Goal: Task Accomplishment & Management: Manage account settings

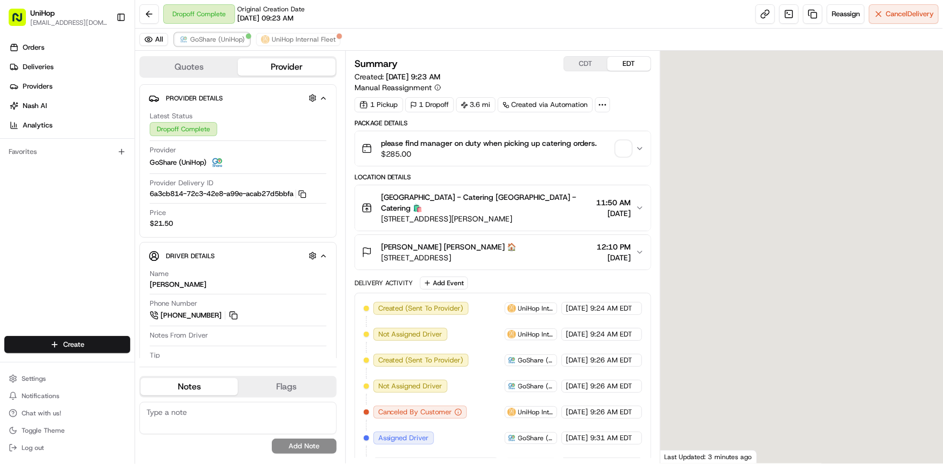
click at [213, 37] on span "GoShare (UniHop)" at bounding box center [217, 39] width 55 height 9
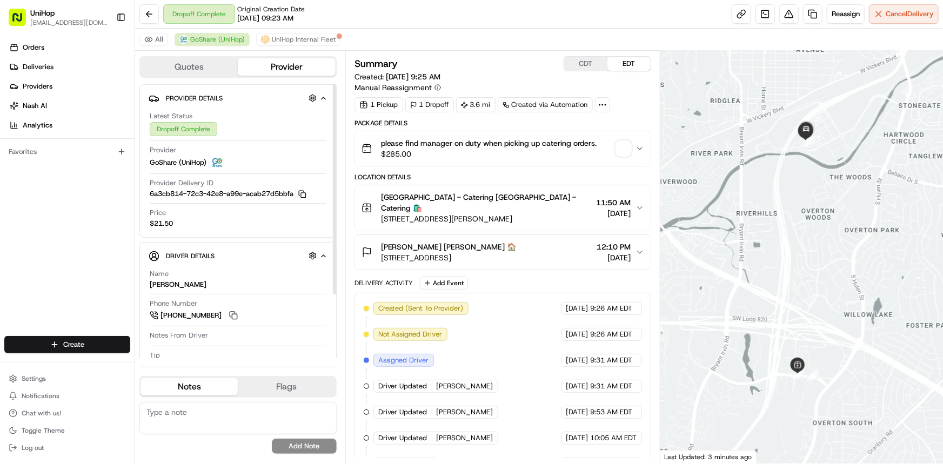
click at [792, 257] on div at bounding box center [801, 257] width 282 height 413
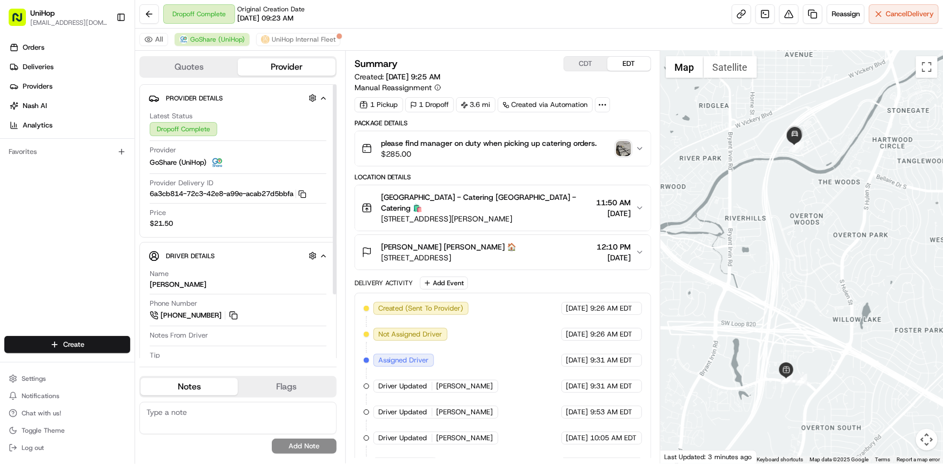
click at [616, 143] on img "button" at bounding box center [623, 148] width 15 height 15
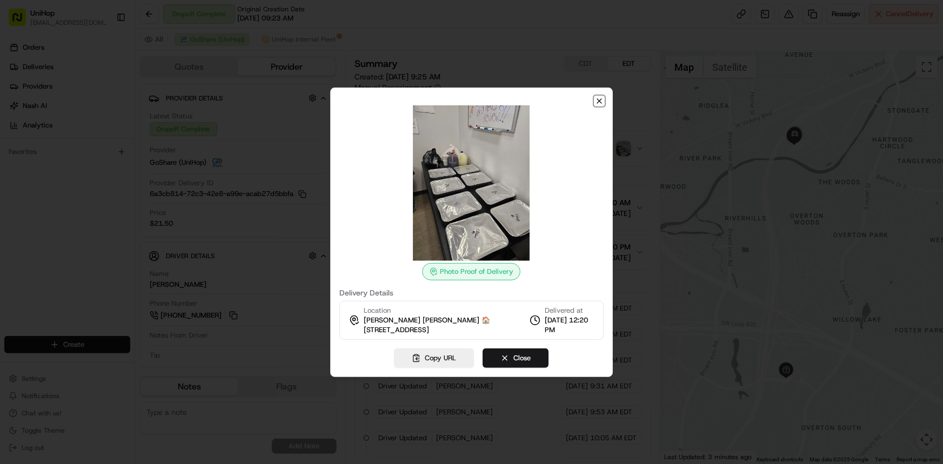
click at [598, 99] on icon "button" at bounding box center [599, 101] width 4 height 4
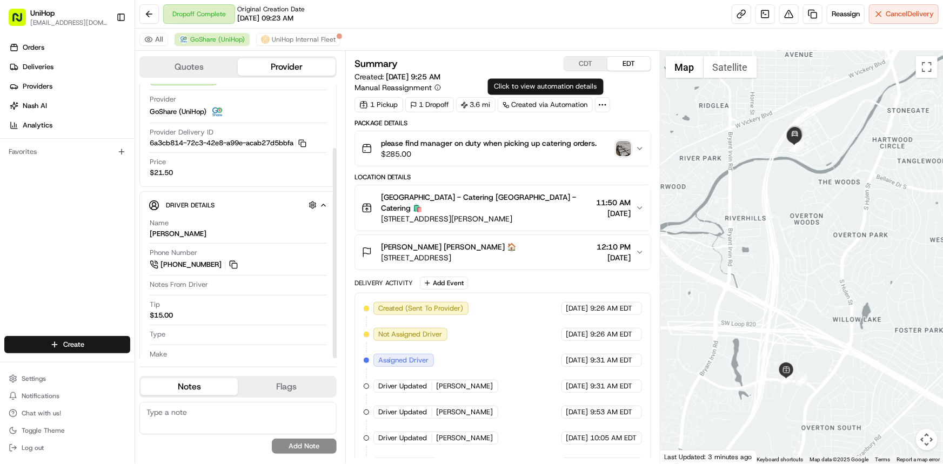
scroll to position [83, 0]
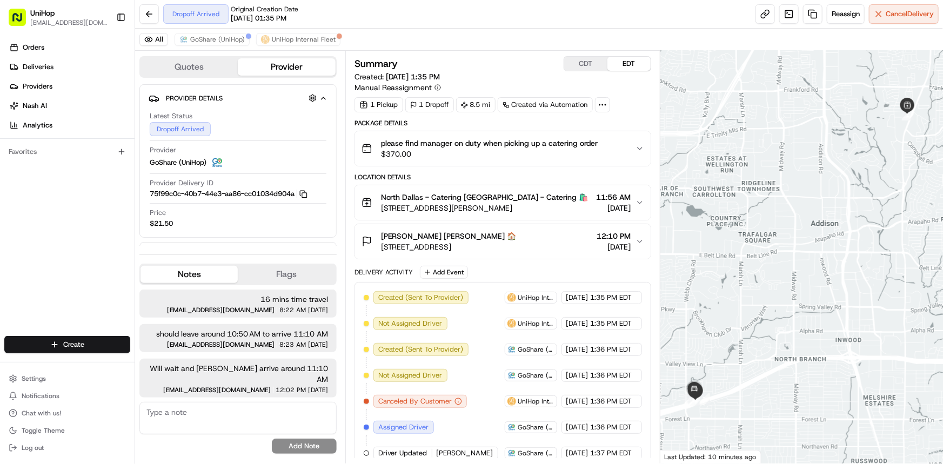
drag, startPoint x: 792, startPoint y: 261, endPoint x: 719, endPoint y: 266, distance: 73.1
click at [774, 259] on div at bounding box center [801, 257] width 282 height 413
click at [216, 33] on button "GoShare (UniHop)" at bounding box center [211, 39] width 75 height 13
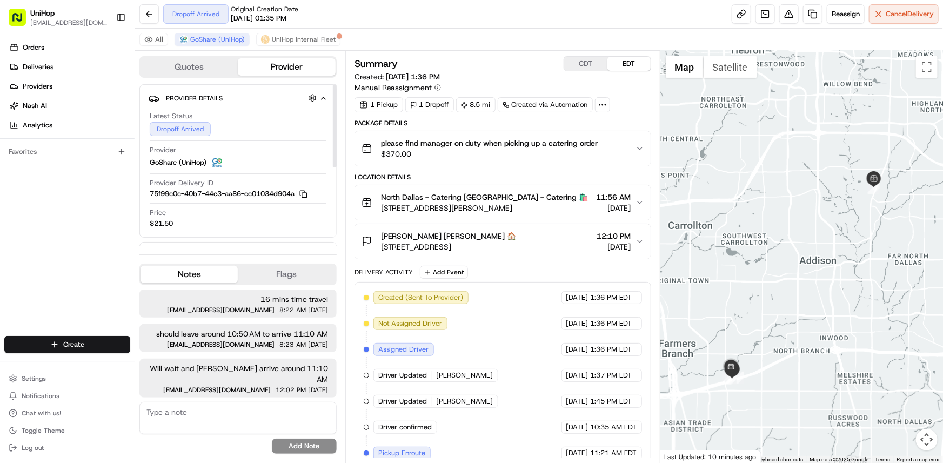
drag, startPoint x: 819, startPoint y: 328, endPoint x: 812, endPoint y: 329, distance: 6.6
click at [812, 329] on div at bounding box center [801, 257] width 282 height 413
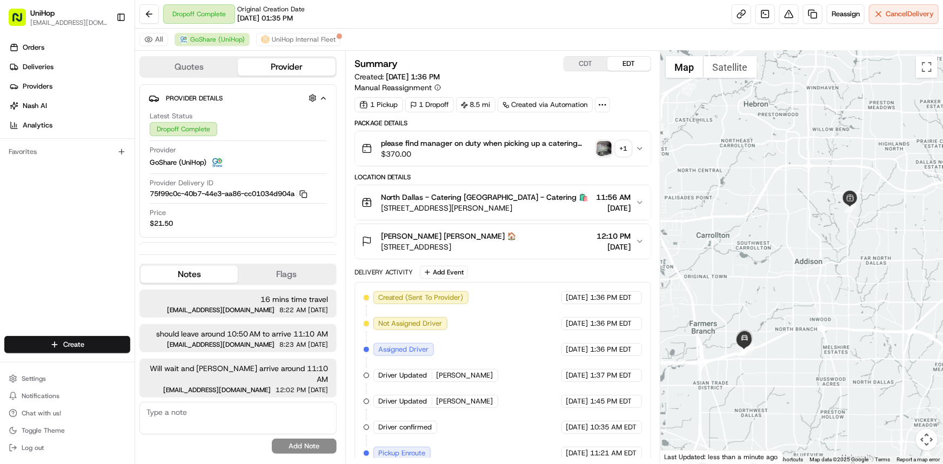
click at [0, 157] on div "Favorites" at bounding box center [67, 152] width 134 height 26
click at [610, 144] on img "button" at bounding box center [603, 148] width 15 height 15
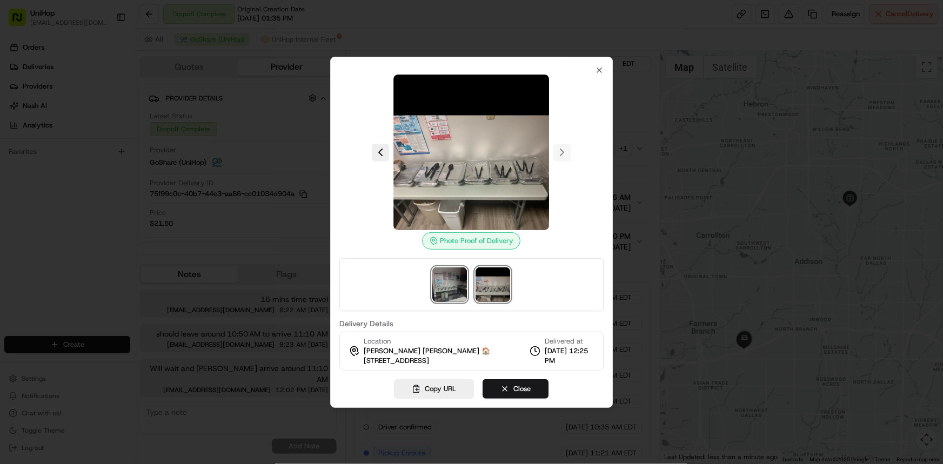
click at [462, 279] on img at bounding box center [450, 284] width 35 height 35
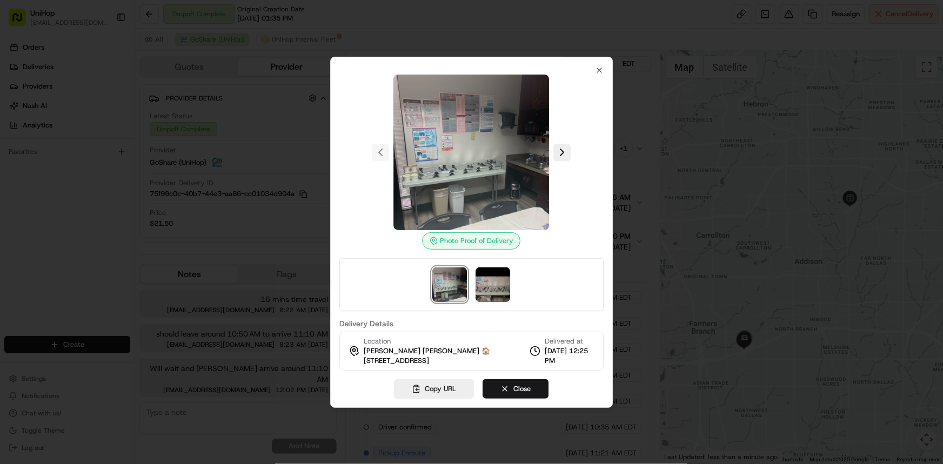
click at [16, 232] on div at bounding box center [471, 232] width 943 height 464
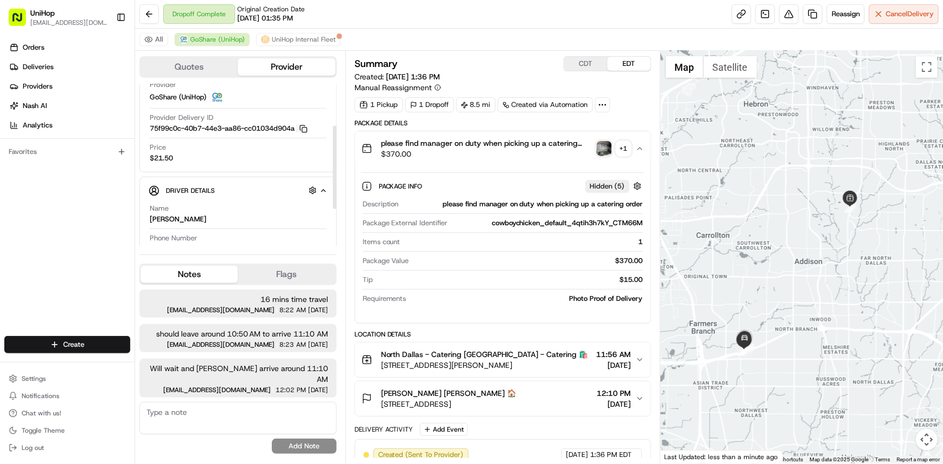
scroll to position [147, 0]
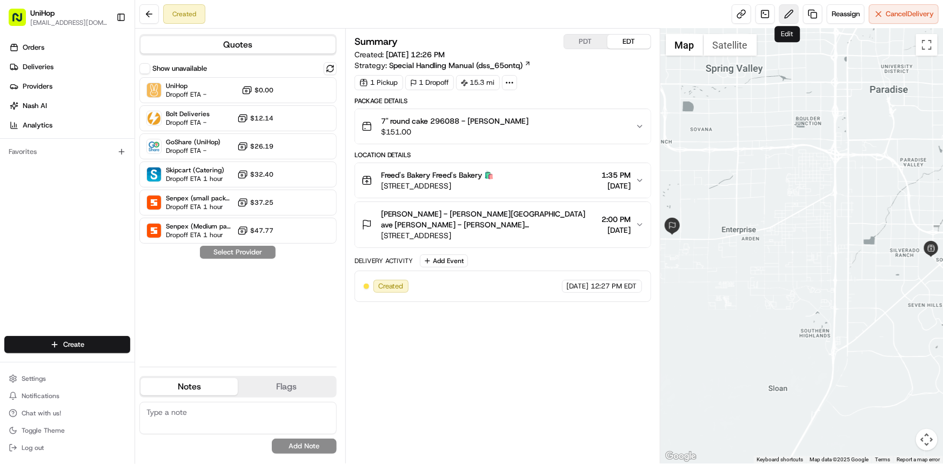
click at [782, 11] on button at bounding box center [788, 13] width 19 height 19
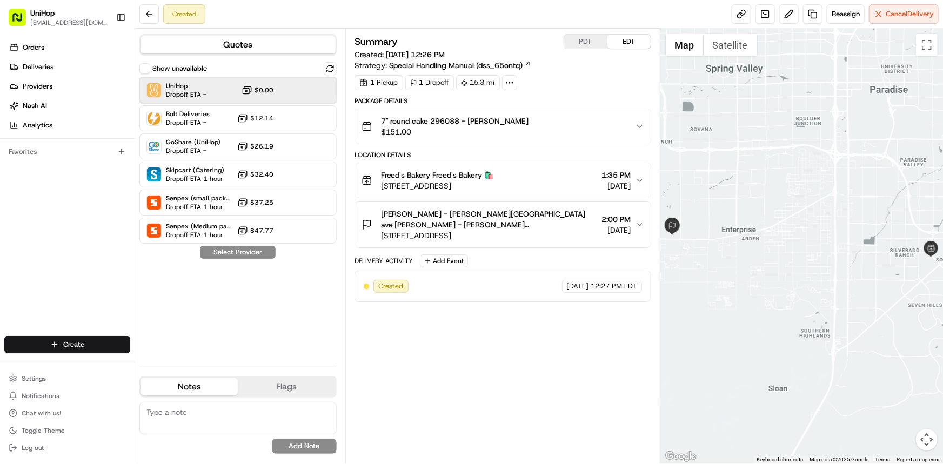
click at [275, 85] on div "UniHop Dropoff ETA - $0.00" at bounding box center [237, 90] width 197 height 26
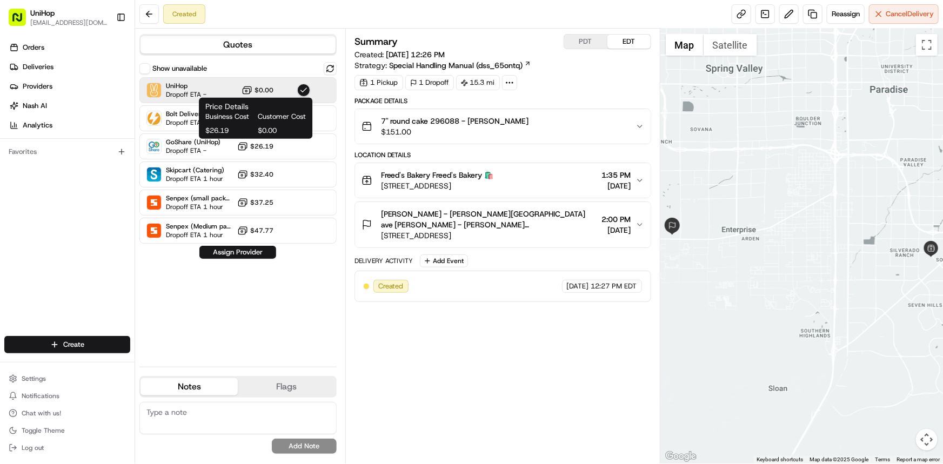
click at [277, 122] on div "Business Cost Customer Cost $26.19 $0.00" at bounding box center [255, 124] width 100 height 24
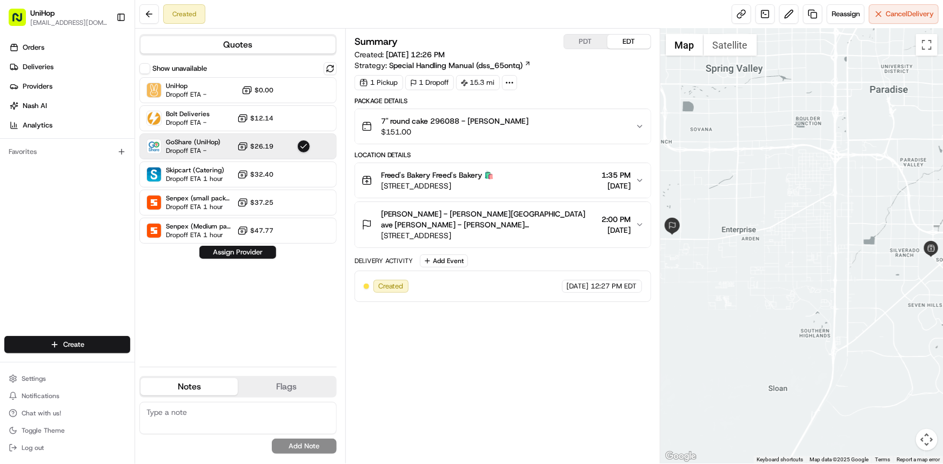
click at [461, 397] on div "Summary PDT EDT Created: Aug 21 2025 12:26 PM Strategy: Special Handling Manual…" at bounding box center [502, 246] width 297 height 424
click at [303, 114] on div at bounding box center [303, 118] width 13 height 13
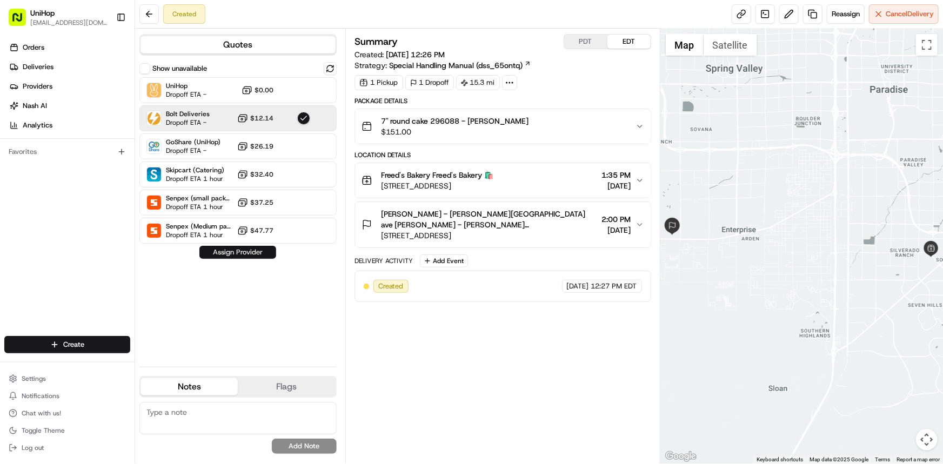
click at [258, 250] on button "Assign Provider" at bounding box center [237, 252] width 77 height 13
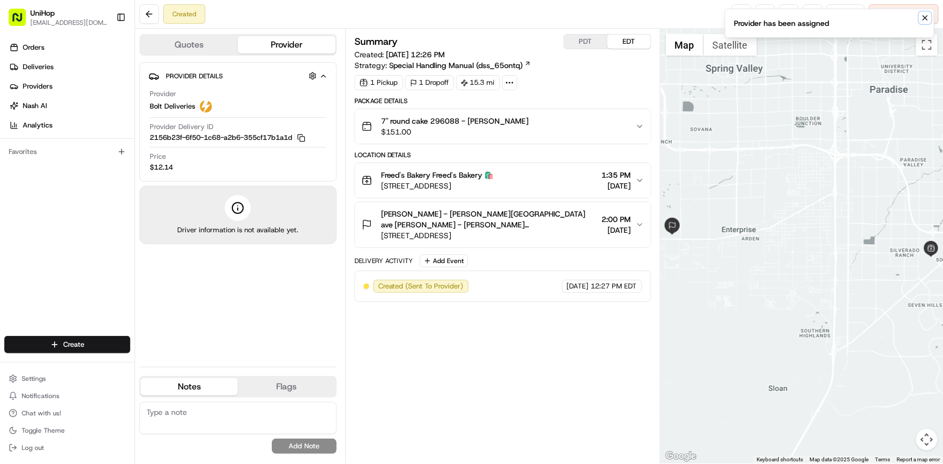
click at [929, 16] on button "Notifications (F8)" at bounding box center [924, 17] width 13 height 13
click at [841, 14] on span "Reassign" at bounding box center [845, 14] width 28 height 10
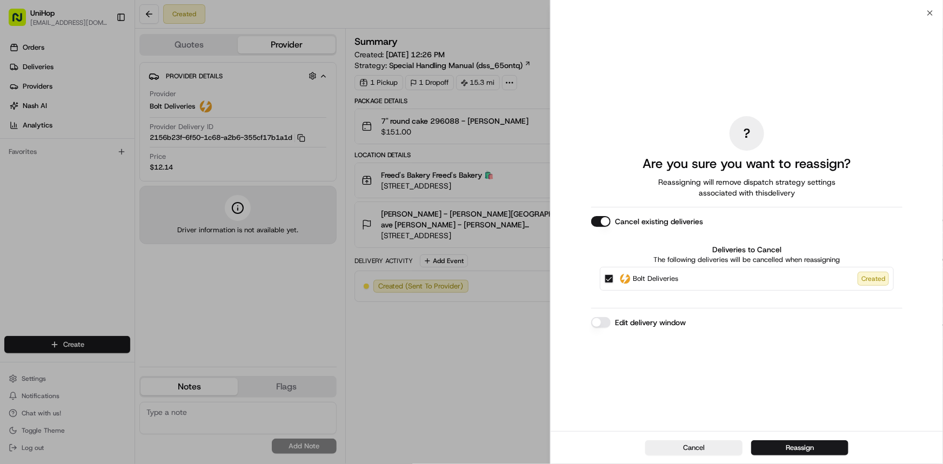
click at [601, 225] on button "Cancel existing deliveries" at bounding box center [600, 221] width 19 height 11
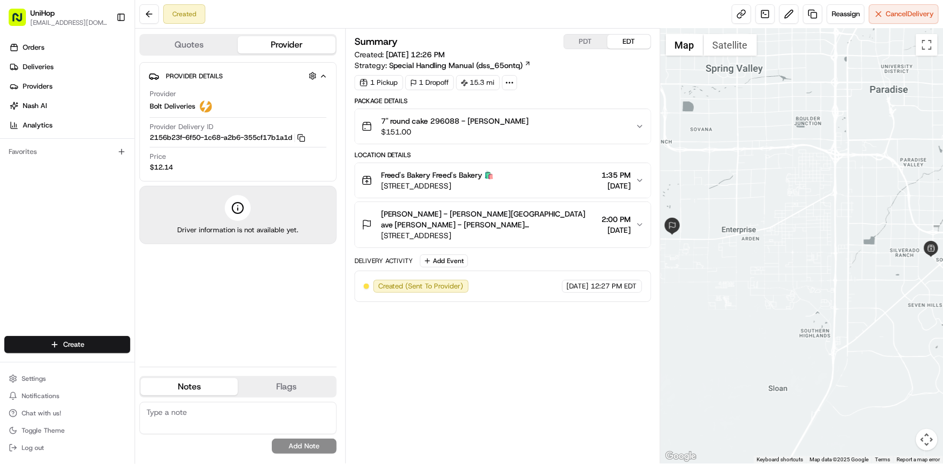
click at [215, 45] on button "Quotes" at bounding box center [188, 44] width 97 height 17
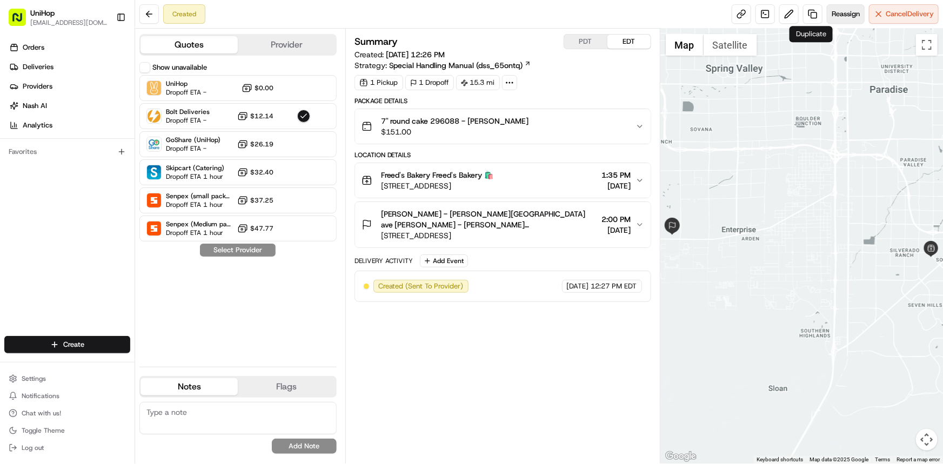
click at [842, 13] on span "Reassign" at bounding box center [845, 14] width 28 height 10
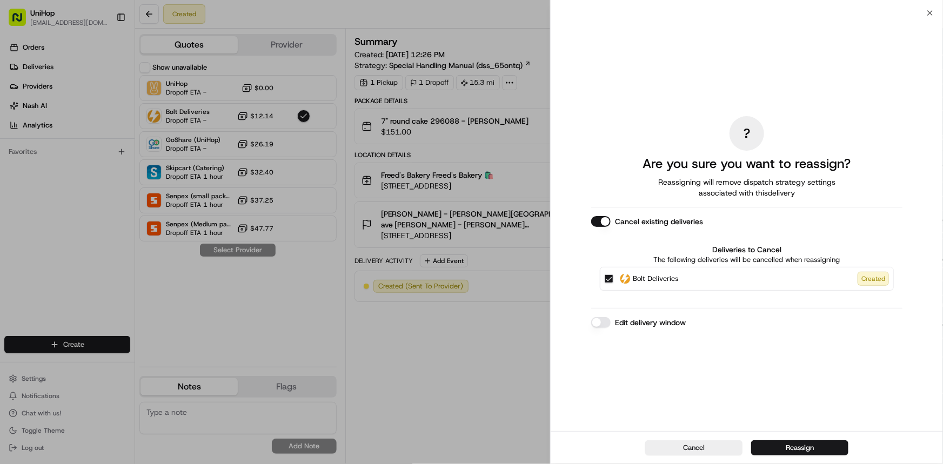
click at [597, 220] on button "Cancel existing deliveries" at bounding box center [600, 221] width 19 height 11
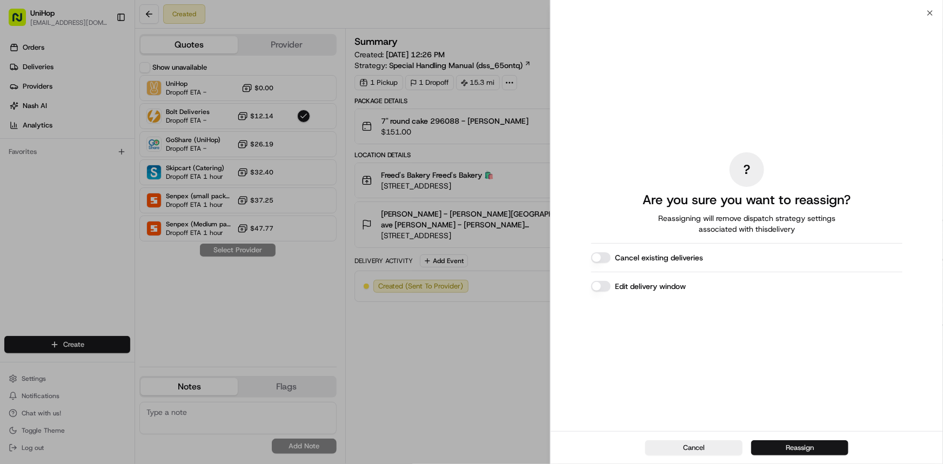
click at [805, 452] on button "Reassign" at bounding box center [799, 447] width 97 height 15
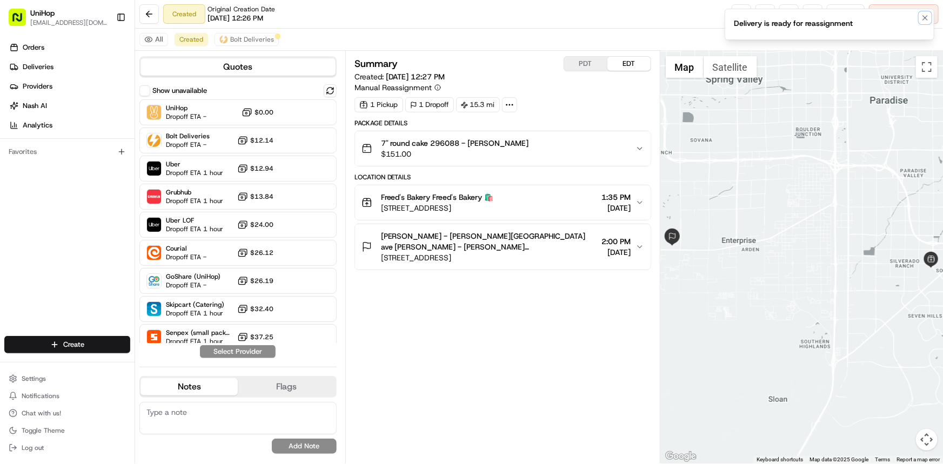
click at [922, 19] on icon "Notifications (F8)" at bounding box center [924, 18] width 9 height 9
click at [790, 13] on button at bounding box center [788, 13] width 19 height 19
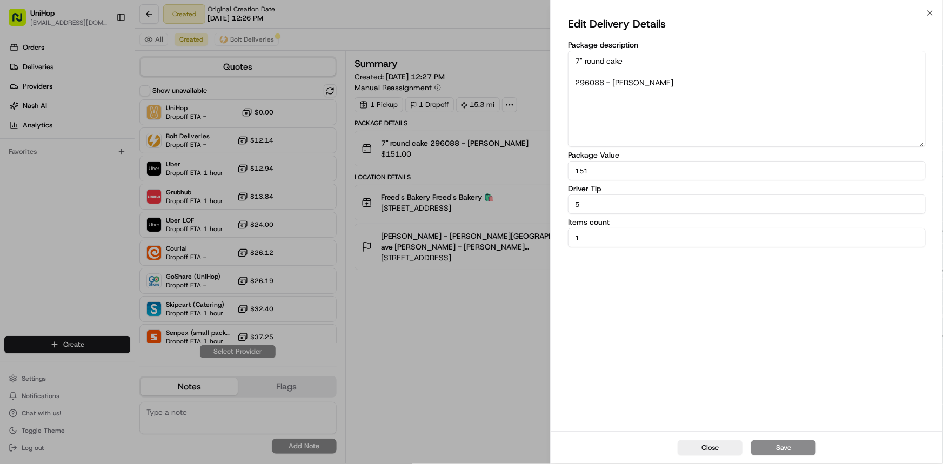
click at [636, 211] on input "5" at bounding box center [747, 203] width 358 height 19
type input "0"
type input "10"
click at [790, 443] on button "Save" at bounding box center [783, 447] width 65 height 15
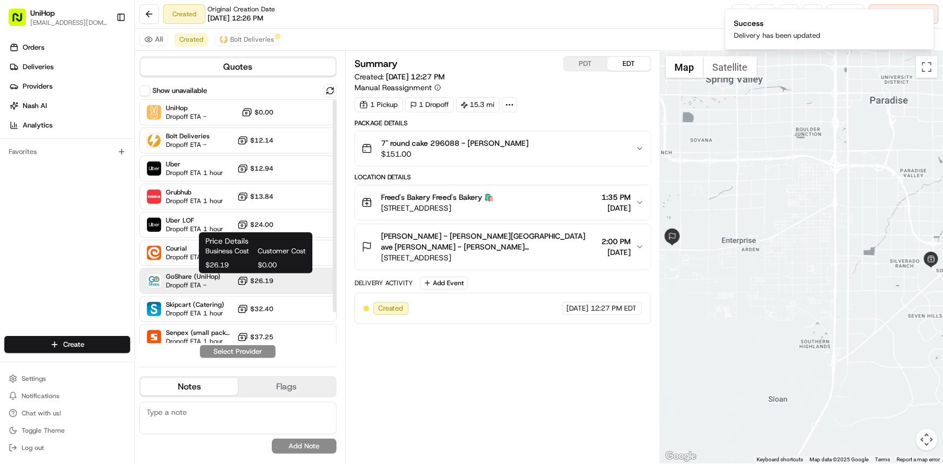
click at [270, 279] on span "$26.19" at bounding box center [261, 281] width 23 height 9
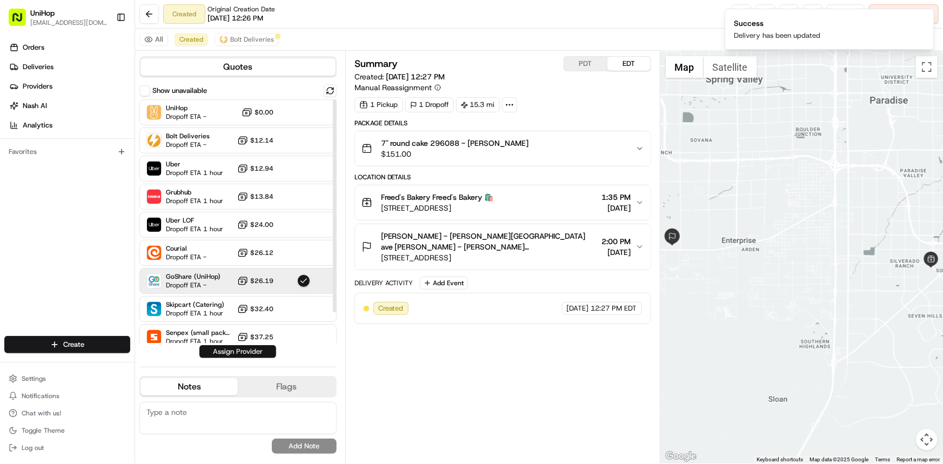
click at [259, 355] on button "Assign Provider" at bounding box center [237, 351] width 77 height 13
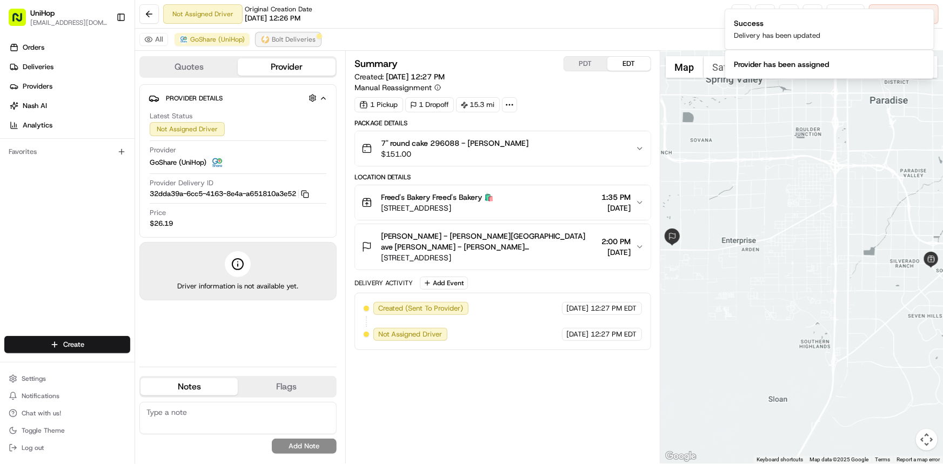
click at [284, 36] on span "Bolt Deliveries" at bounding box center [294, 39] width 44 height 9
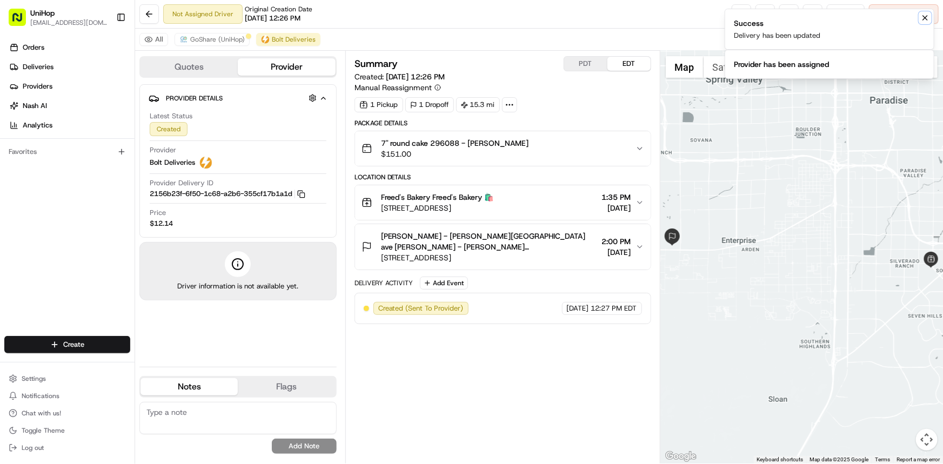
click at [925, 24] on button "Notifications (F8)" at bounding box center [924, 17] width 13 height 13
click at [923, 21] on icon "Notifications (F8)" at bounding box center [924, 18] width 9 height 9
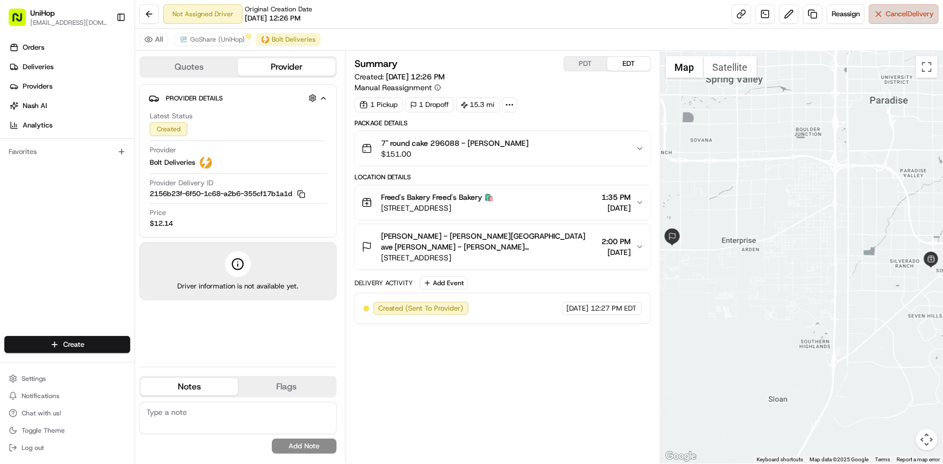
click at [913, 14] on span "Cancel Delivery" at bounding box center [909, 14] width 48 height 10
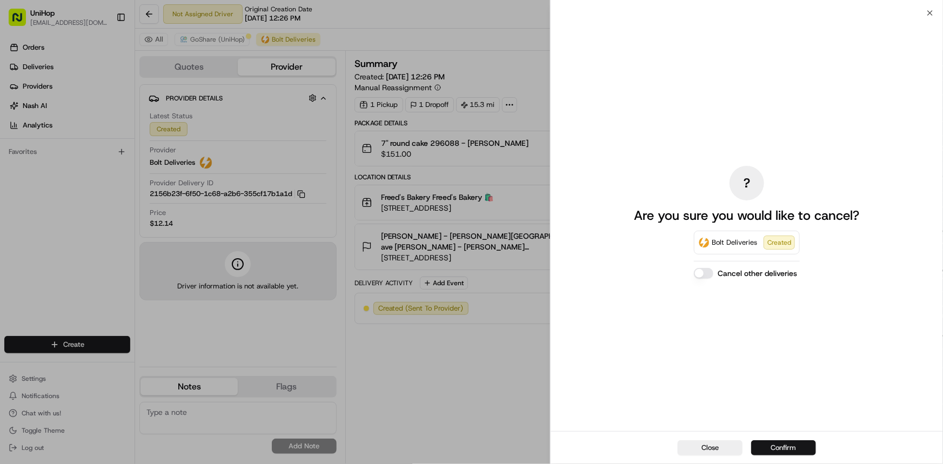
click at [790, 447] on button "Confirm" at bounding box center [783, 447] width 65 height 15
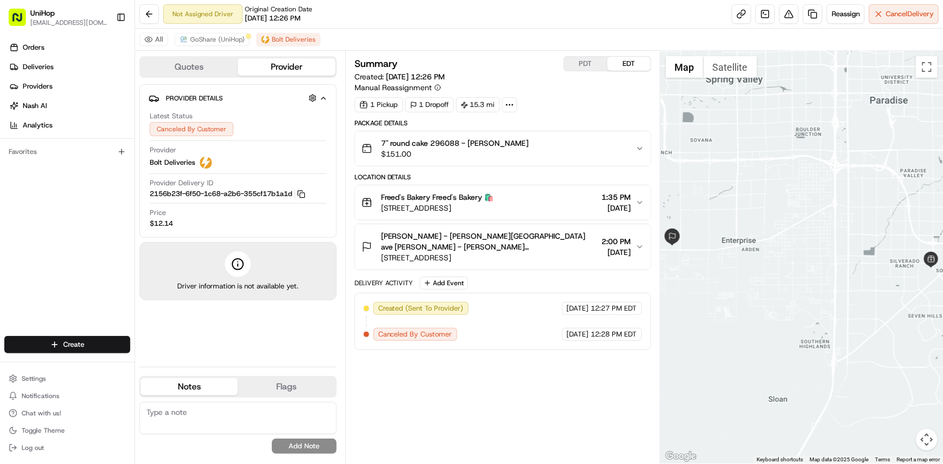
drag, startPoint x: 0, startPoint y: 249, endPoint x: 70, endPoint y: 259, distance: 71.0
click at [0, 249] on div "Orders Deliveries Providers [PERSON_NAME] Analytics Favorites" at bounding box center [67, 189] width 134 height 308
click at [232, 37] on span "GoShare (UniHop)" at bounding box center [217, 39] width 55 height 9
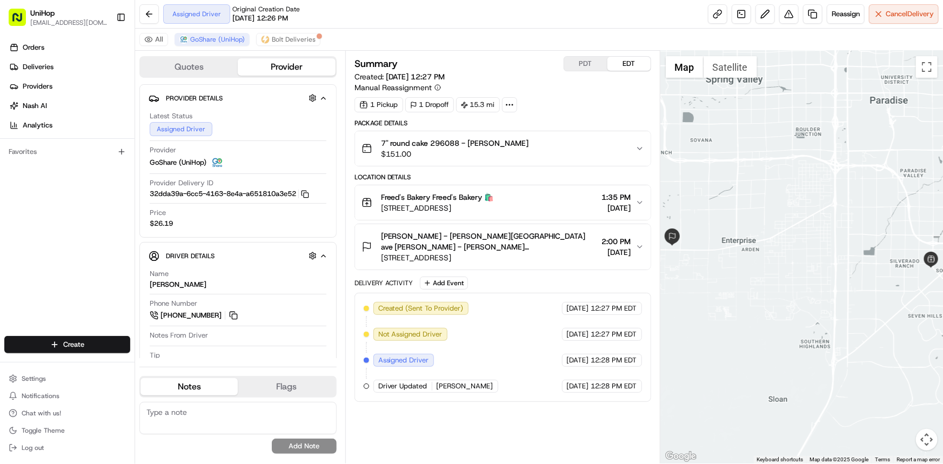
click at [0, 263] on div "Orders Deliveries Providers [PERSON_NAME] Analytics Favorites" at bounding box center [67, 189] width 134 height 308
drag, startPoint x: 779, startPoint y: 352, endPoint x: 760, endPoint y: 353, distance: 19.5
click at [766, 352] on div at bounding box center [801, 257] width 282 height 413
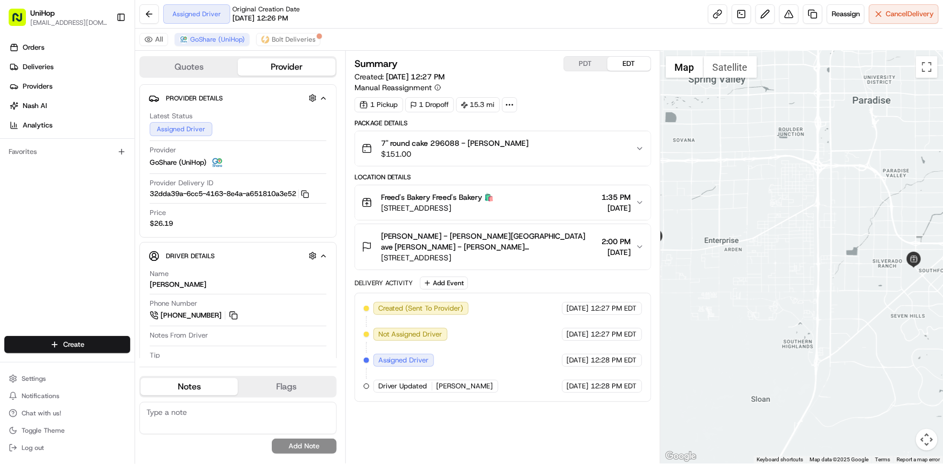
click at [773, 238] on div at bounding box center [801, 257] width 282 height 413
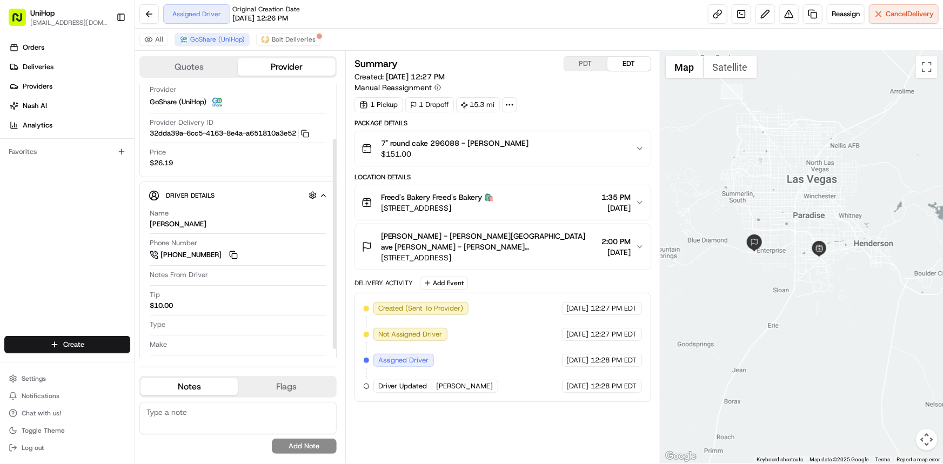
scroll to position [83, 0]
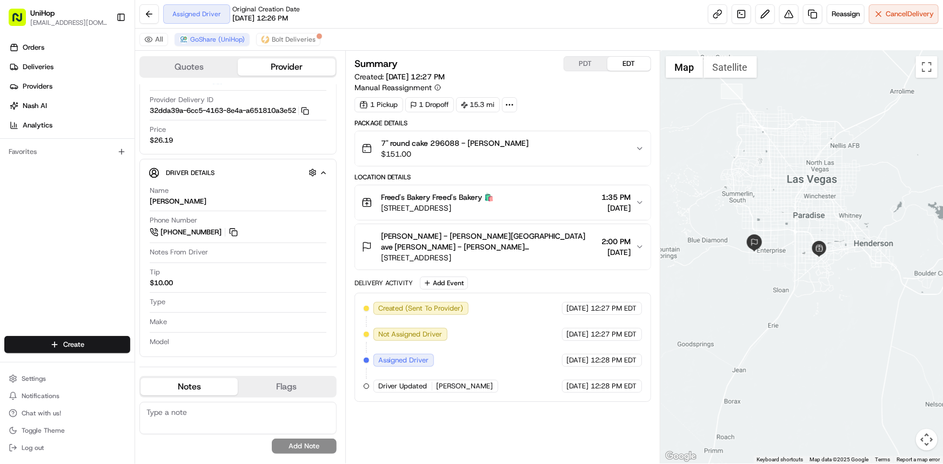
click at [0, 253] on div "Orders Deliveries Providers Nash AI Analytics Favorites" at bounding box center [67, 189] width 134 height 308
drag, startPoint x: 790, startPoint y: 263, endPoint x: 780, endPoint y: 295, distance: 33.3
click at [780, 294] on div at bounding box center [801, 257] width 282 height 413
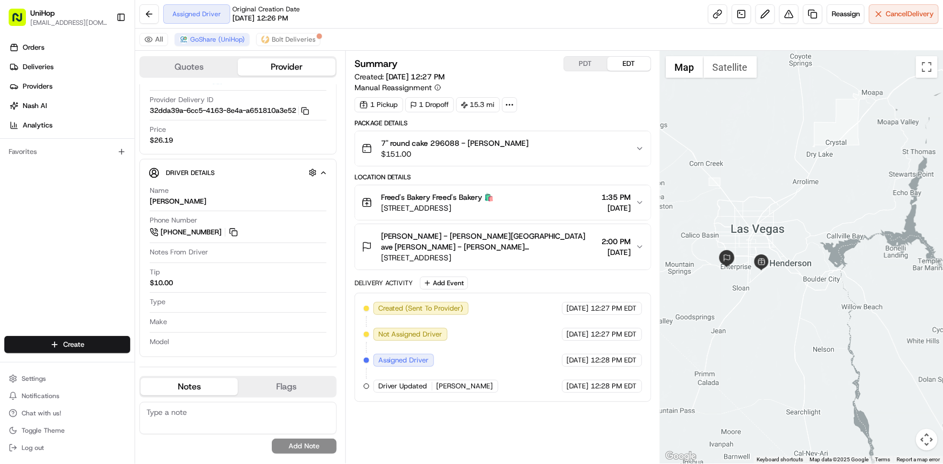
drag, startPoint x: 762, startPoint y: 319, endPoint x: 742, endPoint y: 279, distance: 44.0
click at [746, 291] on div at bounding box center [801, 257] width 282 height 413
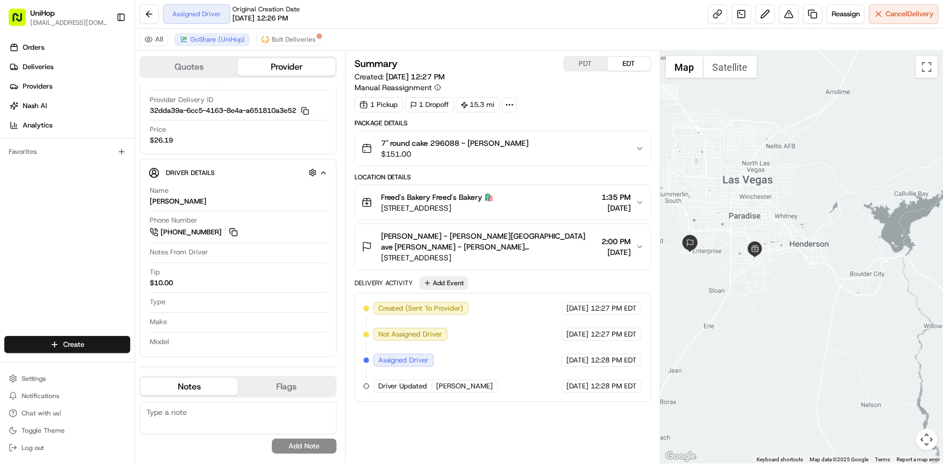
click at [451, 279] on button "Add Event" at bounding box center [444, 283] width 48 height 13
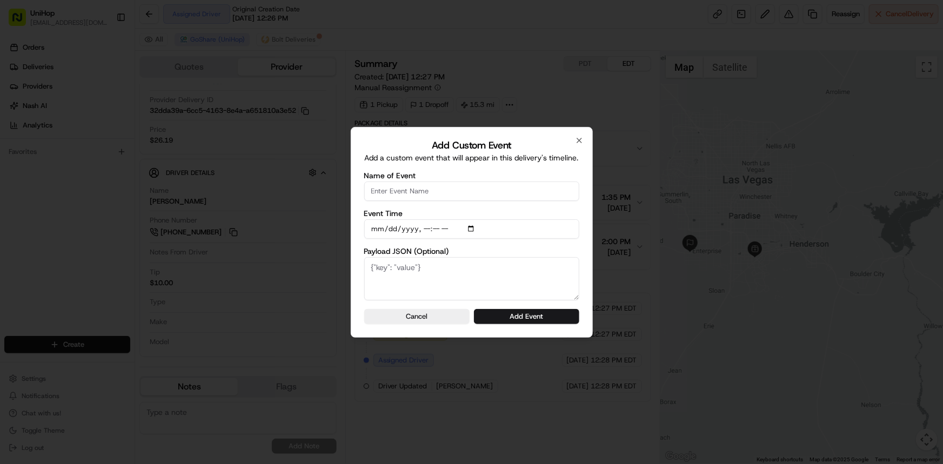
click at [431, 184] on input "Name of Event" at bounding box center [471, 190] width 215 height 19
click at [437, 200] on input "Name of Event" at bounding box center [471, 190] width 215 height 19
type input "Driver confirmed"
click at [555, 323] on button "Add Event" at bounding box center [526, 316] width 105 height 15
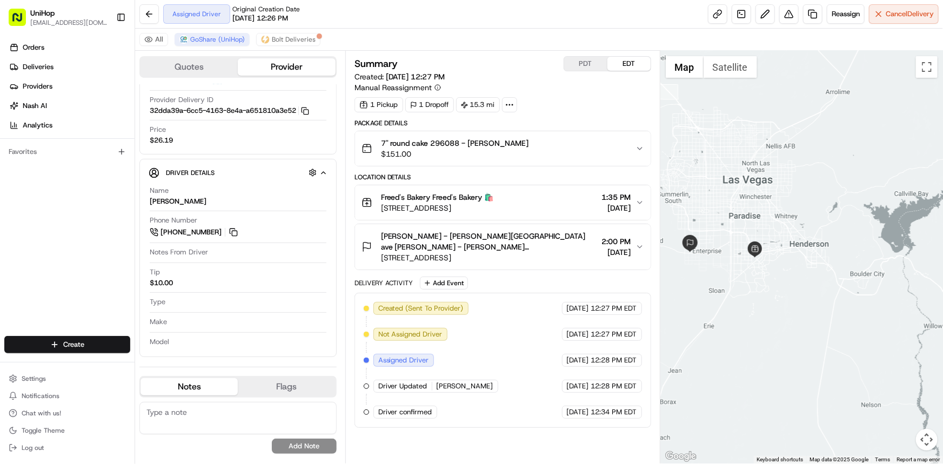
drag, startPoint x: 0, startPoint y: 269, endPoint x: 366, endPoint y: 322, distance: 370.0
click at [0, 269] on div "Orders Deliveries Providers Nash AI Analytics Favorites" at bounding box center [67, 189] width 134 height 308
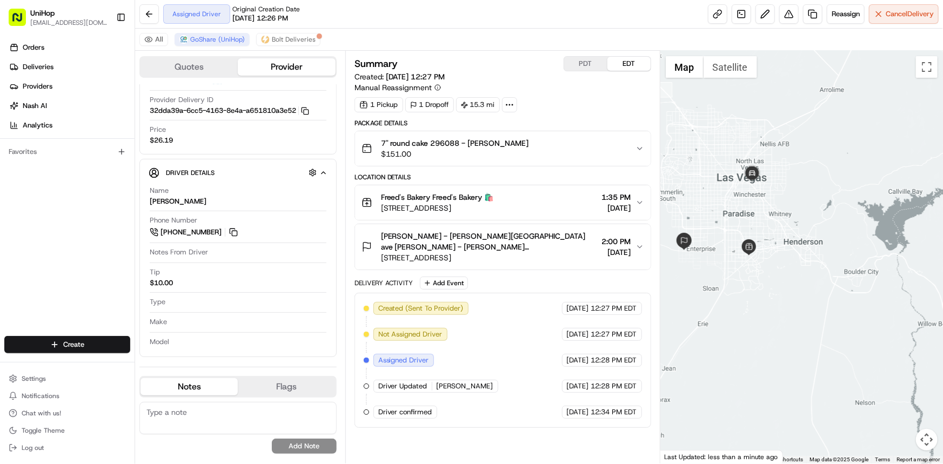
drag, startPoint x: 785, startPoint y: 239, endPoint x: 776, endPoint y: 237, distance: 10.1
click at [776, 237] on div at bounding box center [801, 257] width 282 height 413
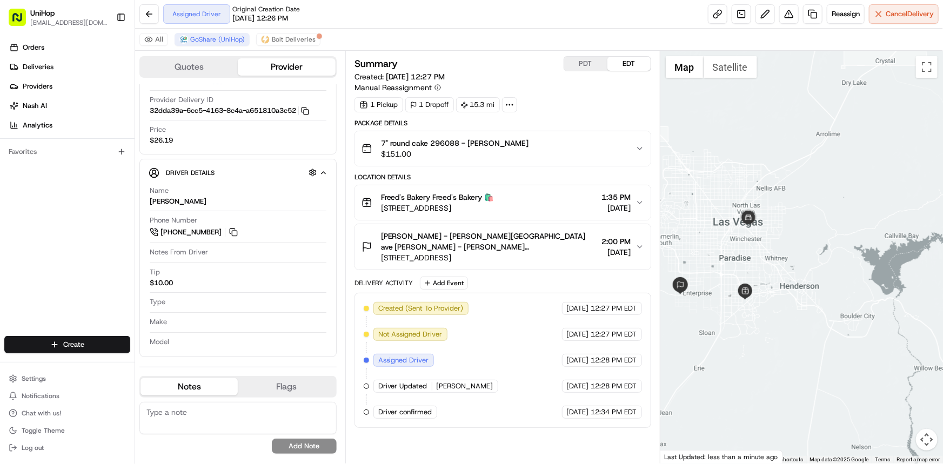
drag, startPoint x: 776, startPoint y: 242, endPoint x: 783, endPoint y: 302, distance: 61.0
click at [781, 298] on div at bounding box center [801, 257] width 282 height 413
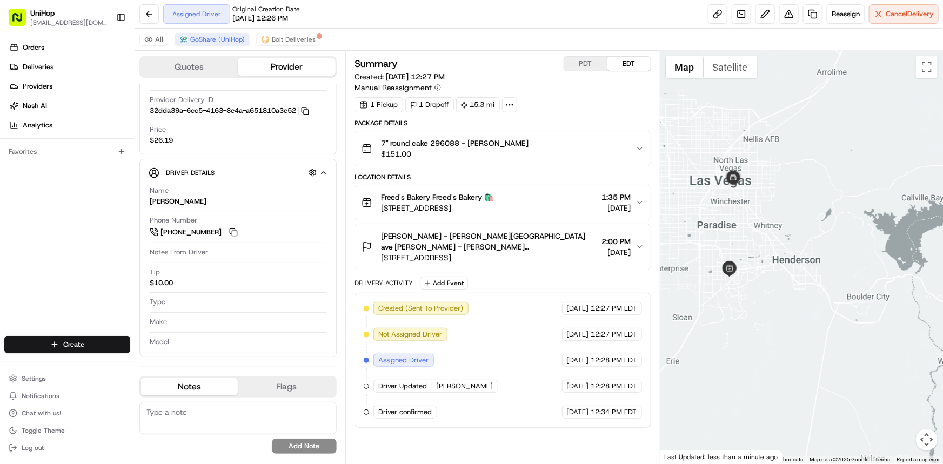
drag, startPoint x: 763, startPoint y: 235, endPoint x: 763, endPoint y: 217, distance: 18.4
click at [763, 217] on div at bounding box center [801, 257] width 282 height 413
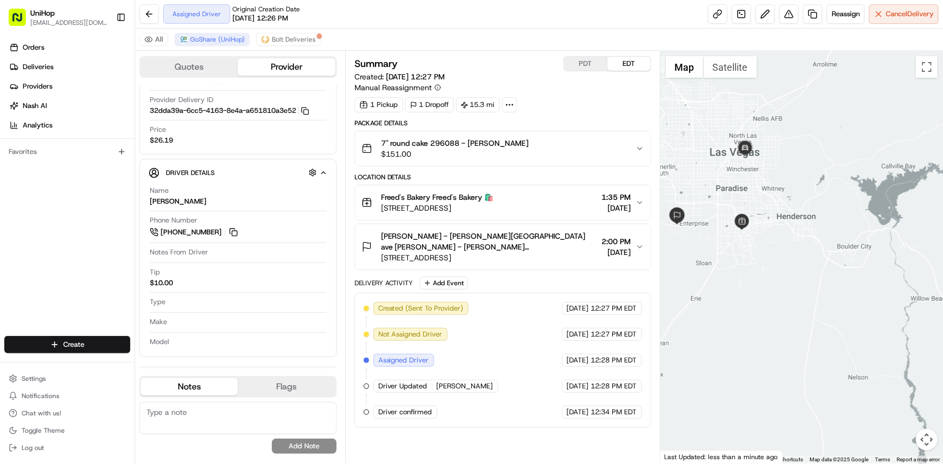
drag, startPoint x: 767, startPoint y: 210, endPoint x: 772, endPoint y: 227, distance: 18.0
click at [772, 227] on div at bounding box center [801, 257] width 282 height 413
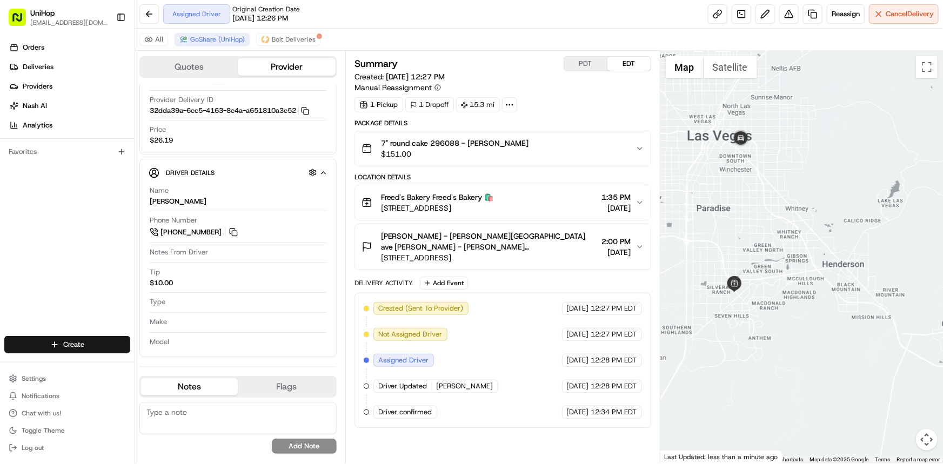
drag, startPoint x: 791, startPoint y: 248, endPoint x: 792, endPoint y: 257, distance: 9.3
click at [792, 257] on div at bounding box center [801, 257] width 282 height 413
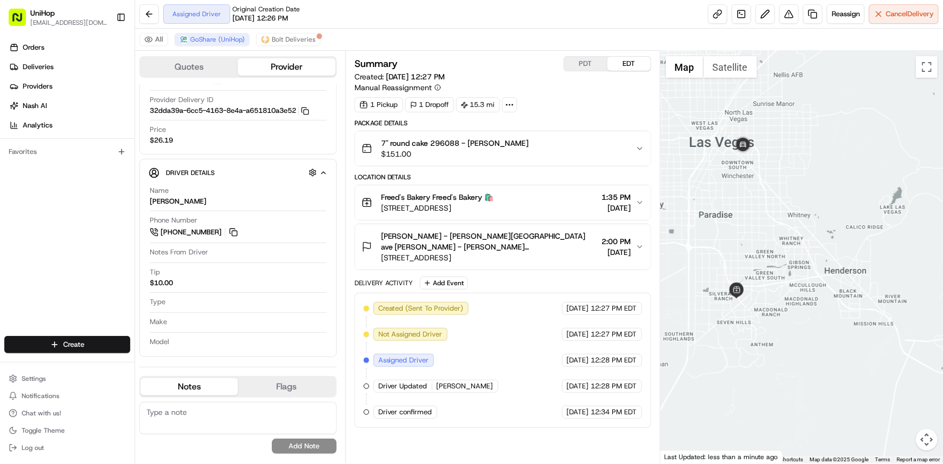
click at [849, 343] on div at bounding box center [801, 257] width 282 height 413
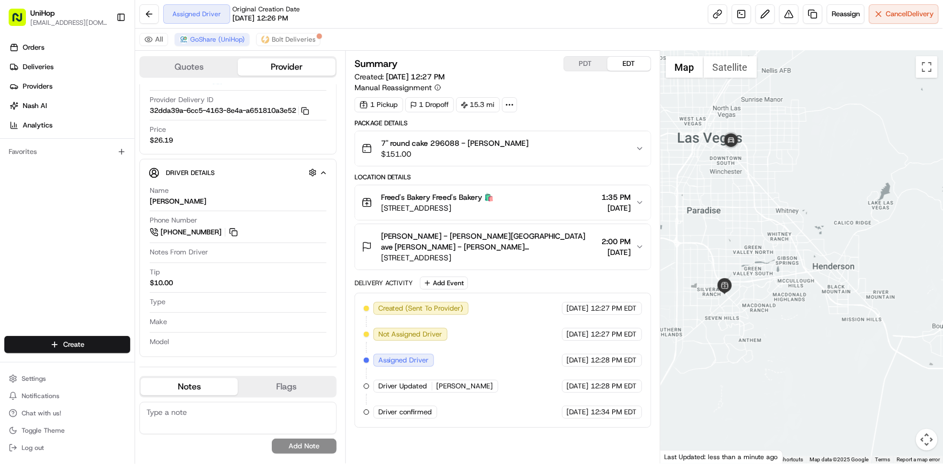
click at [753, 259] on div at bounding box center [801, 257] width 282 height 413
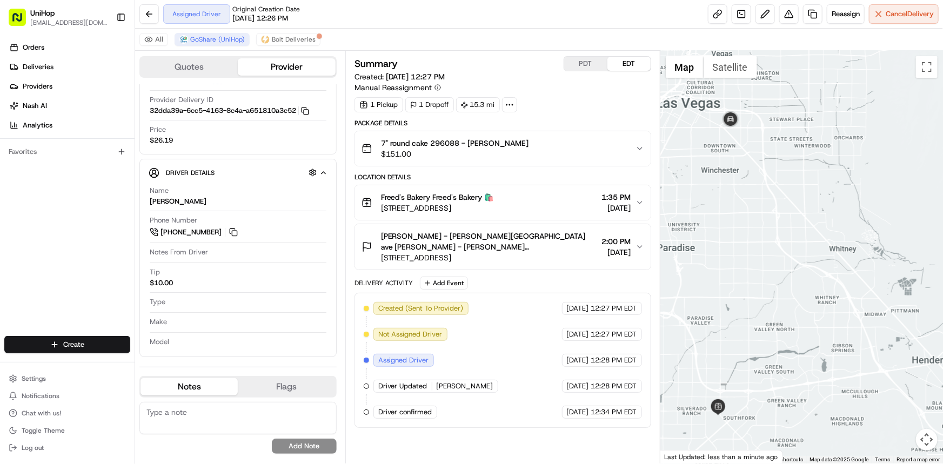
click at [0, 149] on div "Favorites" at bounding box center [67, 152] width 134 height 26
drag, startPoint x: 69, startPoint y: 259, endPoint x: 367, endPoint y: 327, distance: 305.4
click at [69, 259] on div "Orders Deliveries Providers Nash AI Analytics Favorites" at bounding box center [67, 189] width 134 height 308
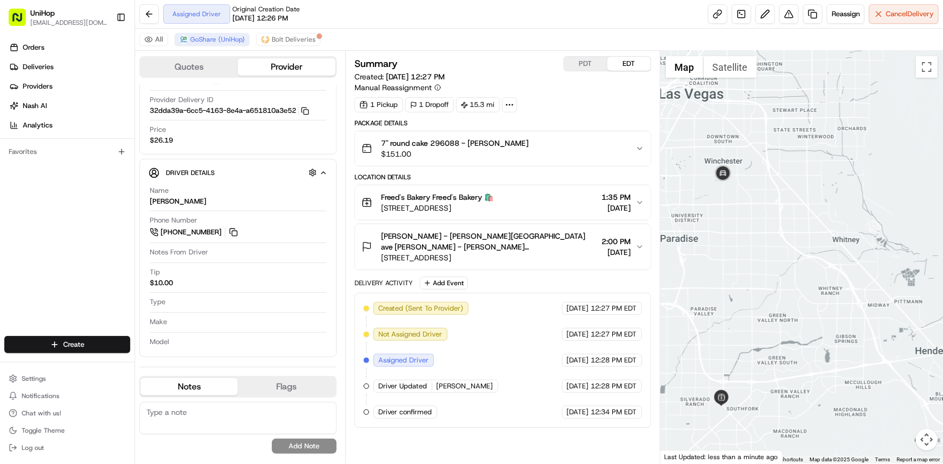
drag, startPoint x: 749, startPoint y: 264, endPoint x: 748, endPoint y: 251, distance: 13.5
click at [749, 252] on div at bounding box center [801, 257] width 282 height 413
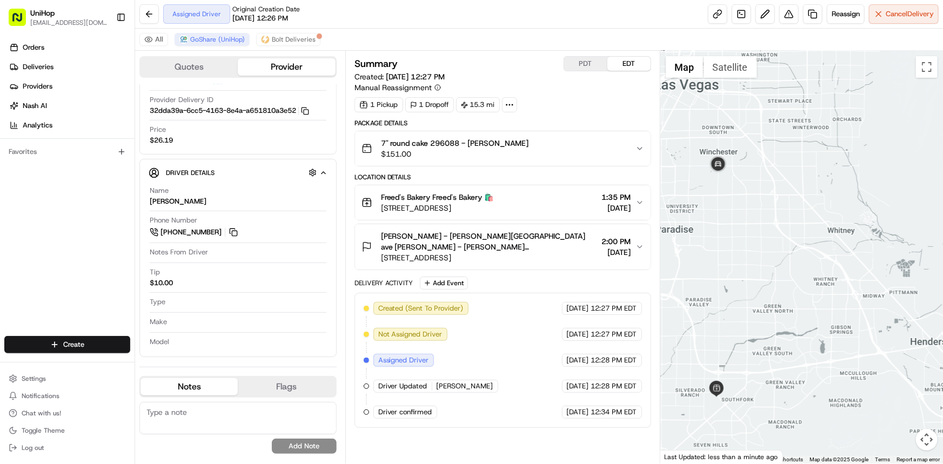
drag, startPoint x: 742, startPoint y: 250, endPoint x: 748, endPoint y: 256, distance: 8.4
click at [747, 255] on div at bounding box center [801, 257] width 282 height 413
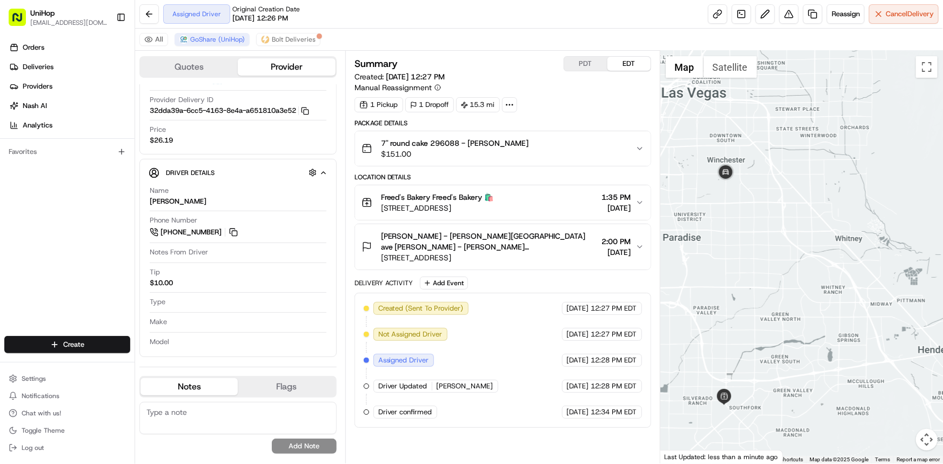
click at [798, 268] on div at bounding box center [801, 257] width 282 height 413
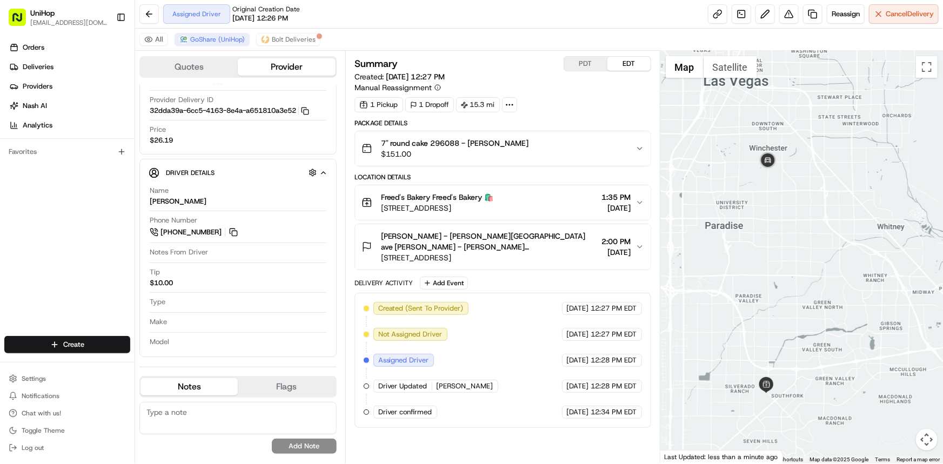
drag, startPoint x: 784, startPoint y: 269, endPoint x: 771, endPoint y: 259, distance: 17.0
click at [771, 259] on div at bounding box center [801, 257] width 282 height 413
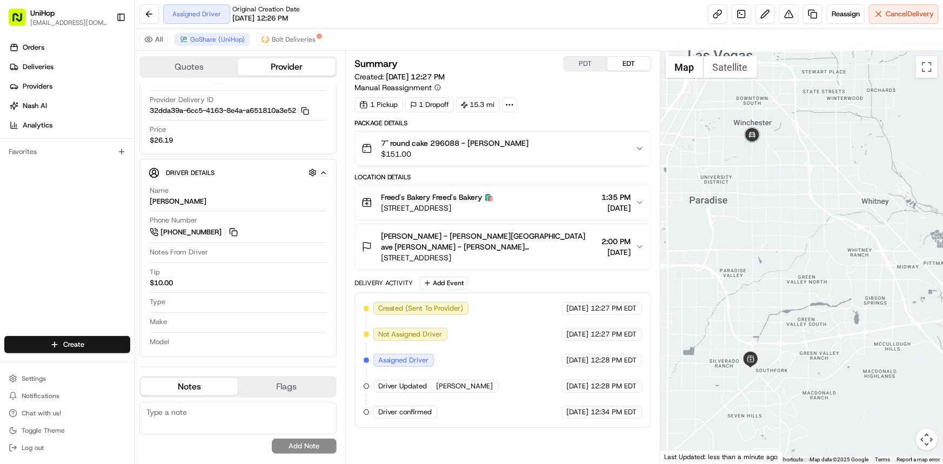
drag, startPoint x: 767, startPoint y: 258, endPoint x: 760, endPoint y: 251, distance: 9.9
click at [755, 232] on div at bounding box center [801, 257] width 282 height 413
drag, startPoint x: 803, startPoint y: 273, endPoint x: 796, endPoint y: 283, distance: 12.0
click at [797, 275] on div at bounding box center [801, 257] width 282 height 413
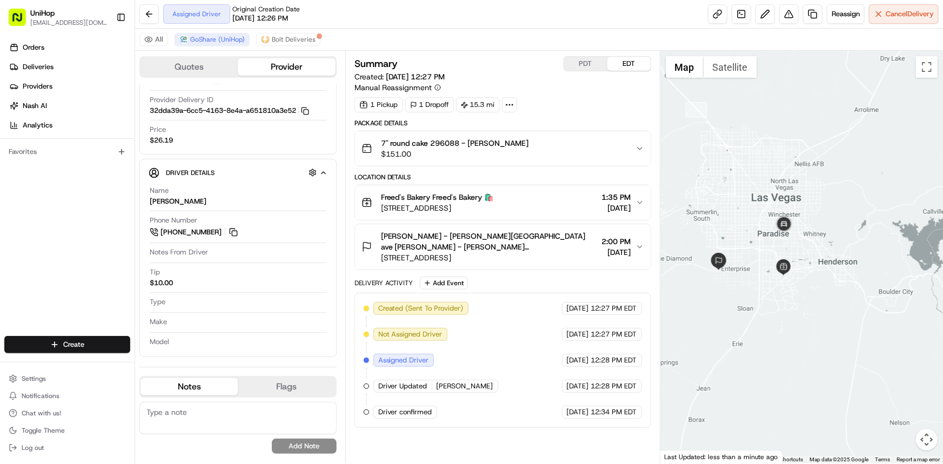
drag, startPoint x: 779, startPoint y: 232, endPoint x: 818, endPoint y: 275, distance: 58.5
click at [818, 275] on div at bounding box center [801, 257] width 282 height 413
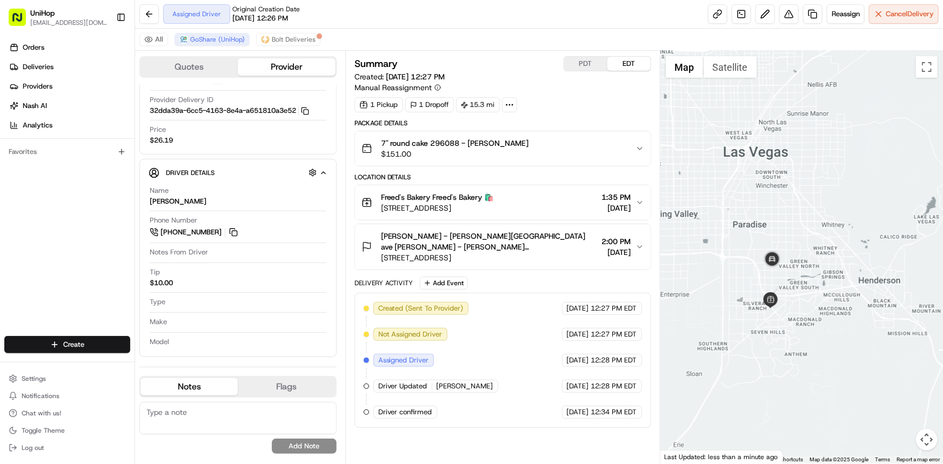
drag, startPoint x: 854, startPoint y: 280, endPoint x: 827, endPoint y: 253, distance: 39.0
click at [855, 244] on div at bounding box center [801, 257] width 282 height 413
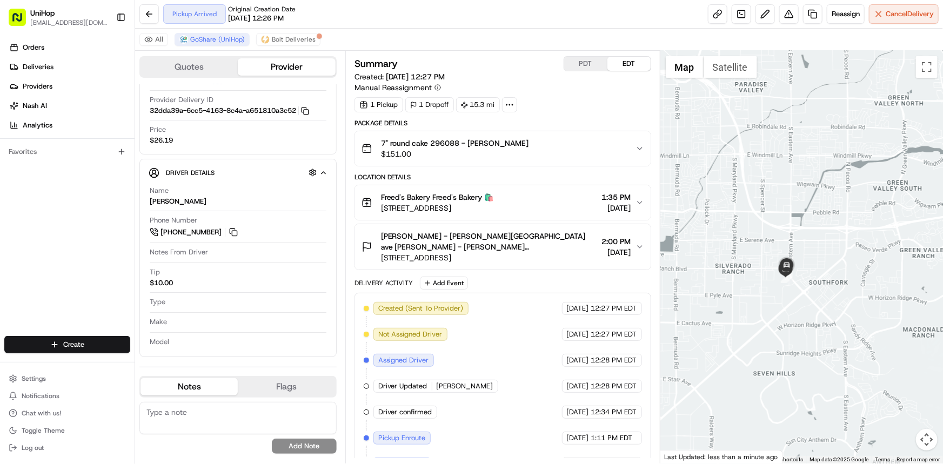
drag, startPoint x: 783, startPoint y: 243, endPoint x: 791, endPoint y: 166, distance: 77.1
click at [795, 193] on div at bounding box center [801, 257] width 282 height 413
click at [795, 264] on div at bounding box center [801, 257] width 282 height 413
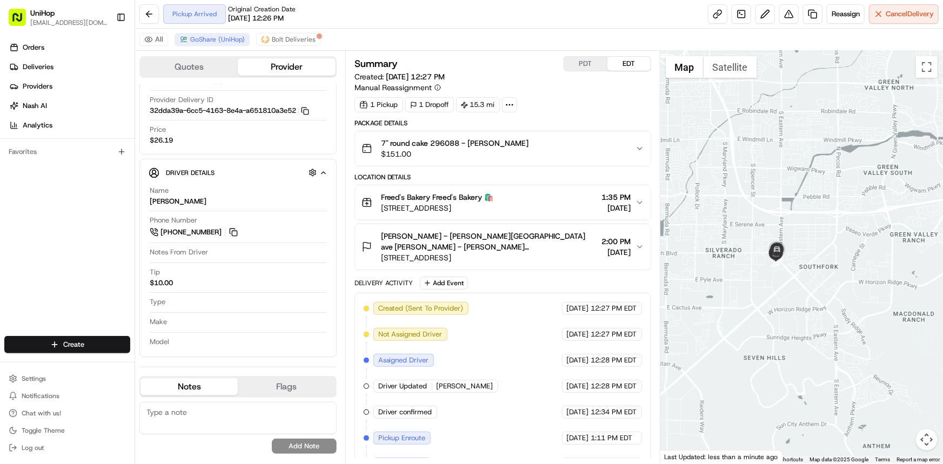
drag, startPoint x: 793, startPoint y: 227, endPoint x: 782, endPoint y: 231, distance: 11.4
click at [789, 227] on div at bounding box center [801, 257] width 282 height 413
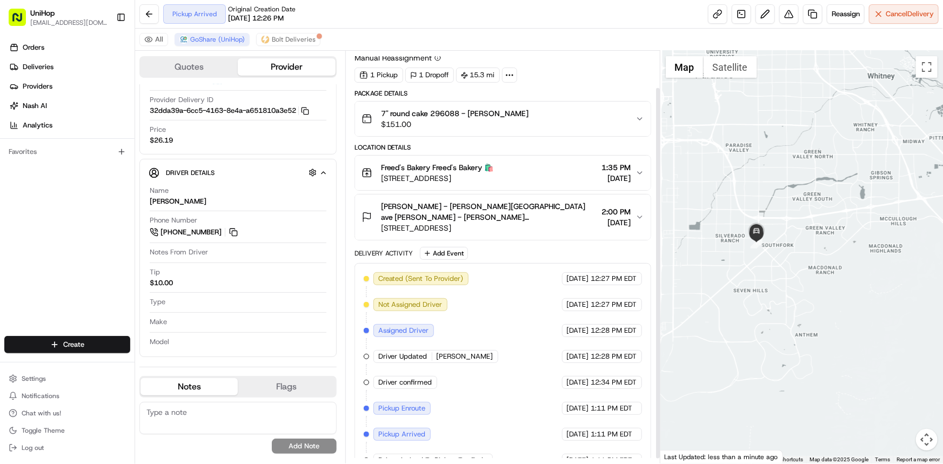
scroll to position [45, 0]
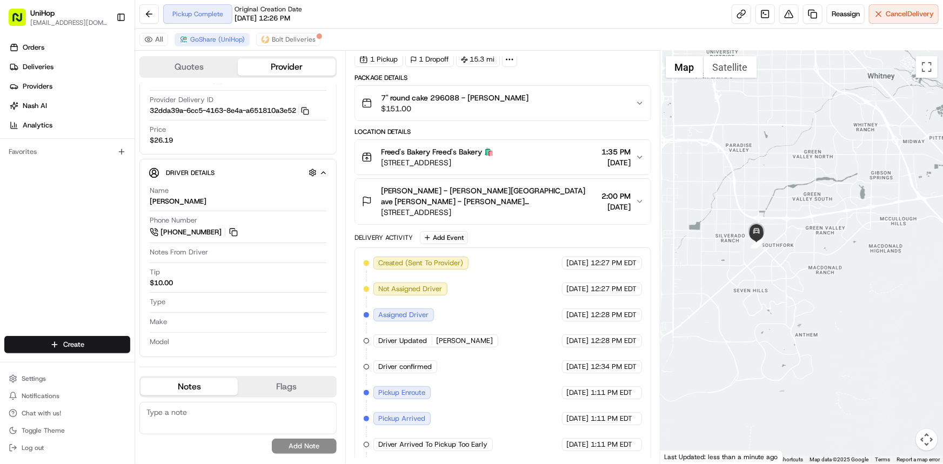
drag, startPoint x: 775, startPoint y: 226, endPoint x: 766, endPoint y: 224, distance: 8.4
click at [769, 224] on div at bounding box center [801, 257] width 282 height 413
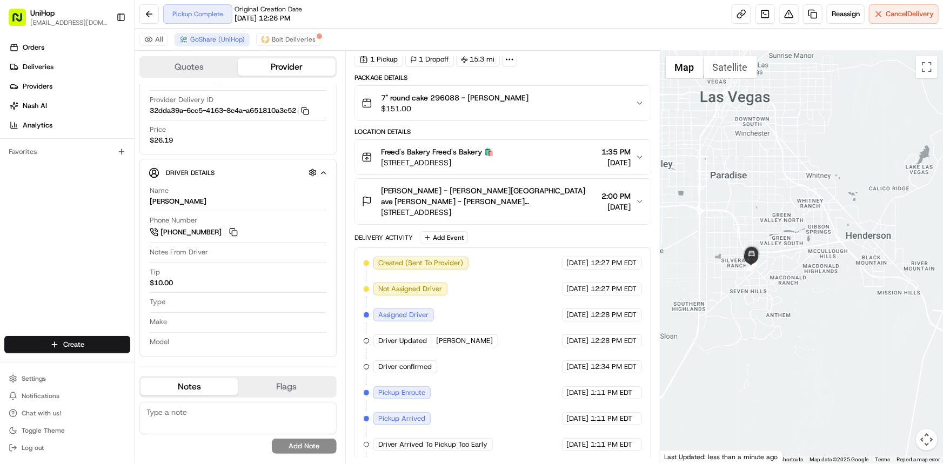
click at [795, 261] on div at bounding box center [801, 257] width 282 height 413
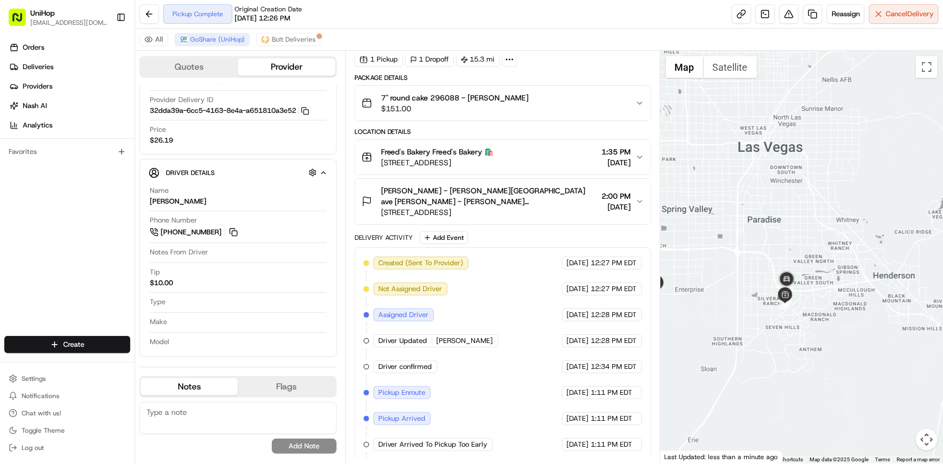
drag, startPoint x: 792, startPoint y: 232, endPoint x: 796, endPoint y: 204, distance: 29.0
click at [796, 204] on div at bounding box center [801, 257] width 282 height 413
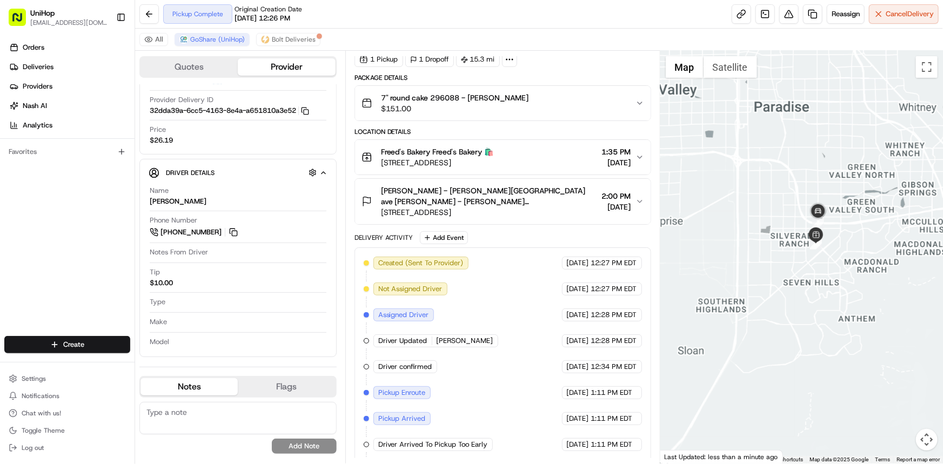
drag, startPoint x: 777, startPoint y: 301, endPoint x: 792, endPoint y: 307, distance: 16.8
click at [791, 305] on div at bounding box center [801, 257] width 282 height 413
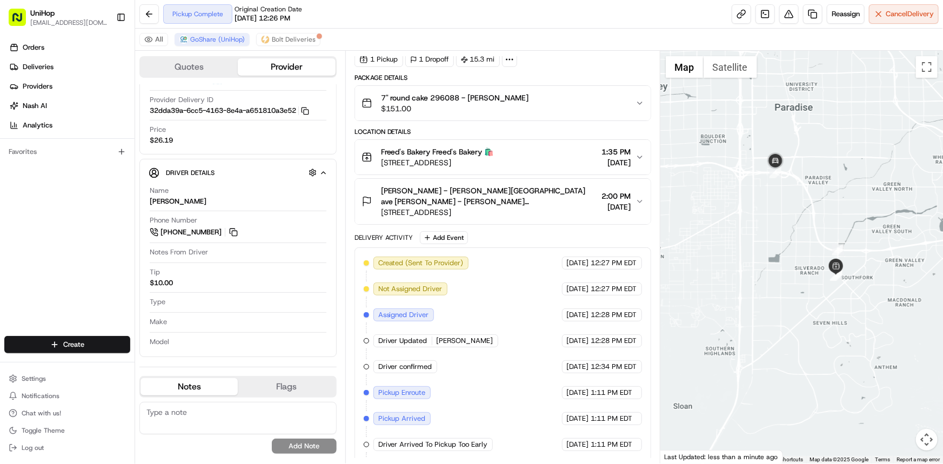
drag, startPoint x: 789, startPoint y: 275, endPoint x: 764, endPoint y: 338, distance: 67.9
click at [764, 338] on div at bounding box center [801, 257] width 282 height 413
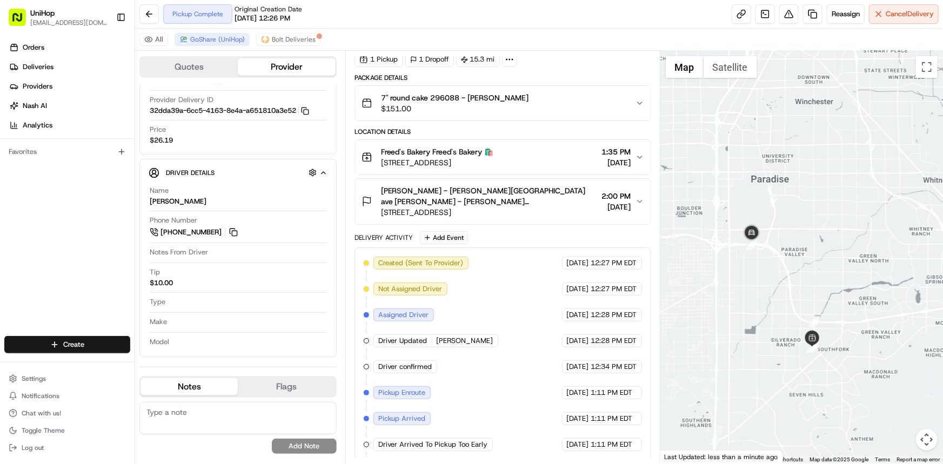
drag, startPoint x: 778, startPoint y: 258, endPoint x: 779, endPoint y: 297, distance: 38.9
click at [779, 296] on div at bounding box center [801, 257] width 282 height 413
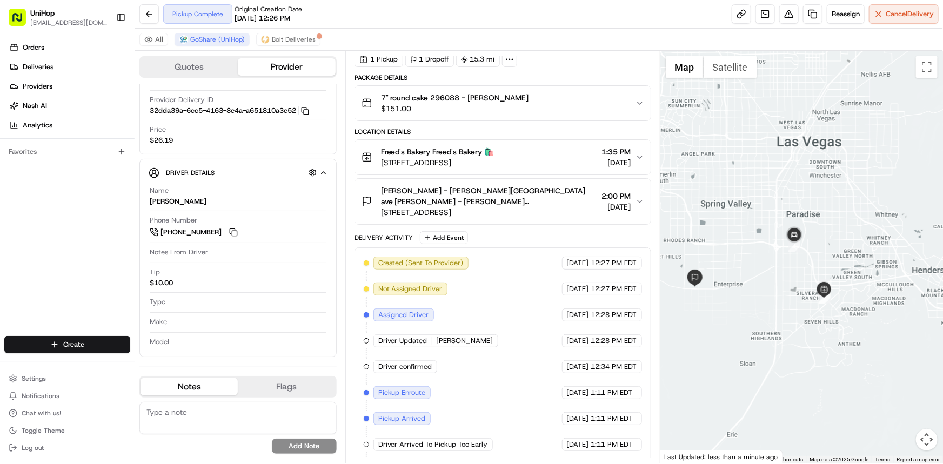
drag, startPoint x: 797, startPoint y: 285, endPoint x: 829, endPoint y: 237, distance: 57.7
click at [829, 237] on div at bounding box center [801, 257] width 282 height 413
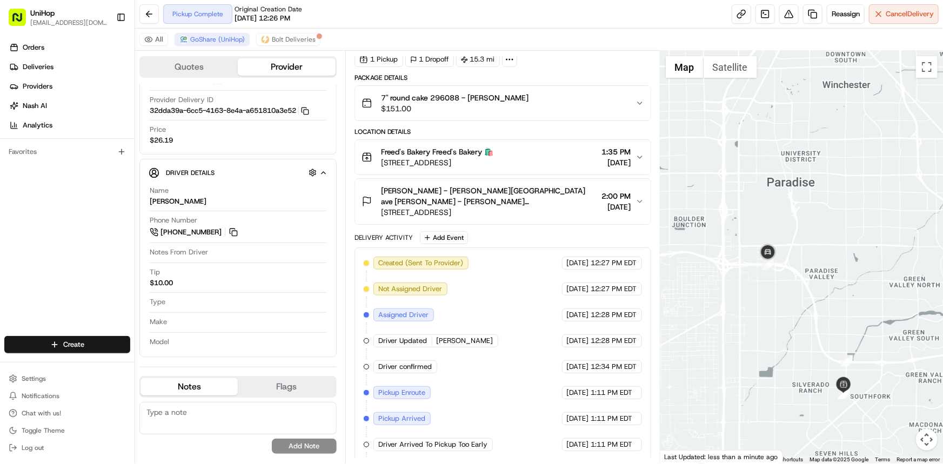
drag, startPoint x: 741, startPoint y: 323, endPoint x: 753, endPoint y: 299, distance: 26.8
click at [756, 301] on div at bounding box center [801, 257] width 282 height 413
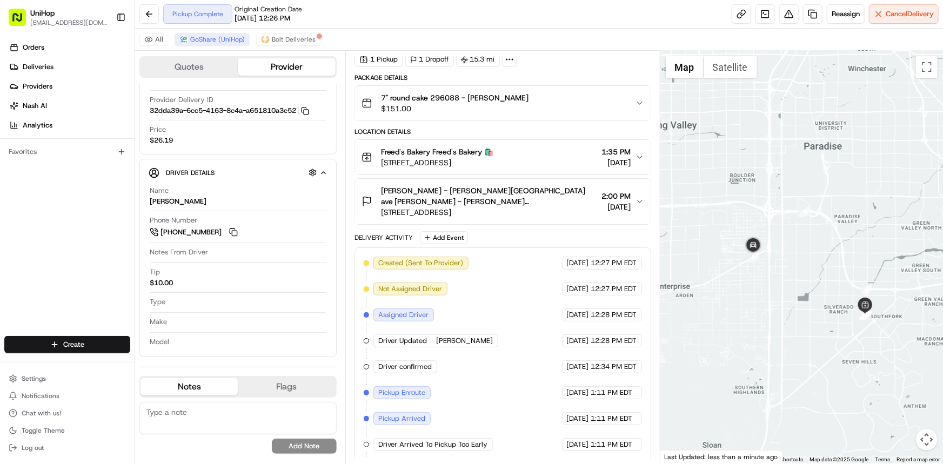
drag, startPoint x: 729, startPoint y: 242, endPoint x: 732, endPoint y: 227, distance: 15.6
click at [732, 227] on div at bounding box center [801, 257] width 282 height 413
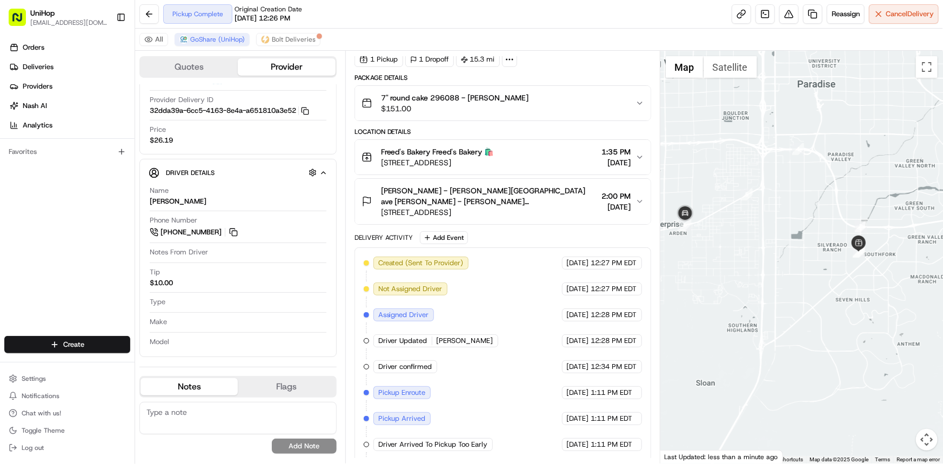
drag, startPoint x: 817, startPoint y: 275, endPoint x: 811, endPoint y: 225, distance: 51.1
click at [811, 225] on div at bounding box center [801, 257] width 282 height 413
drag, startPoint x: 782, startPoint y: 253, endPoint x: 800, endPoint y: 259, distance: 19.8
click at [799, 259] on div at bounding box center [801, 257] width 282 height 413
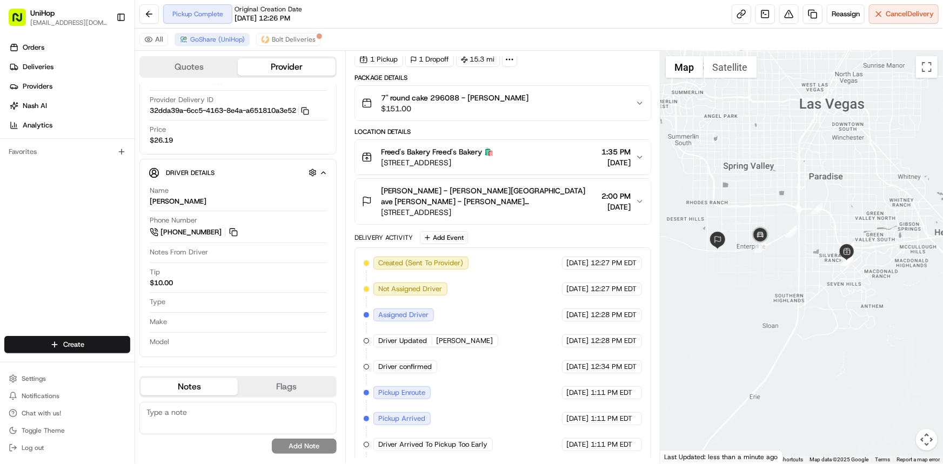
scroll to position [0, 0]
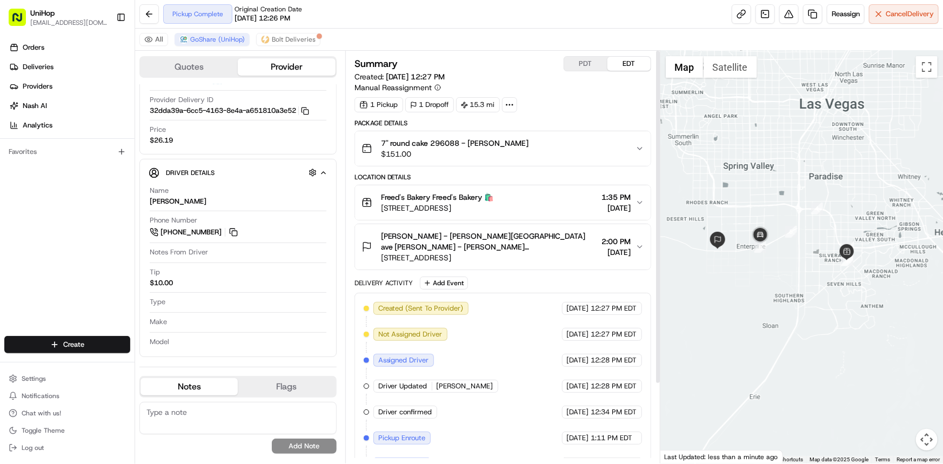
drag, startPoint x: 686, startPoint y: 256, endPoint x: 706, endPoint y: 259, distance: 20.8
click at [705, 259] on div at bounding box center [801, 257] width 282 height 413
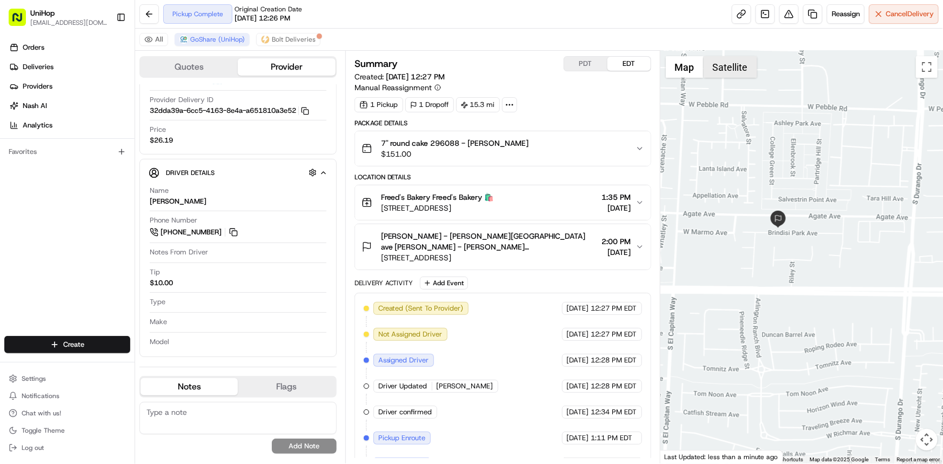
click at [743, 68] on button "Satellite" at bounding box center [729, 67] width 53 height 22
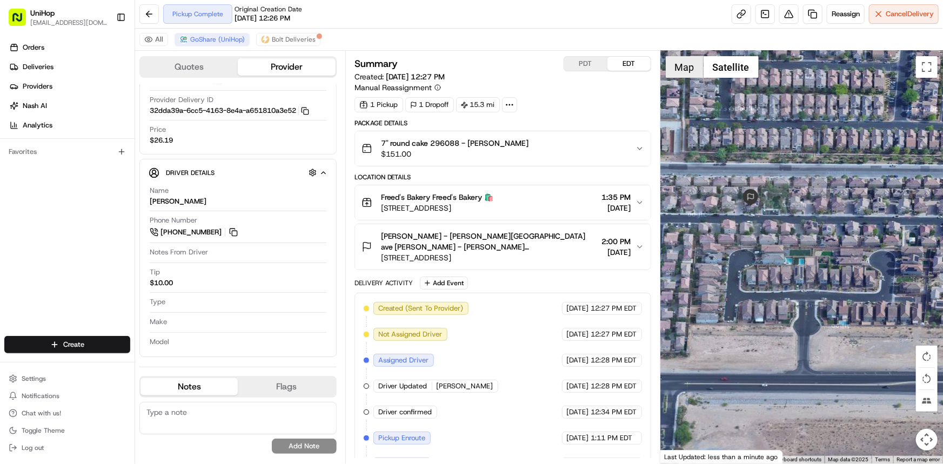
click at [683, 68] on button "Map" at bounding box center [684, 67] width 38 height 22
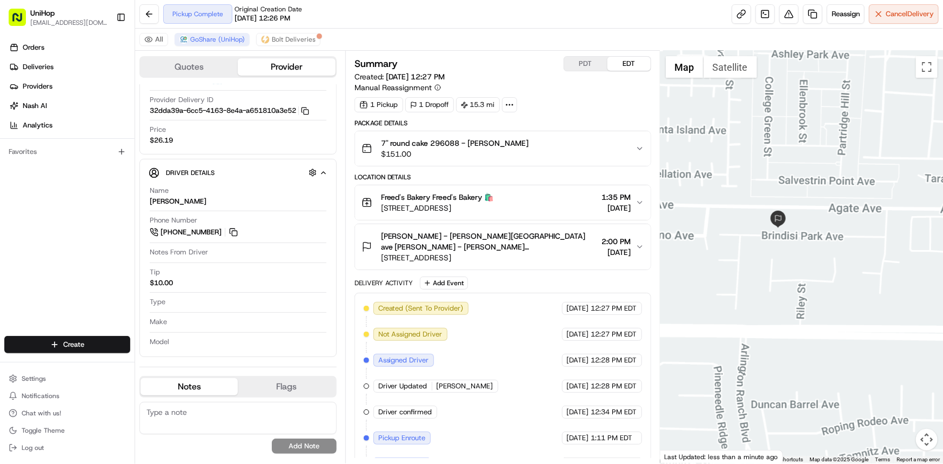
drag, startPoint x: 760, startPoint y: 246, endPoint x: 593, endPoint y: 260, distance: 167.5
click at [683, 236] on div at bounding box center [801, 257] width 282 height 413
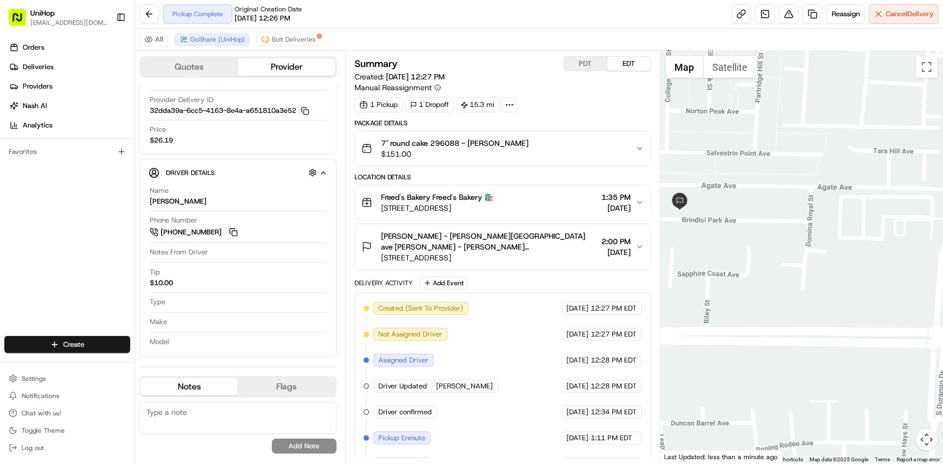
click at [575, 241] on span "Jennifer Huffman - brindisi park ave Jennifer Huffman - brindisi park ave - Uni…" at bounding box center [489, 242] width 217 height 22
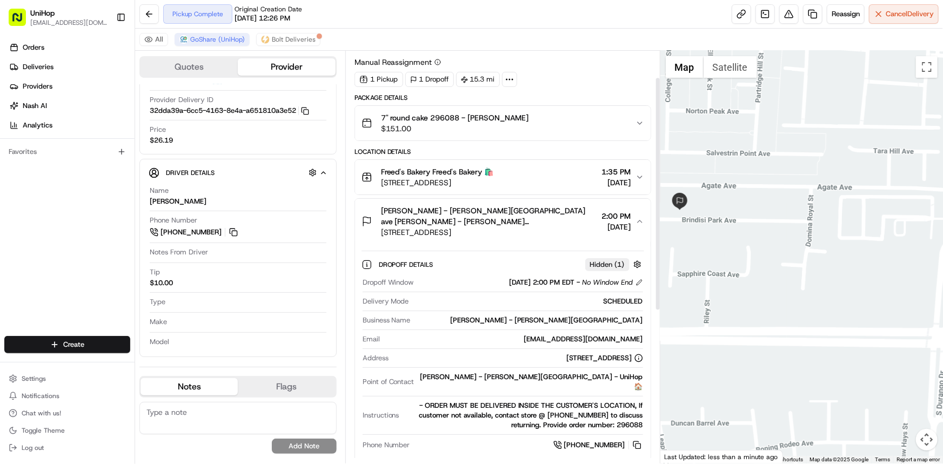
scroll to position [49, 0]
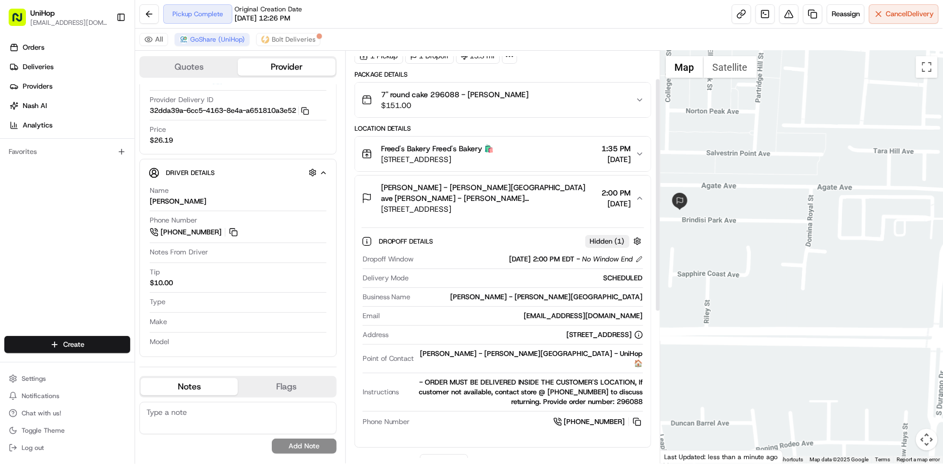
drag, startPoint x: 860, startPoint y: 272, endPoint x: 803, endPoint y: 232, distance: 70.3
click at [804, 232] on div at bounding box center [801, 257] width 282 height 413
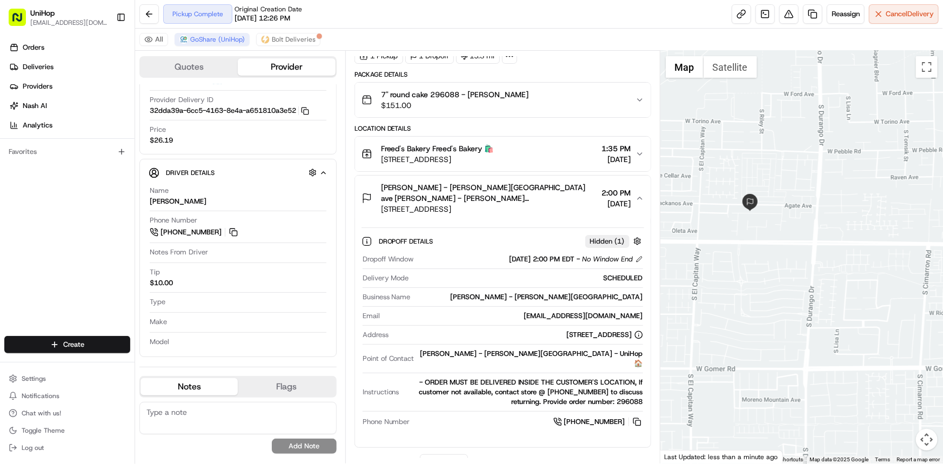
click at [602, 199] on span "[DATE]" at bounding box center [616, 203] width 29 height 11
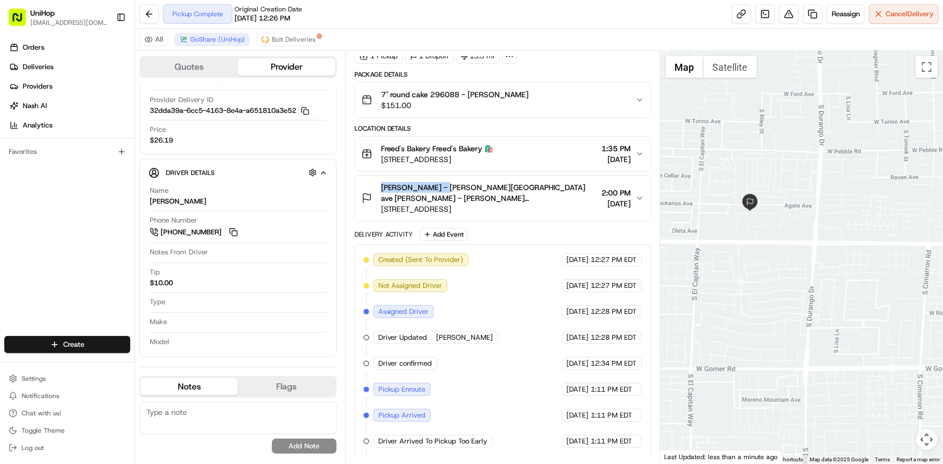
copy span "Jennifer Huffman"
drag, startPoint x: 380, startPoint y: 181, endPoint x: 433, endPoint y: 185, distance: 53.1
click at [439, 187] on div "Jennifer Huffman - brindisi park ave Jennifer Huffman - brindisi park ave - Uni…" at bounding box center [479, 198] width 236 height 32
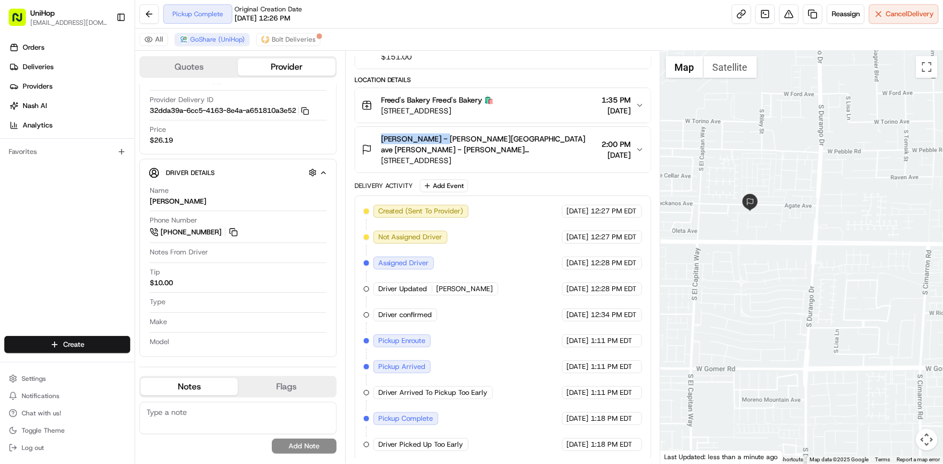
drag, startPoint x: 782, startPoint y: 228, endPoint x: 773, endPoint y: 221, distance: 11.5
click at [775, 222] on div at bounding box center [801, 257] width 282 height 413
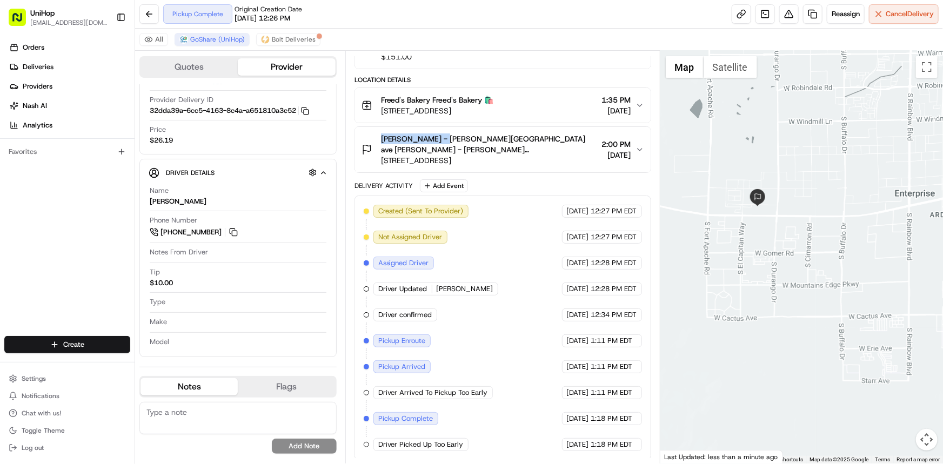
drag, startPoint x: 776, startPoint y: 239, endPoint x: 769, endPoint y: 267, distance: 29.1
click at [767, 259] on div at bounding box center [801, 257] width 282 height 413
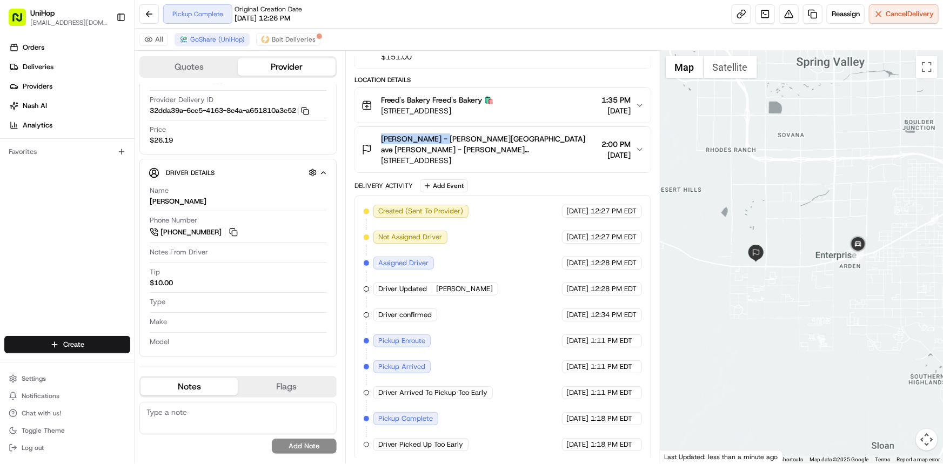
click at [770, 265] on div at bounding box center [801, 257] width 282 height 413
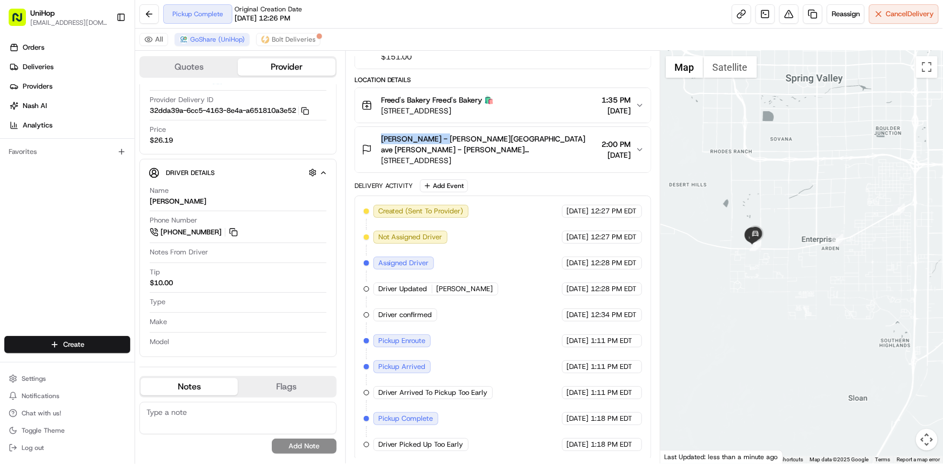
drag, startPoint x: 768, startPoint y: 201, endPoint x: 746, endPoint y: 178, distance: 31.3
click at [747, 173] on div at bounding box center [801, 257] width 282 height 413
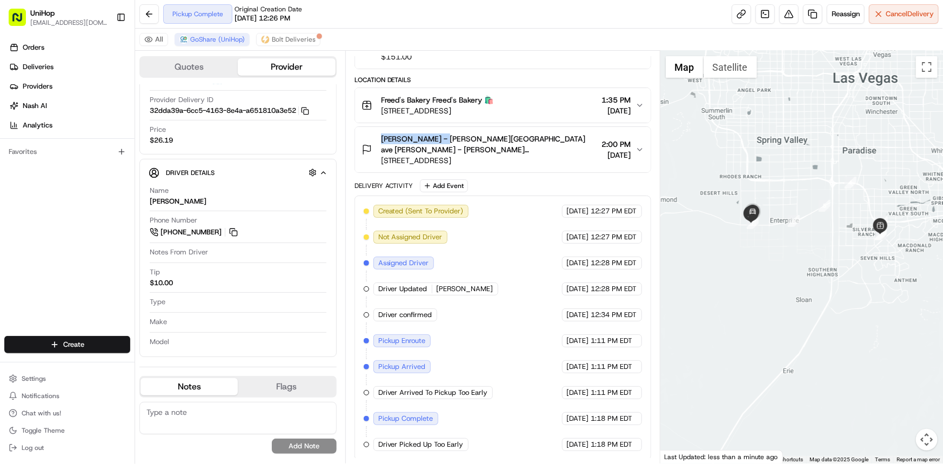
drag, startPoint x: 764, startPoint y: 189, endPoint x: 783, endPoint y: 219, distance: 34.9
click at [785, 211] on div at bounding box center [801, 257] width 282 height 413
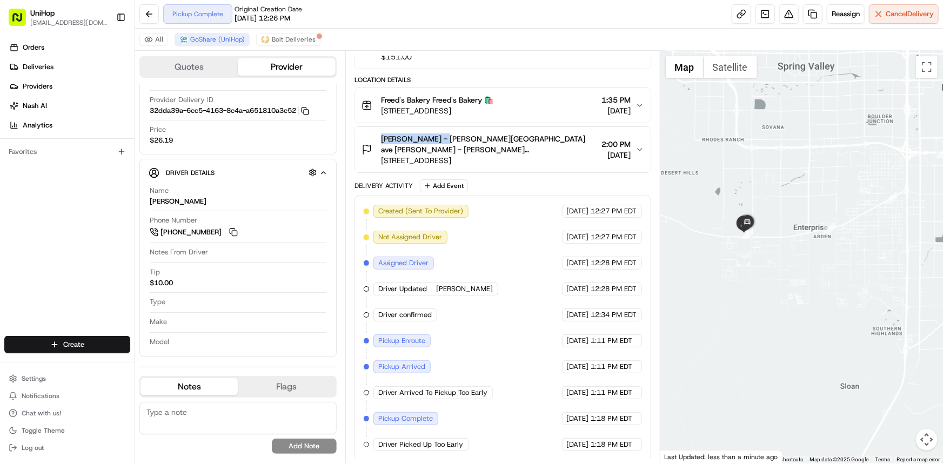
drag, startPoint x: 776, startPoint y: 259, endPoint x: 776, endPoint y: 284, distance: 24.8
click at [776, 284] on div at bounding box center [801, 257] width 282 height 413
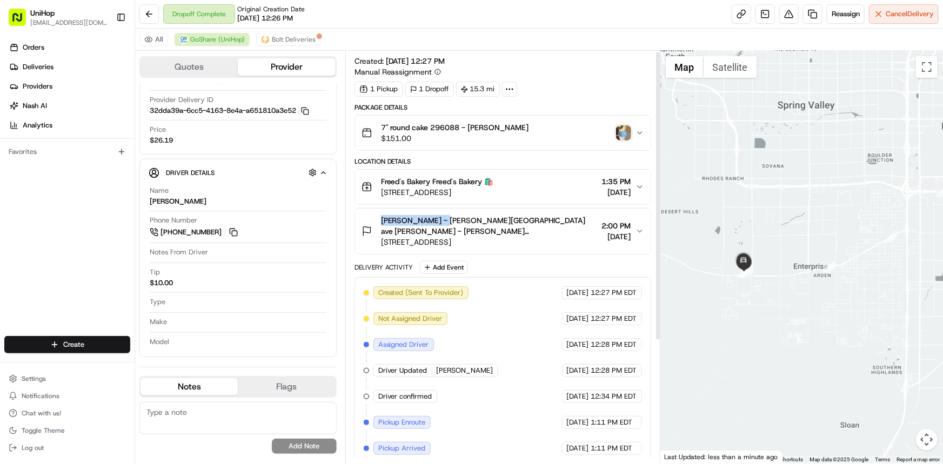
scroll to position [0, 0]
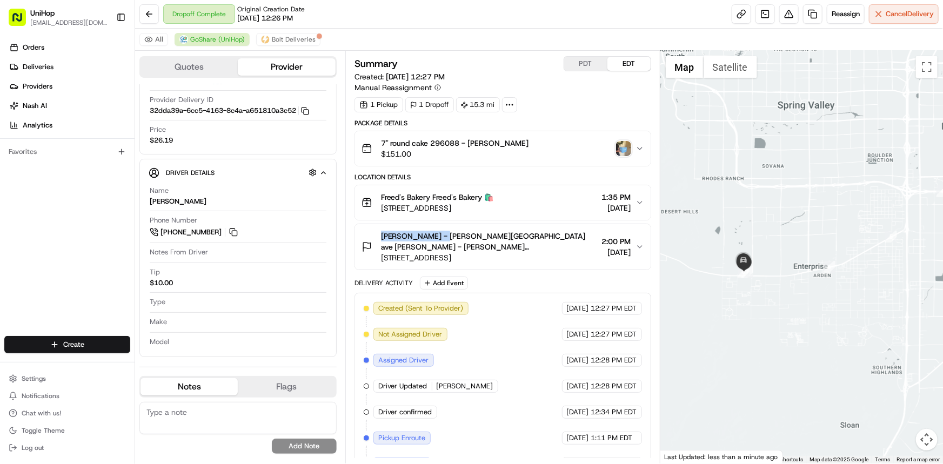
click at [618, 149] on img "button" at bounding box center [623, 148] width 15 height 15
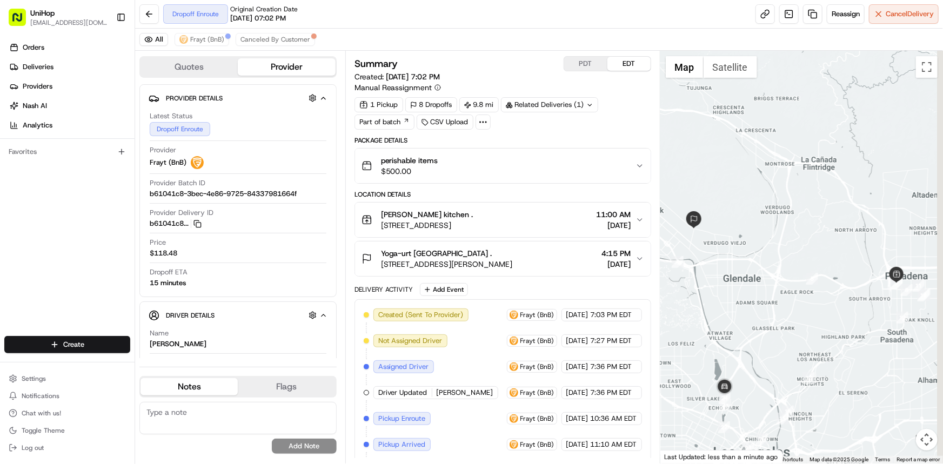
drag, startPoint x: 783, startPoint y: 274, endPoint x: 796, endPoint y: 252, distance: 25.4
click at [796, 252] on div at bounding box center [801, 257] width 282 height 413
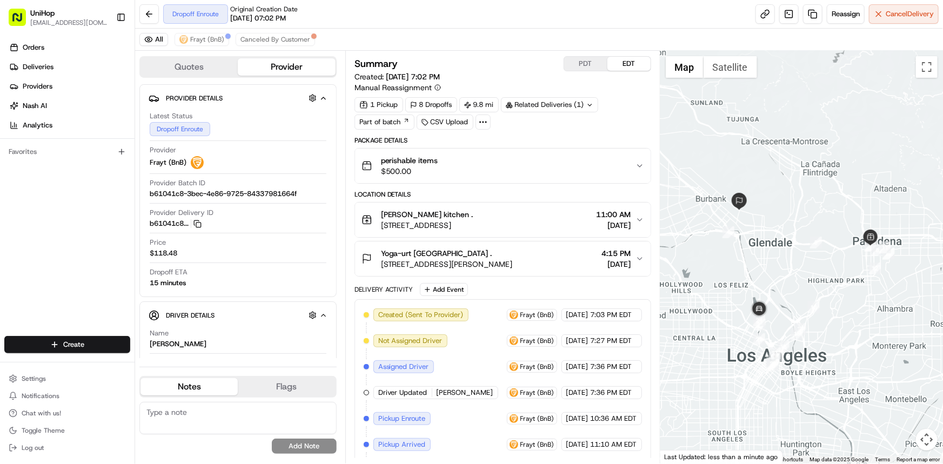
drag, startPoint x: 783, startPoint y: 298, endPoint x: 778, endPoint y: 299, distance: 5.5
click at [778, 299] on div at bounding box center [801, 257] width 282 height 413
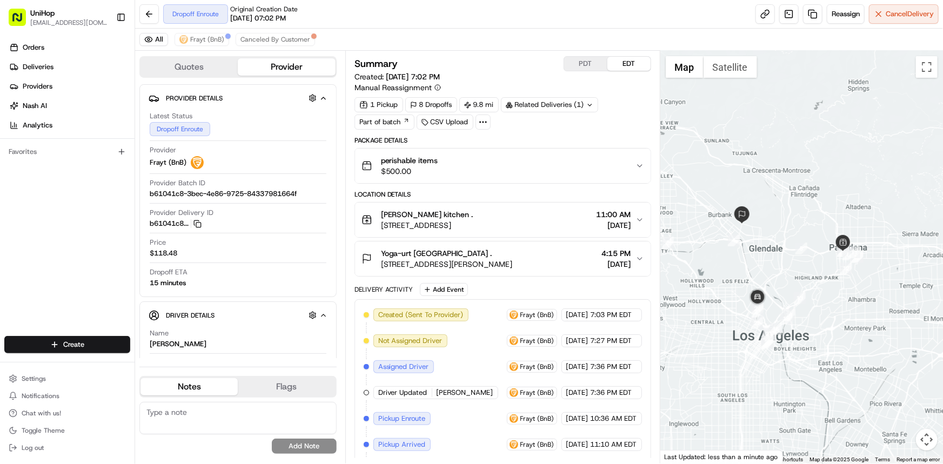
click at [44, 226] on div "Orders Deliveries Providers Nash AI Analytics Favorites" at bounding box center [67, 189] width 134 height 308
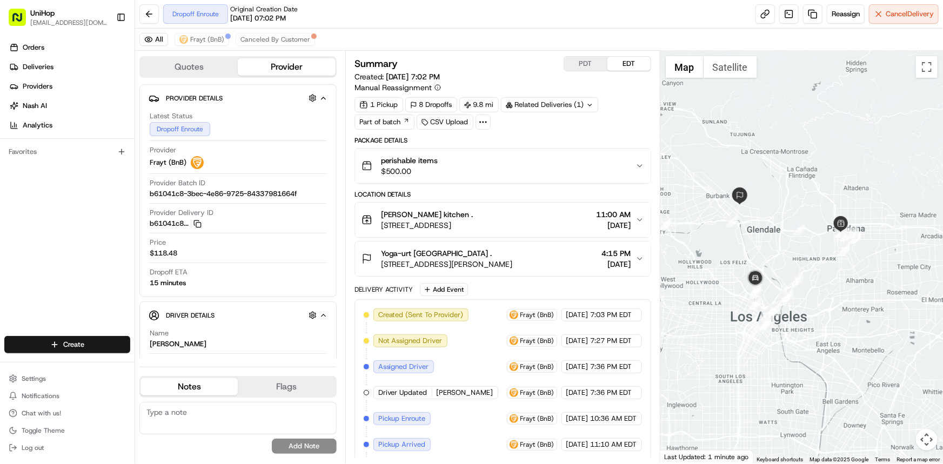
drag, startPoint x: 815, startPoint y: 314, endPoint x: 811, endPoint y: 295, distance: 19.8
click at [811, 295] on div at bounding box center [801, 257] width 282 height 413
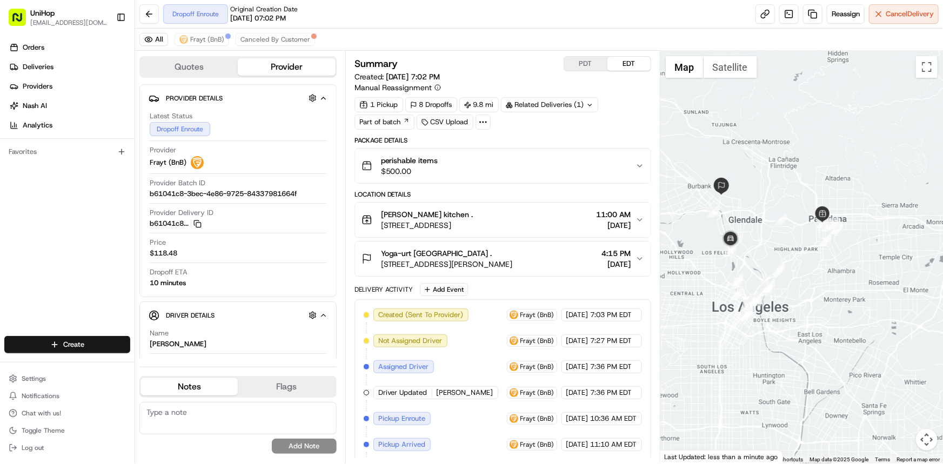
drag, startPoint x: 891, startPoint y: 287, endPoint x: 885, endPoint y: 304, distance: 17.3
click at [885, 303] on div at bounding box center [801, 257] width 282 height 413
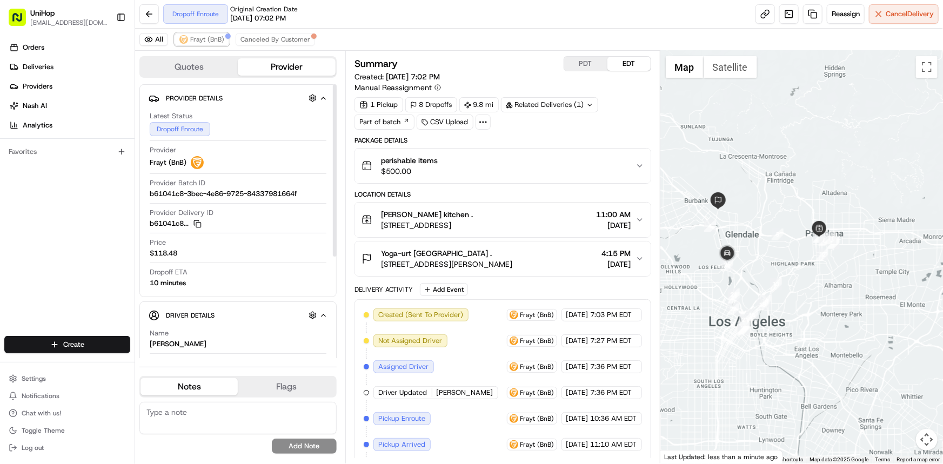
drag, startPoint x: 183, startPoint y: 33, endPoint x: 641, endPoint y: 403, distance: 589.1
click at [183, 33] on button "Frayt (BnB)" at bounding box center [201, 39] width 55 height 13
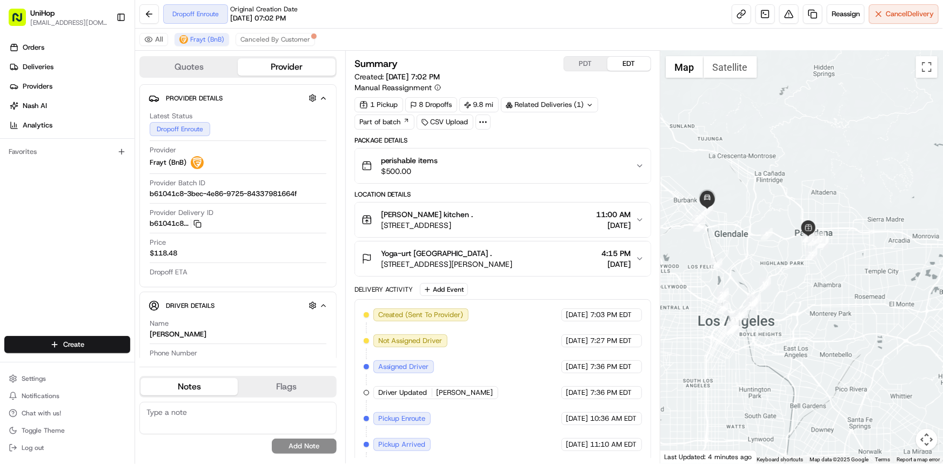
drag, startPoint x: 772, startPoint y: 255, endPoint x: 764, endPoint y: 273, distance: 20.1
click at [760, 258] on div at bounding box center [801, 257] width 282 height 413
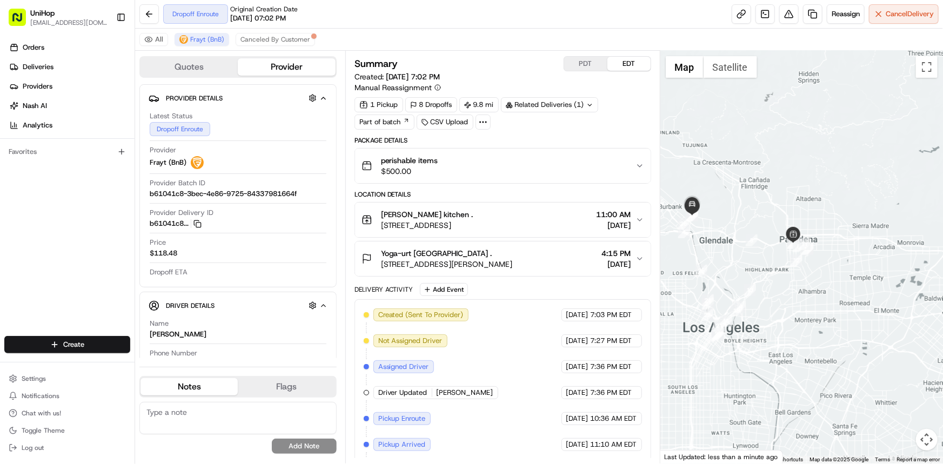
drag, startPoint x: 795, startPoint y: 214, endPoint x: 786, endPoint y: 218, distance: 9.4
click at [786, 218] on div at bounding box center [801, 257] width 282 height 413
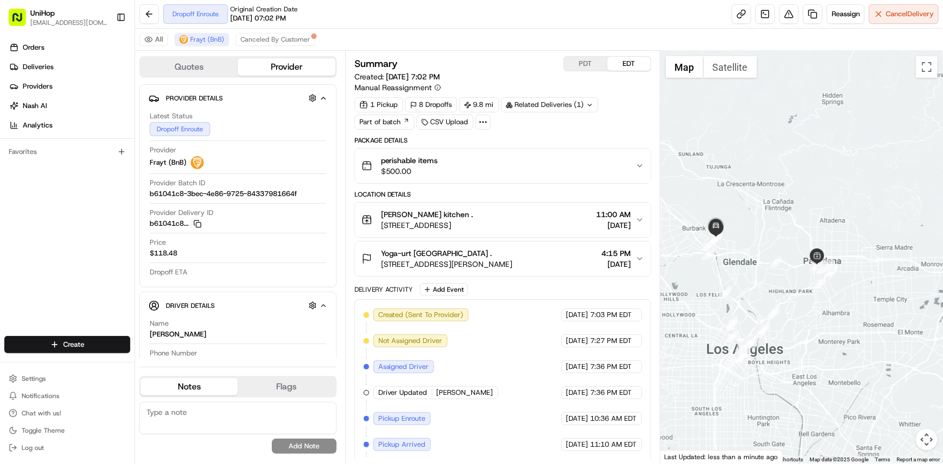
drag, startPoint x: 769, startPoint y: 262, endPoint x: 671, endPoint y: 167, distance: 136.0
click at [794, 277] on div at bounding box center [801, 257] width 282 height 413
click at [757, 248] on div at bounding box center [801, 257] width 282 height 413
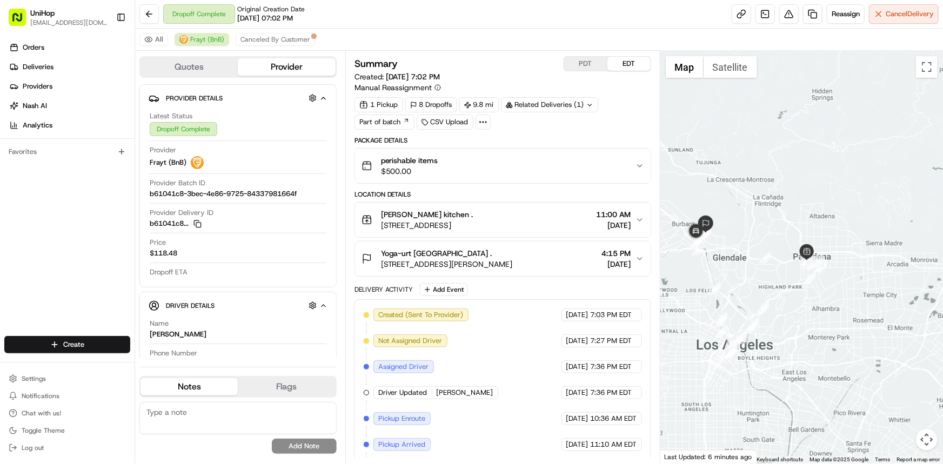
drag, startPoint x: 826, startPoint y: 302, endPoint x: 528, endPoint y: 297, distance: 298.7
click at [829, 297] on div at bounding box center [801, 257] width 282 height 413
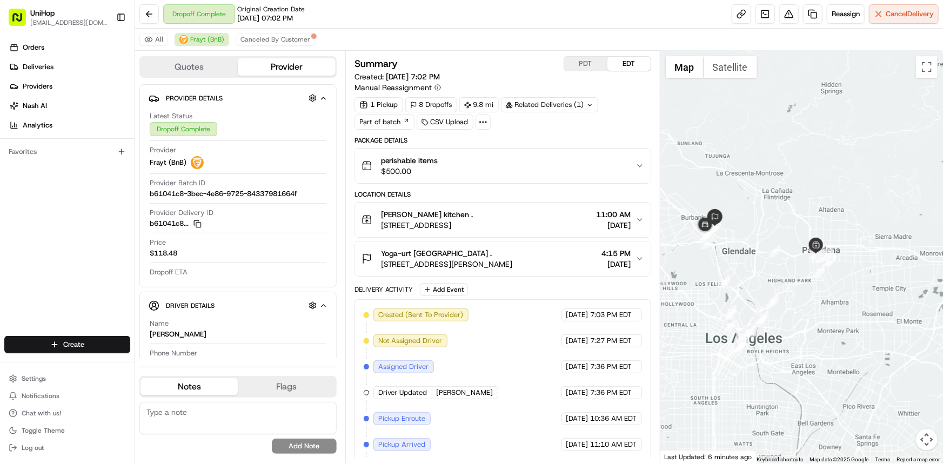
click at [0, 204] on div "Orders Deliveries Providers Nash AI Analytics Favorites" at bounding box center [67, 189] width 134 height 308
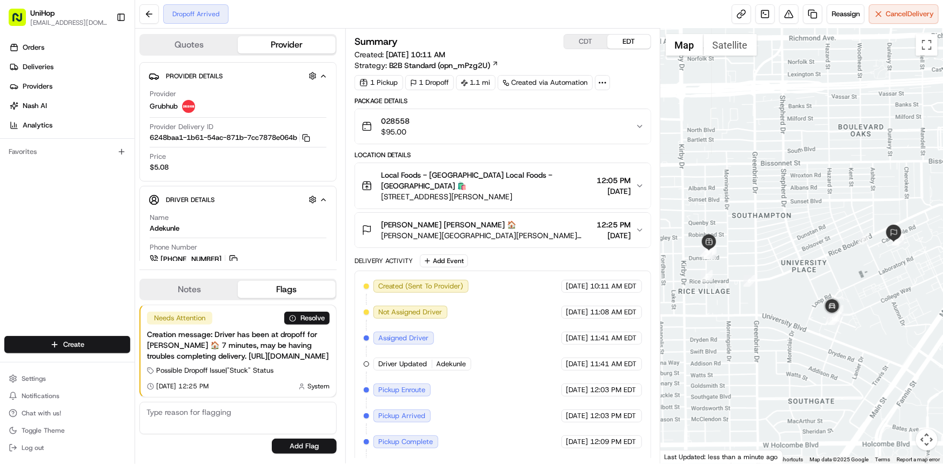
click at [0, 230] on div "Orders Deliveries Providers [PERSON_NAME] Analytics Favorites" at bounding box center [67, 189] width 134 height 308
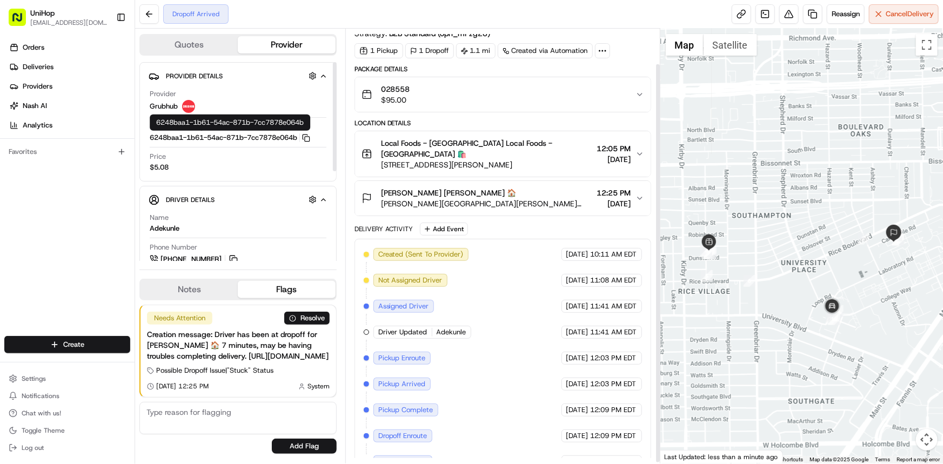
scroll to position [38, 0]
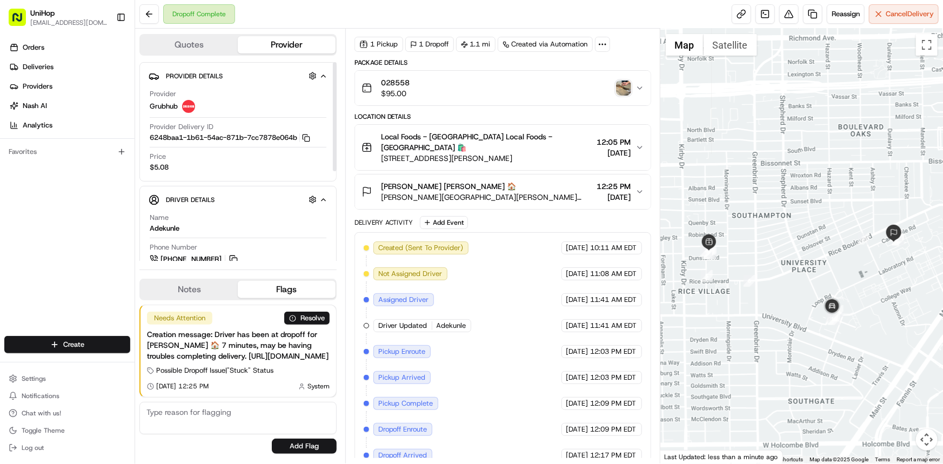
click at [622, 84] on img "button" at bounding box center [623, 87] width 15 height 15
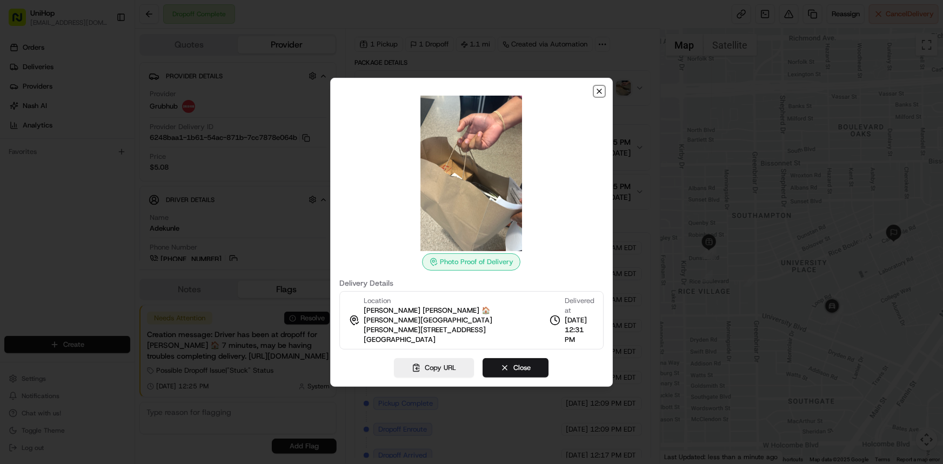
click at [601, 93] on icon "button" at bounding box center [599, 91] width 4 height 4
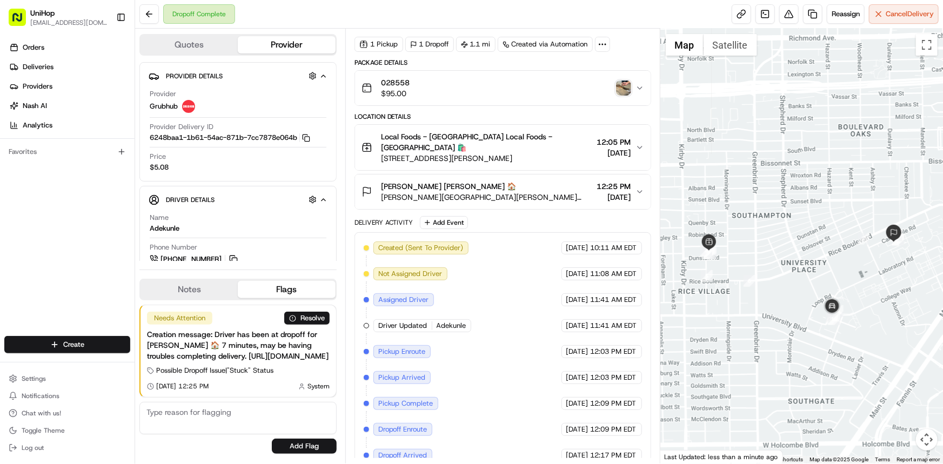
drag, startPoint x: 899, startPoint y: 308, endPoint x: 888, endPoint y: 302, distance: 12.6
click at [889, 303] on div at bounding box center [801, 246] width 282 height 435
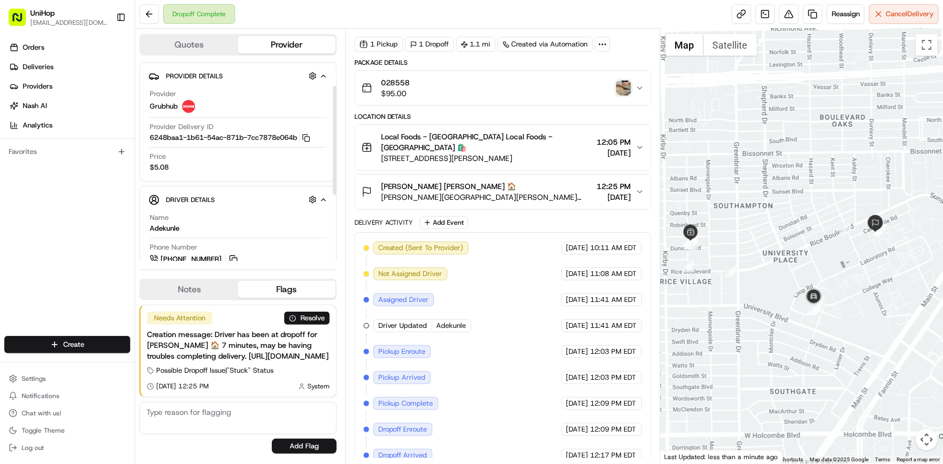
scroll to position [98, 0]
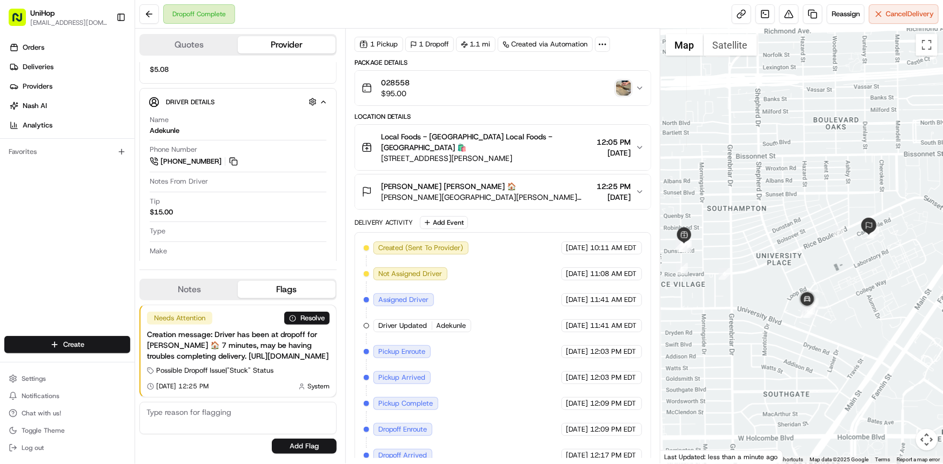
drag, startPoint x: 829, startPoint y: 295, endPoint x: 816, endPoint y: 304, distance: 15.9
click at [818, 302] on div at bounding box center [801, 246] width 282 height 435
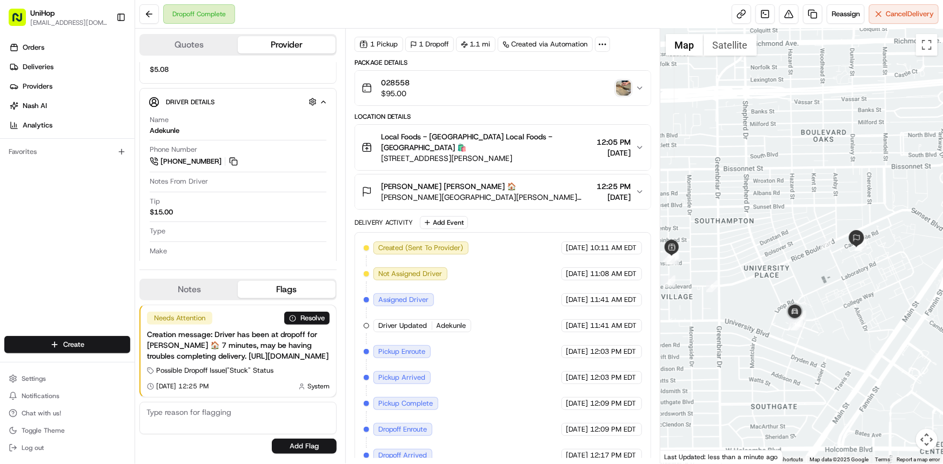
drag, startPoint x: 0, startPoint y: 238, endPoint x: 9, endPoint y: 239, distance: 8.7
click at [0, 238] on div "Orders Deliveries Providers Nash AI Analytics Favorites" at bounding box center [67, 189] width 134 height 308
click at [199, 281] on button "Notes" at bounding box center [188, 289] width 97 height 17
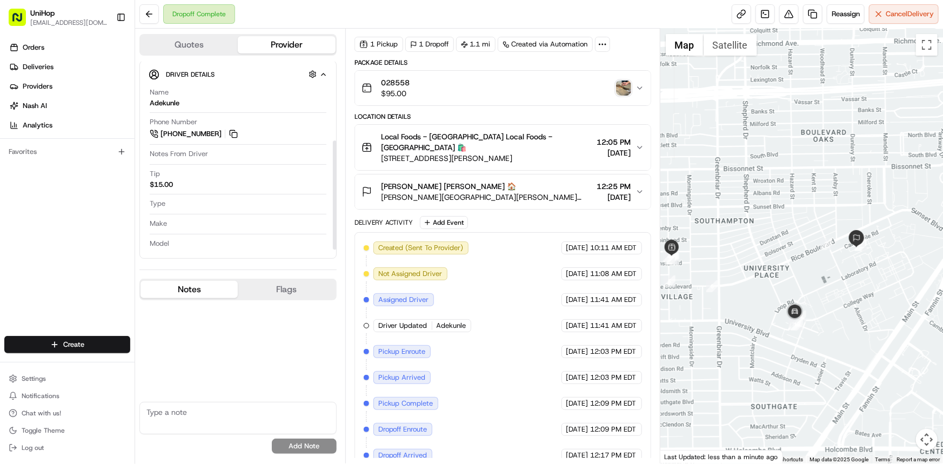
click at [810, 272] on div at bounding box center [801, 246] width 282 height 435
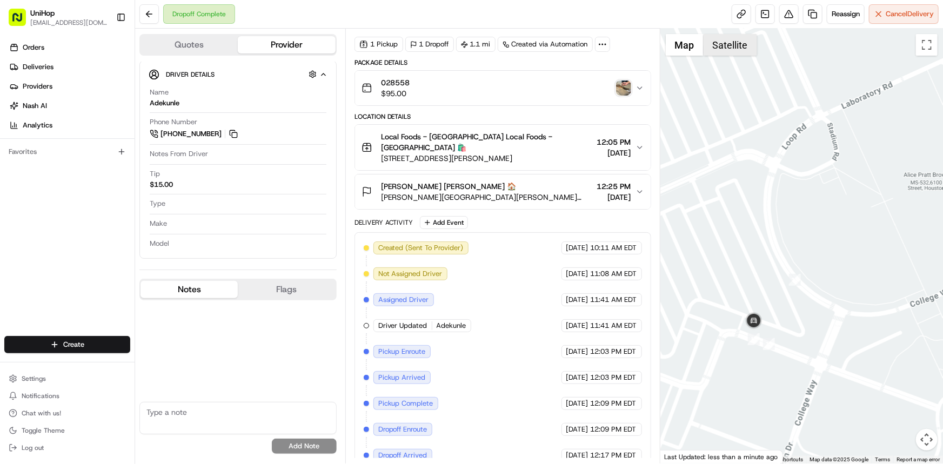
click at [742, 48] on button "Satellite" at bounding box center [729, 45] width 53 height 22
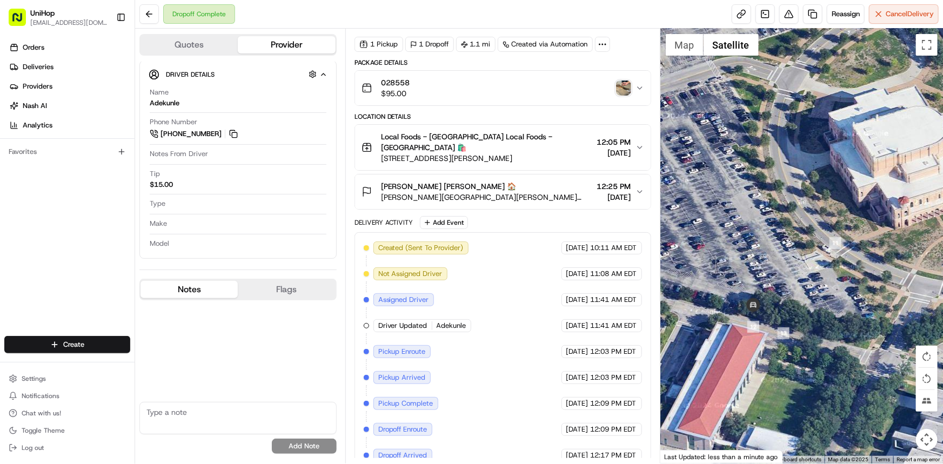
click at [630, 83] on img "button" at bounding box center [623, 87] width 15 height 15
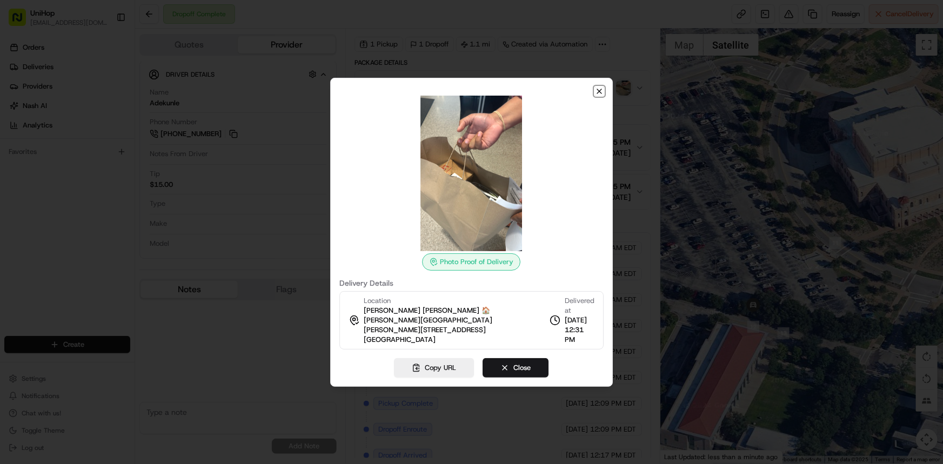
click at [597, 93] on icon "button" at bounding box center [599, 91] width 4 height 4
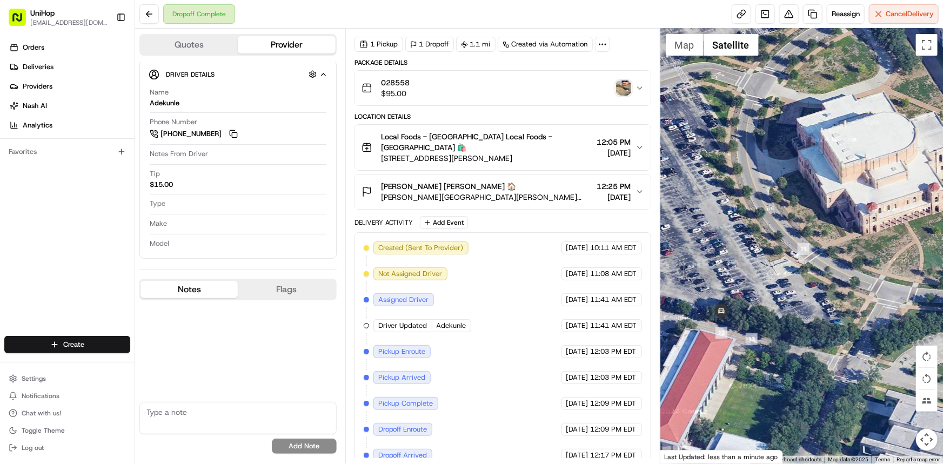
drag, startPoint x: 775, startPoint y: 245, endPoint x: 714, endPoint y: 253, distance: 61.6
click at [726, 253] on div at bounding box center [801, 246] width 282 height 435
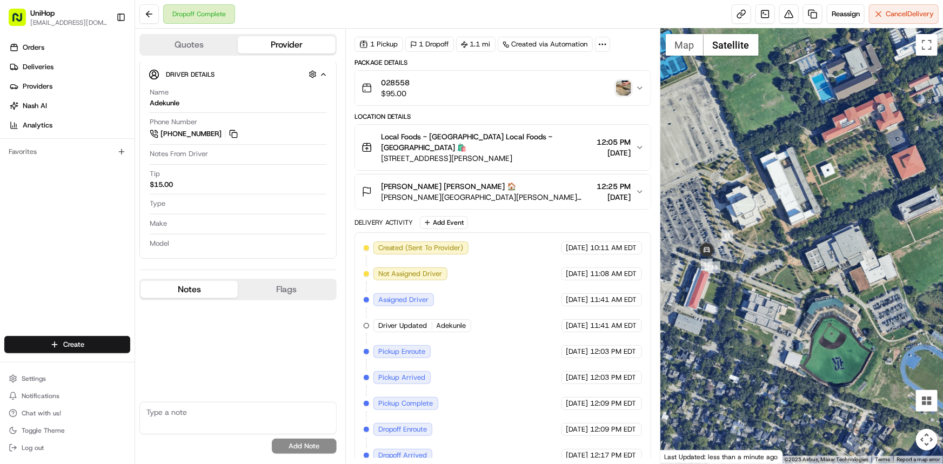
click at [883, 215] on div at bounding box center [801, 246] width 282 height 435
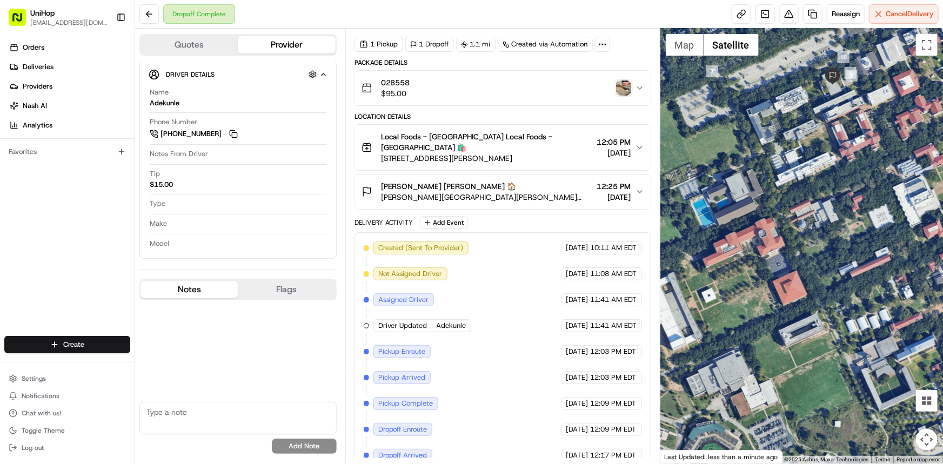
click at [873, 160] on div at bounding box center [801, 246] width 282 height 435
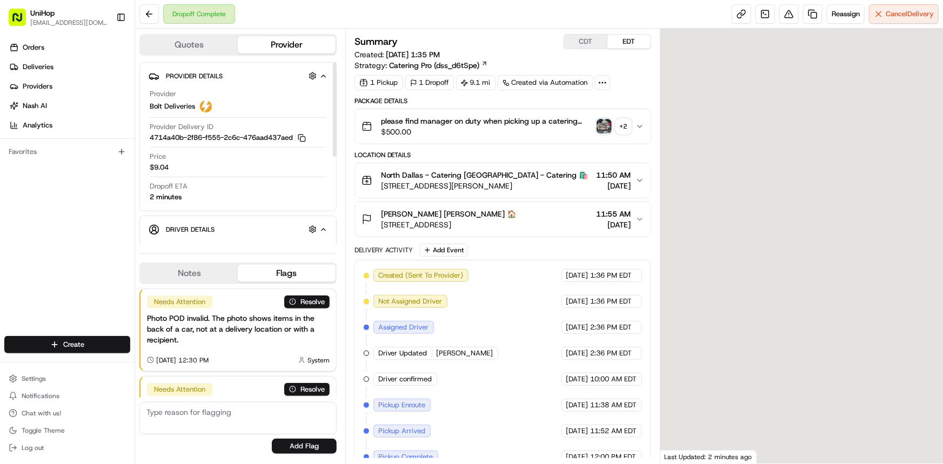
scroll to position [92, 0]
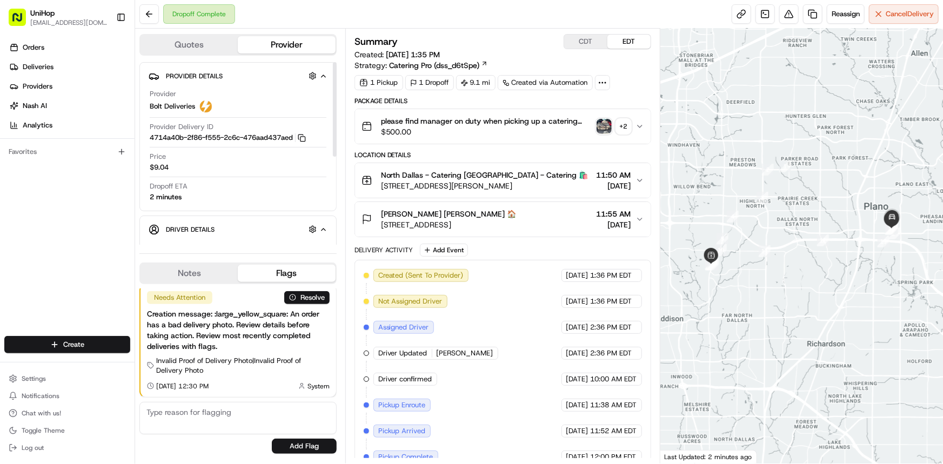
click at [201, 271] on button "Notes" at bounding box center [188, 273] width 97 height 17
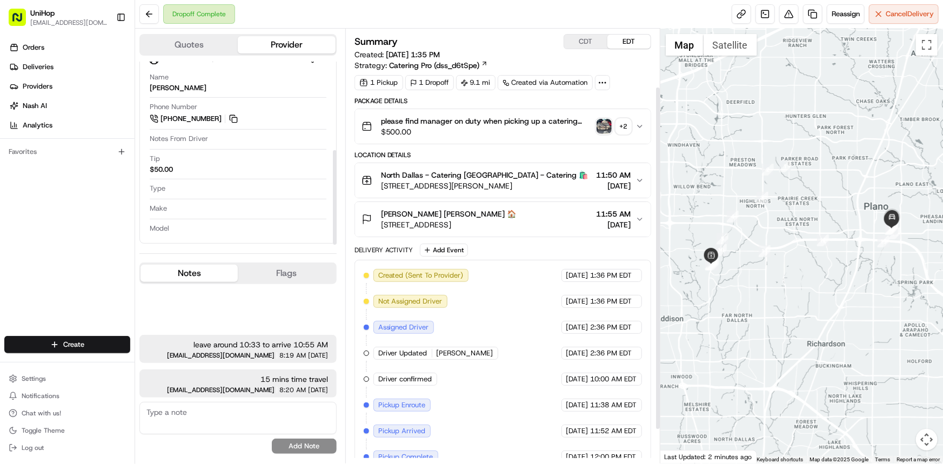
scroll to position [116, 0]
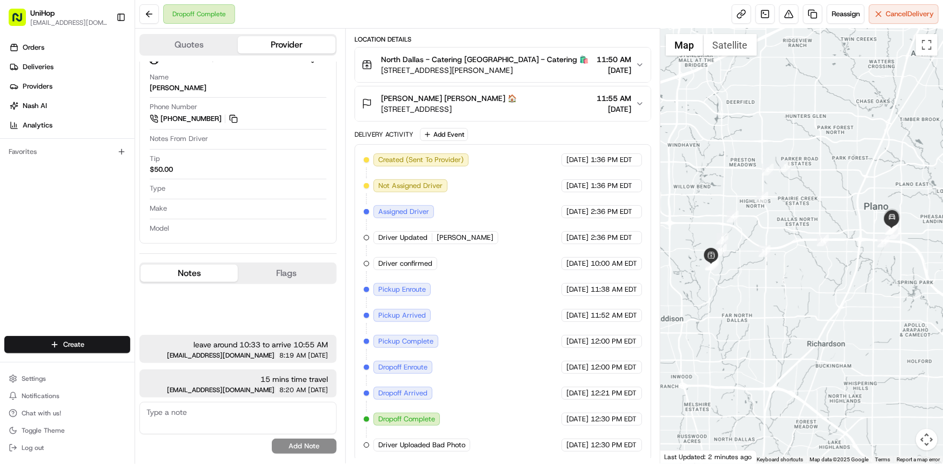
click at [288, 274] on button "Flags" at bounding box center [286, 273] width 97 height 17
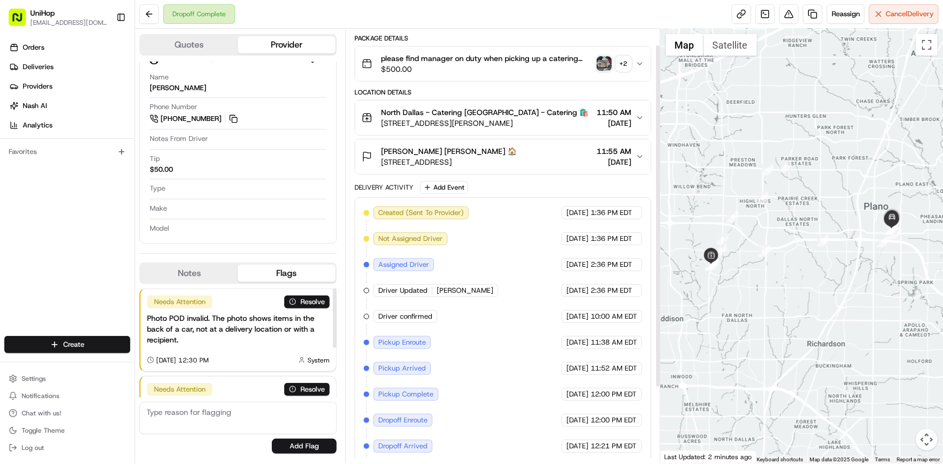
scroll to position [17, 0]
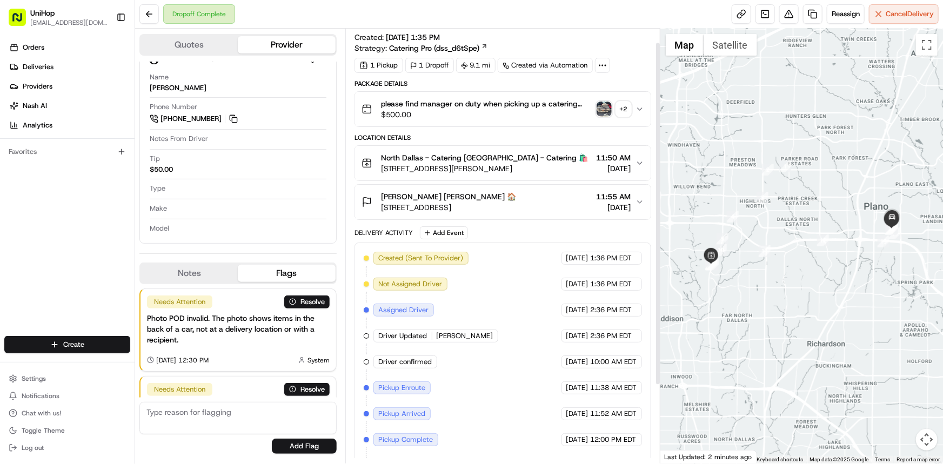
click at [601, 113] on img "button" at bounding box center [603, 109] width 15 height 15
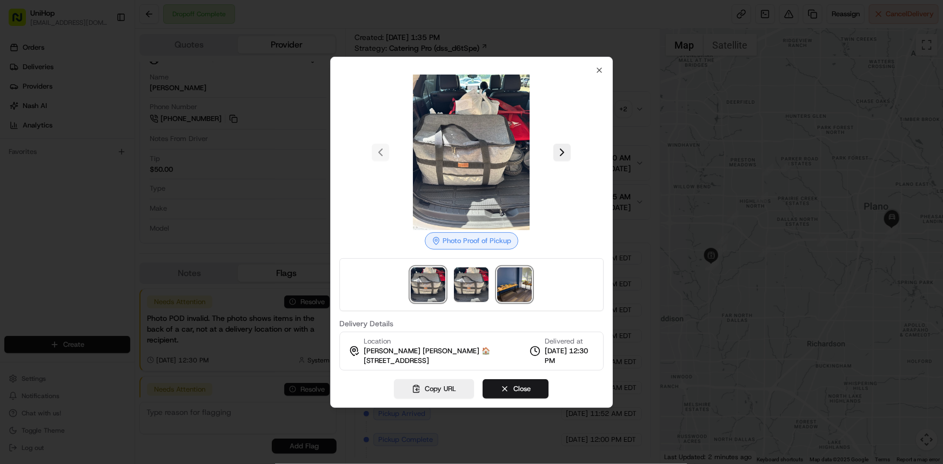
click at [522, 286] on img at bounding box center [514, 284] width 35 height 35
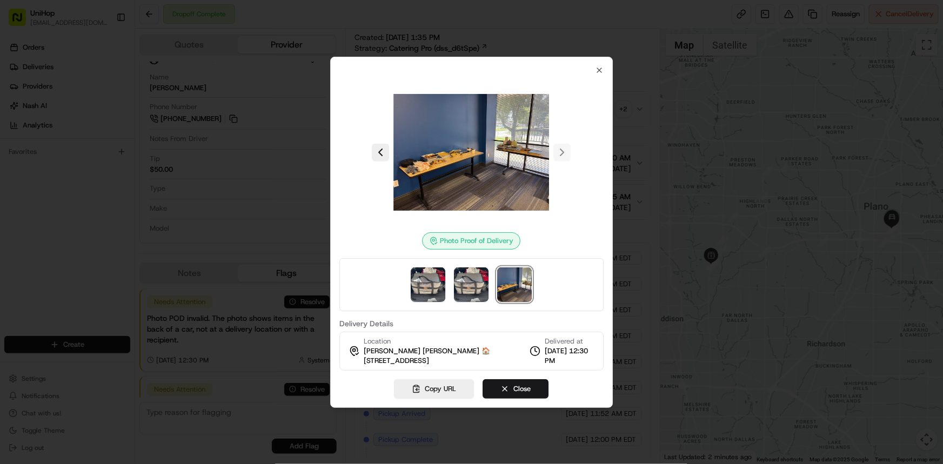
click at [0, 151] on div at bounding box center [471, 232] width 943 height 464
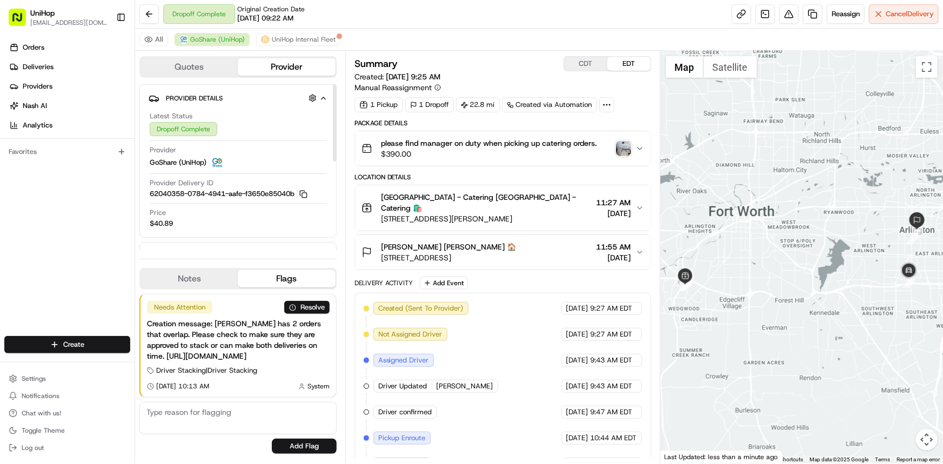
click at [228, 275] on button "Notes" at bounding box center [188, 278] width 97 height 17
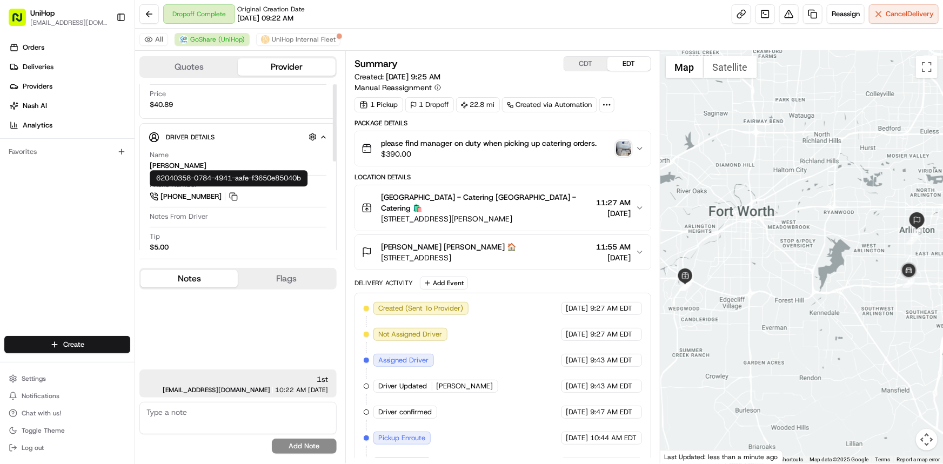
scroll to position [191, 0]
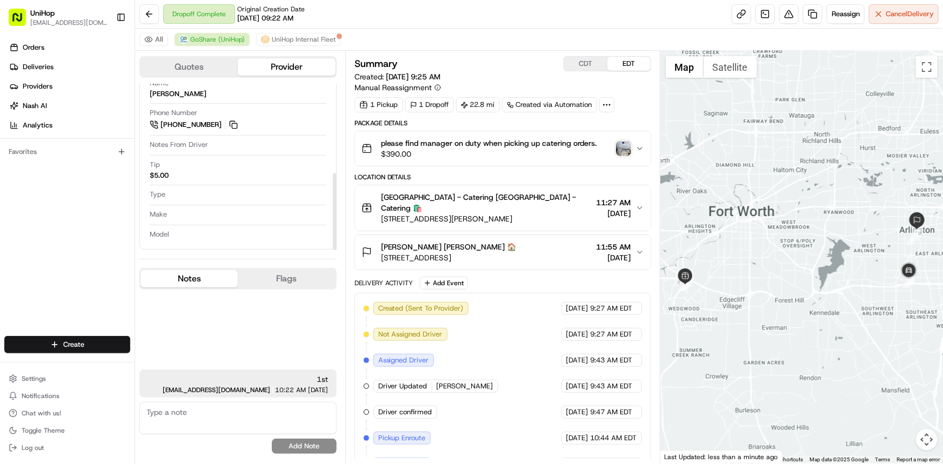
drag, startPoint x: 885, startPoint y: 295, endPoint x: 866, endPoint y: 297, distance: 18.4
click at [867, 297] on div at bounding box center [801, 257] width 282 height 413
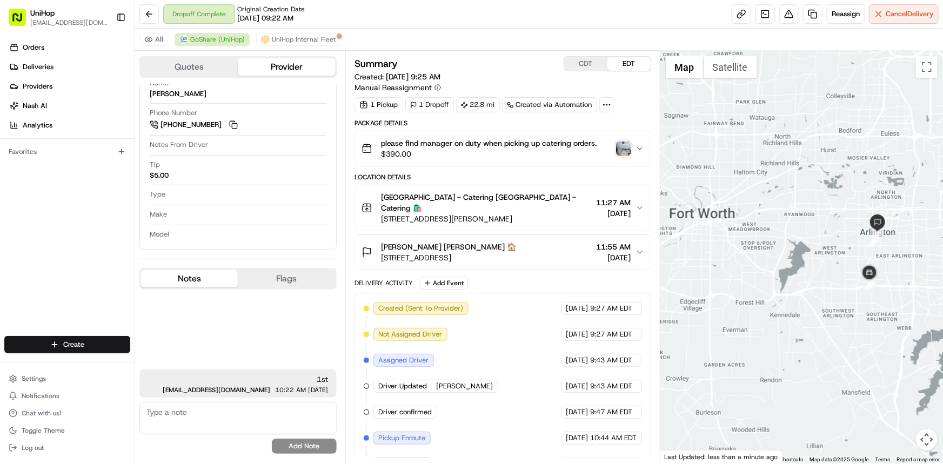
click at [618, 150] on img "button" at bounding box center [623, 148] width 15 height 15
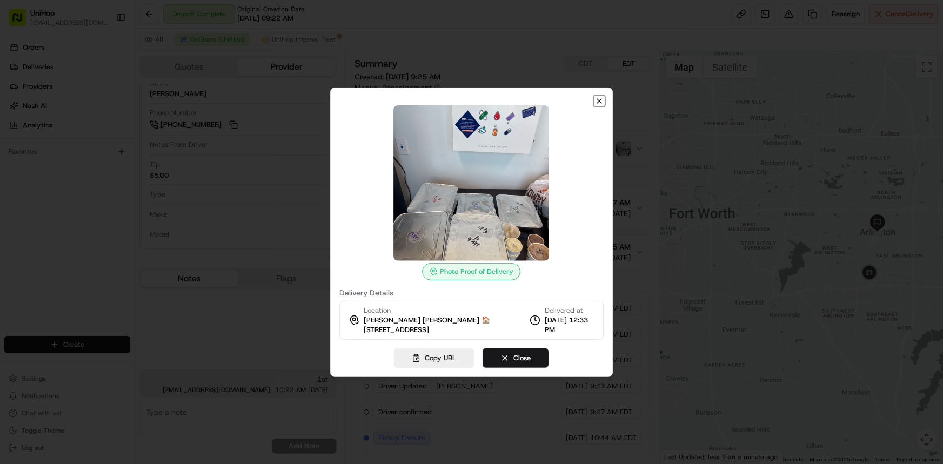
click at [603, 97] on icon "button" at bounding box center [599, 101] width 9 height 9
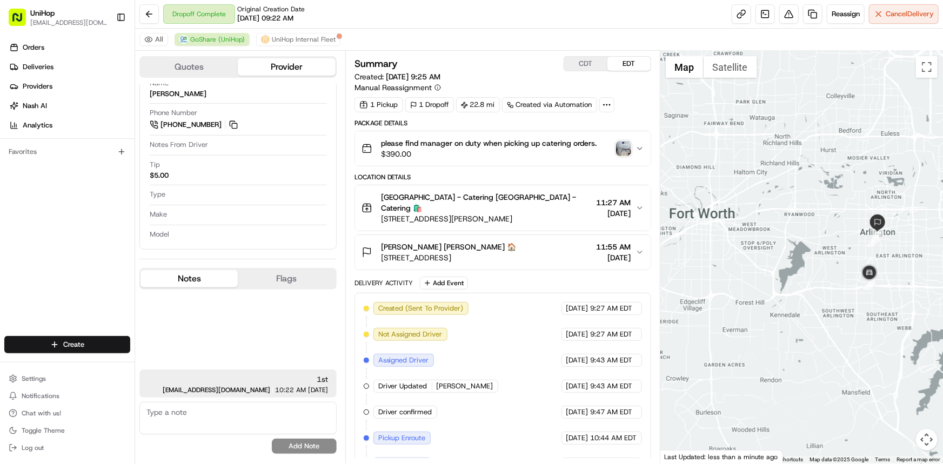
drag, startPoint x: 875, startPoint y: 299, endPoint x: 867, endPoint y: 304, distance: 9.3
click at [861, 301] on div at bounding box center [801, 257] width 282 height 413
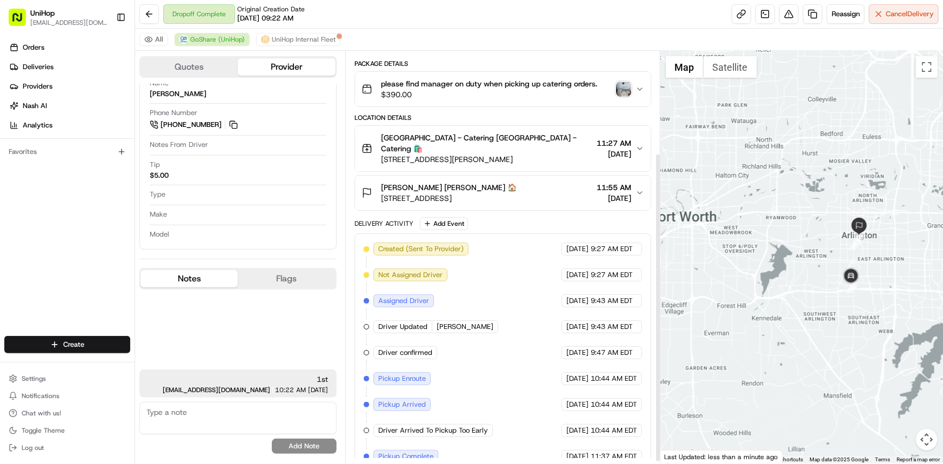
scroll to position [138, 0]
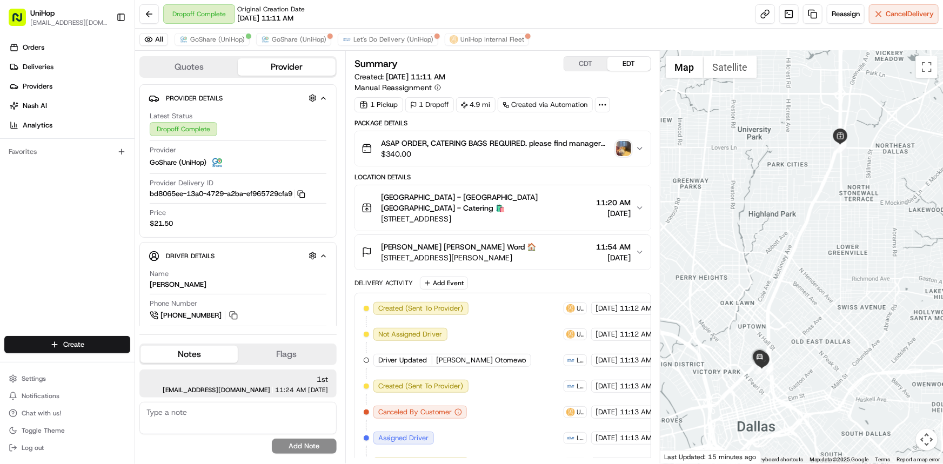
click at [625, 144] on img "button" at bounding box center [623, 148] width 15 height 15
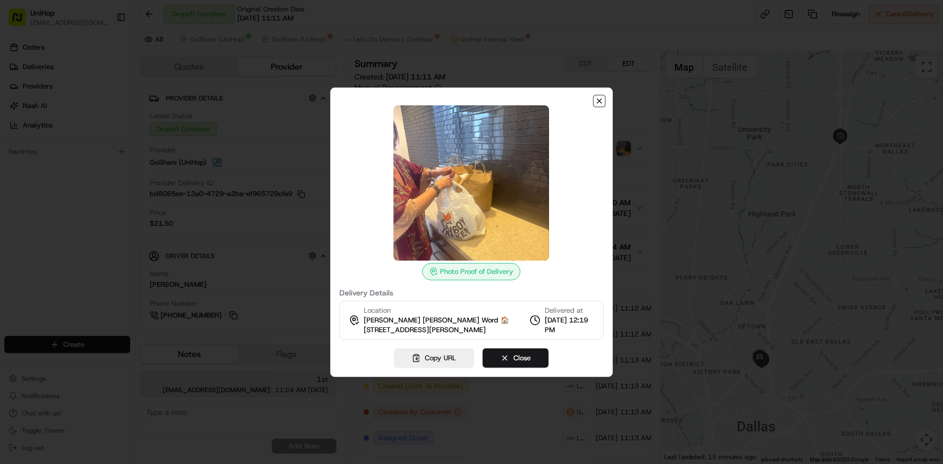
click at [600, 98] on icon "button" at bounding box center [599, 101] width 9 height 9
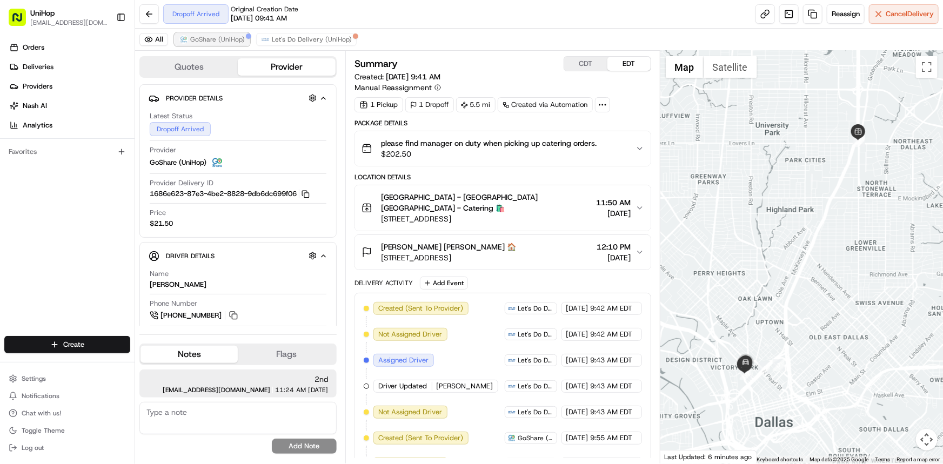
click at [198, 36] on span "GoShare (UniHop)" at bounding box center [217, 39] width 55 height 9
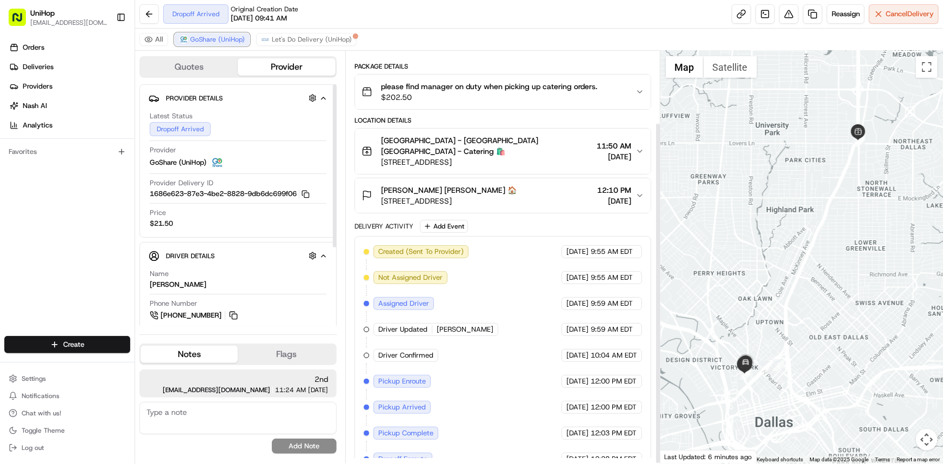
scroll to position [86, 0]
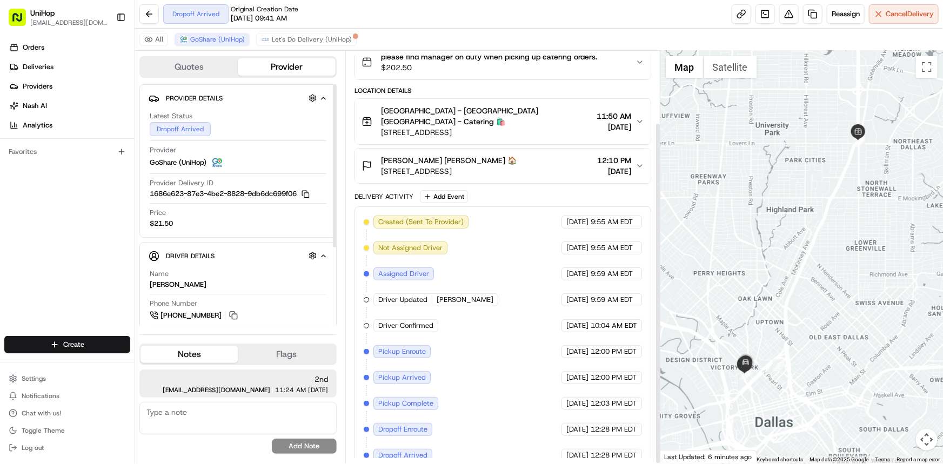
drag, startPoint x: 871, startPoint y: 231, endPoint x: 859, endPoint y: 251, distance: 23.0
click at [863, 234] on div at bounding box center [801, 257] width 282 height 413
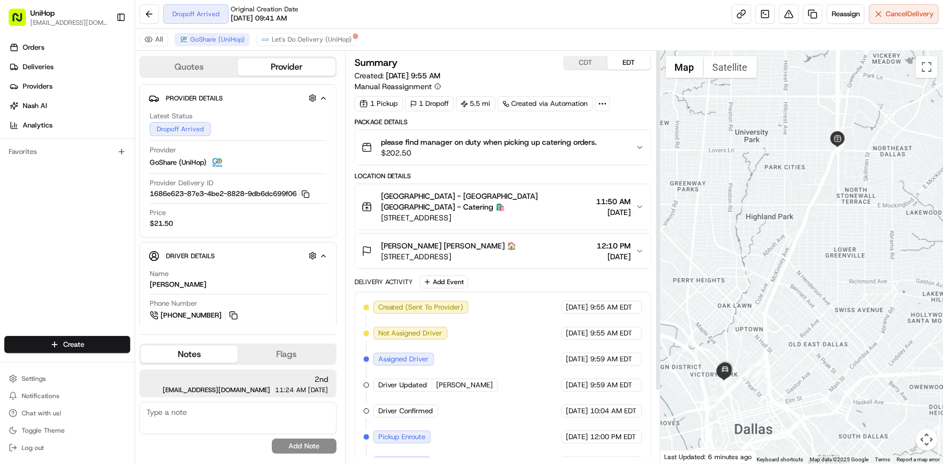
scroll to position [0, 0]
click at [800, 281] on div at bounding box center [801, 257] width 282 height 413
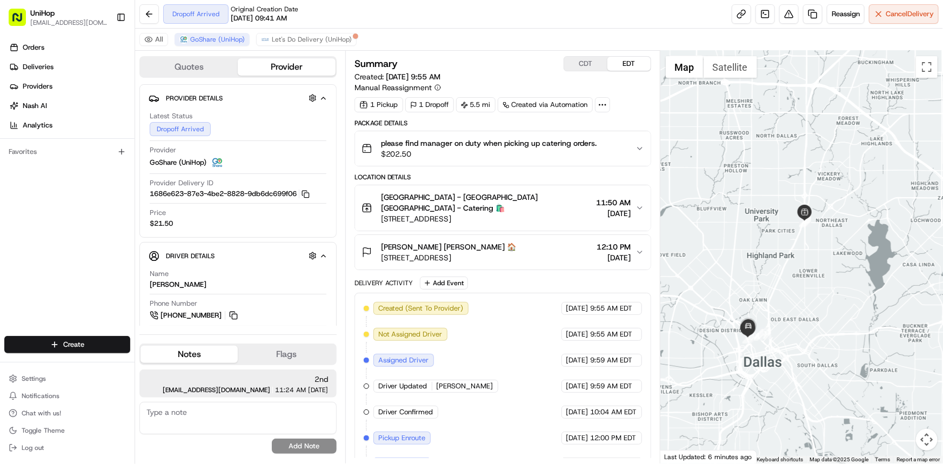
click at [544, 244] on div "Rino Homma Rino Homma 🏠 1700 Ashland St, Dallas, TX 75202, USA 12:10 PM Aug 21 …" at bounding box center [498, 252] width 274 height 22
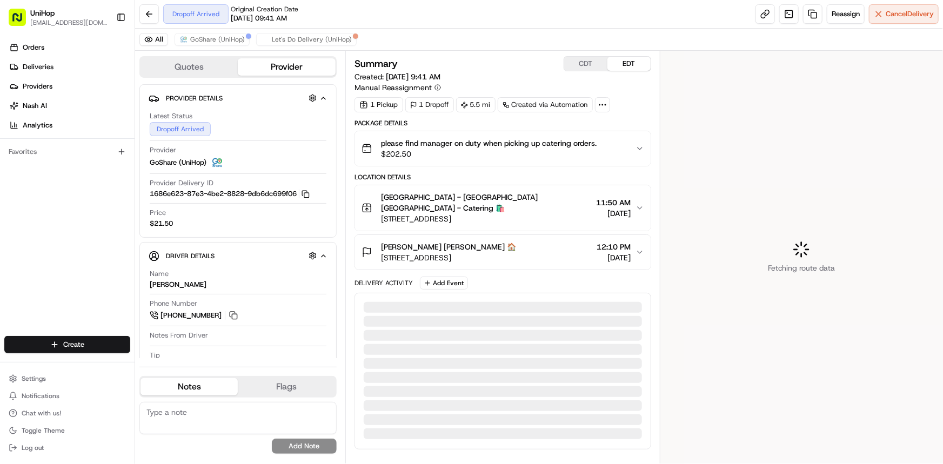
click at [0, 221] on div "Orders Deliveries Providers [PERSON_NAME] Analytics Favorites" at bounding box center [67, 189] width 134 height 308
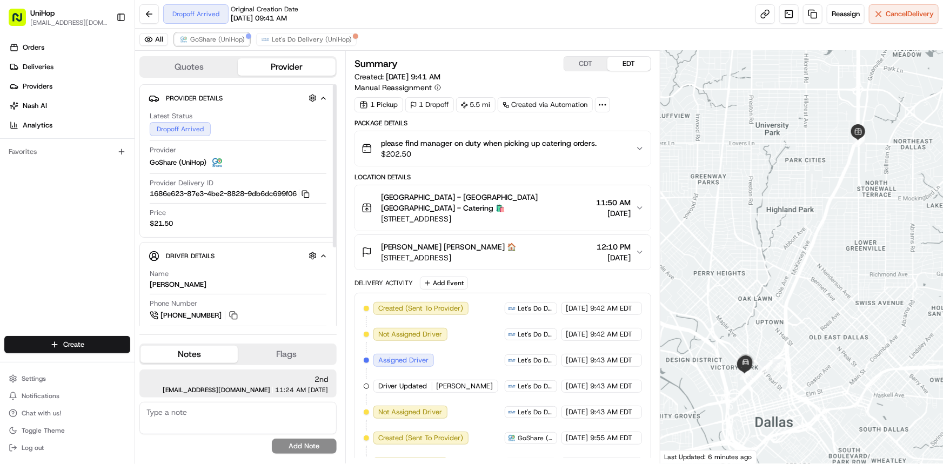
click at [203, 37] on span "GoShare (UniHop)" at bounding box center [217, 39] width 55 height 9
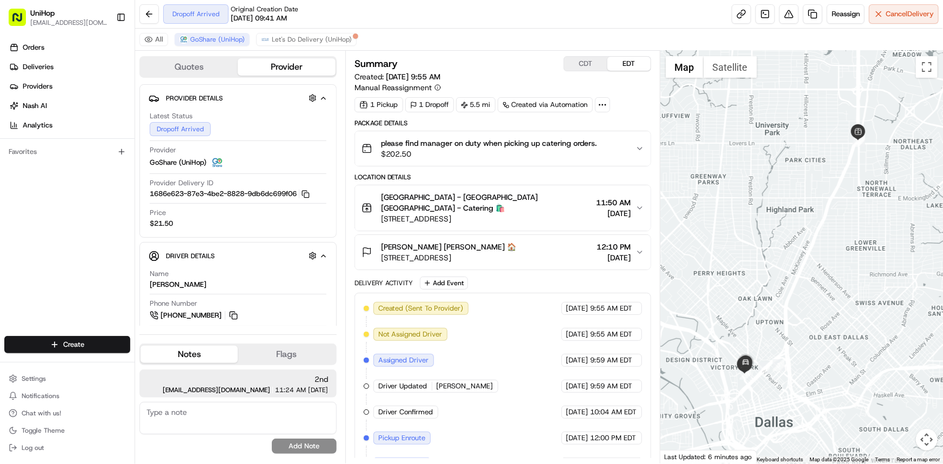
click at [528, 241] on div "[PERSON_NAME] [PERSON_NAME] 🏠 [STREET_ADDRESS] 12:10 PM [DATE]" at bounding box center [498, 252] width 274 height 22
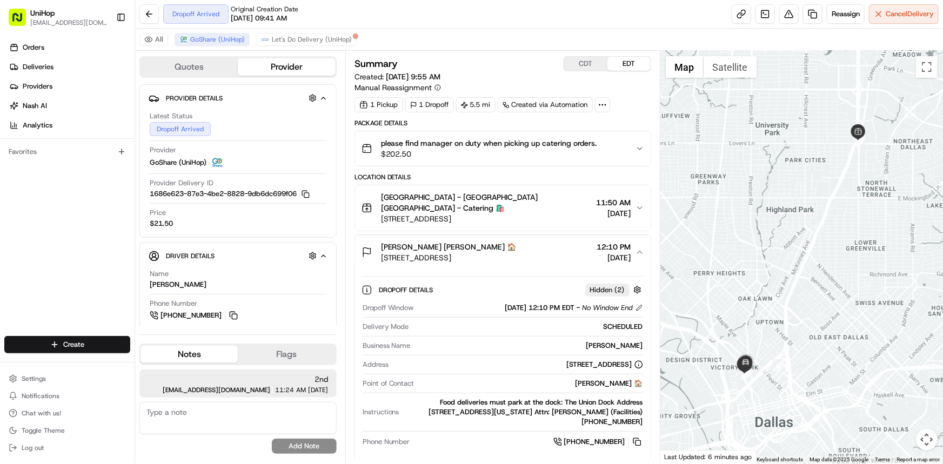
drag, startPoint x: 799, startPoint y: 259, endPoint x: 768, endPoint y: 248, distance: 33.1
click at [771, 250] on div at bounding box center [801, 257] width 282 height 413
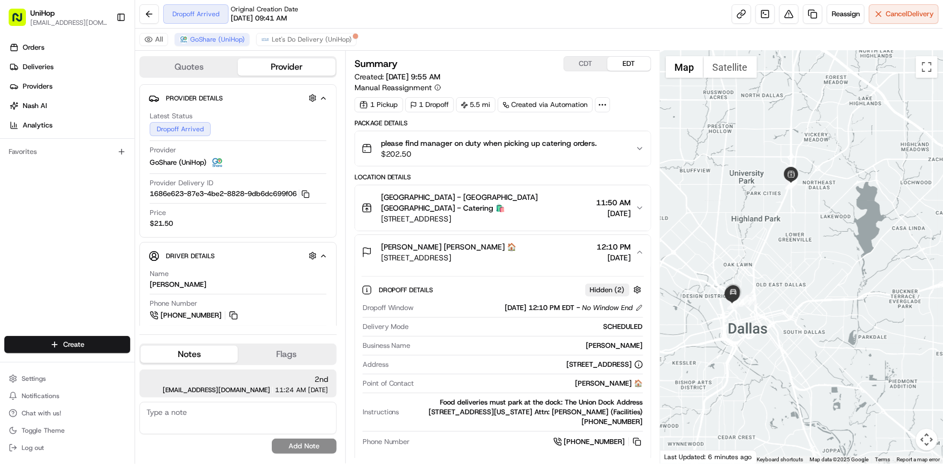
click at [775, 283] on div at bounding box center [801, 257] width 282 height 413
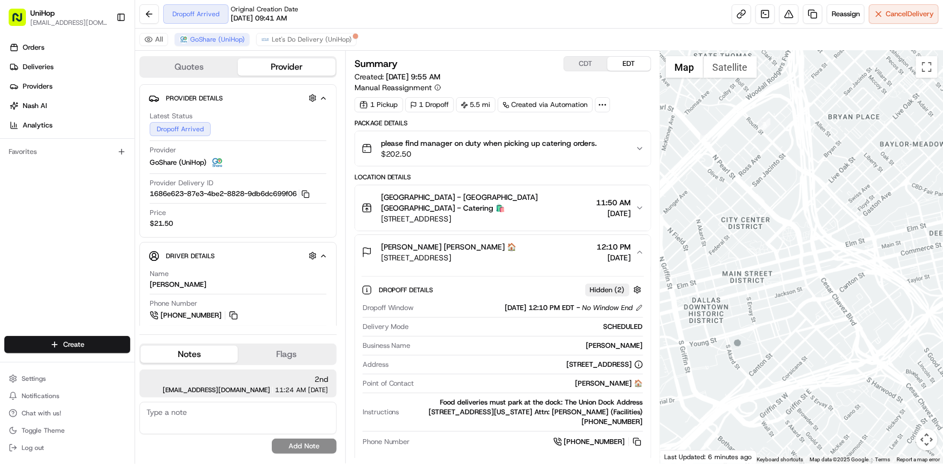
drag, startPoint x: 786, startPoint y: 253, endPoint x: 853, endPoint y: 281, distance: 72.6
click at [853, 281] on div at bounding box center [801, 257] width 282 height 413
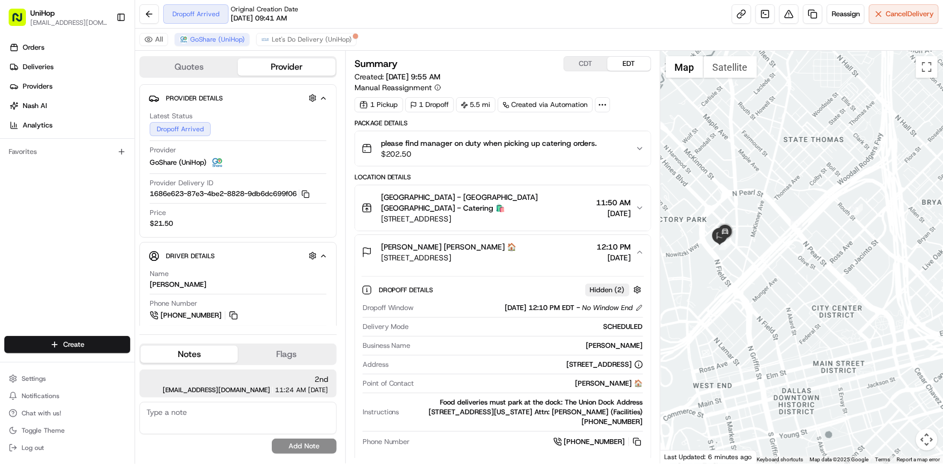
drag, startPoint x: 809, startPoint y: 246, endPoint x: 842, endPoint y: 294, distance: 58.3
click at [842, 294] on div at bounding box center [801, 257] width 282 height 413
drag, startPoint x: 799, startPoint y: 302, endPoint x: 811, endPoint y: 320, distance: 20.7
click at [811, 320] on div at bounding box center [801, 257] width 282 height 413
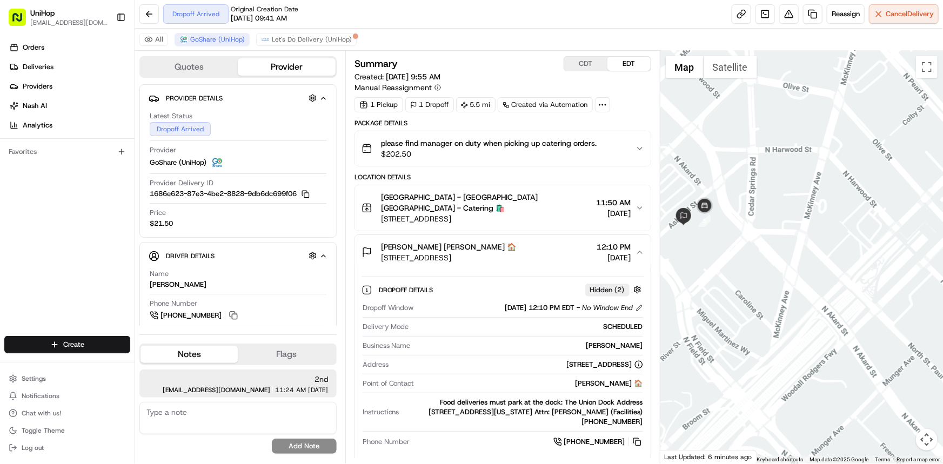
drag, startPoint x: 710, startPoint y: 259, endPoint x: 739, endPoint y: 280, distance: 36.0
click at [738, 279] on div at bounding box center [801, 257] width 282 height 413
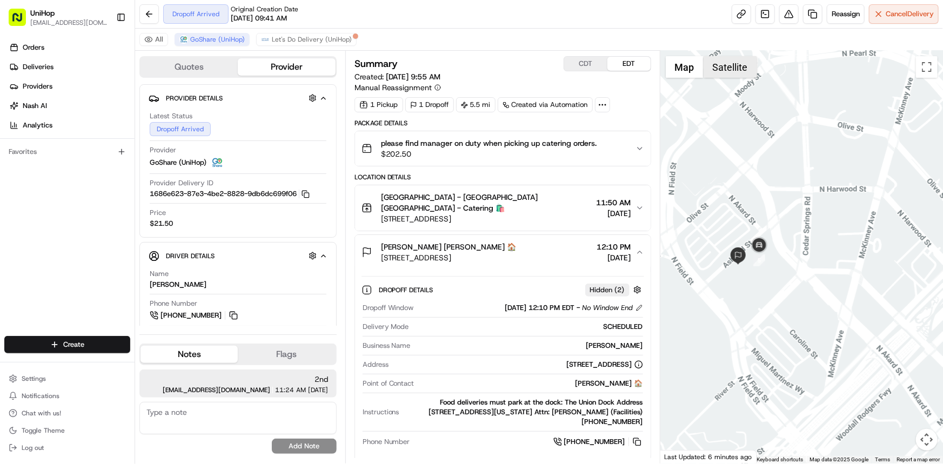
click at [724, 69] on button "Satellite" at bounding box center [729, 67] width 53 height 22
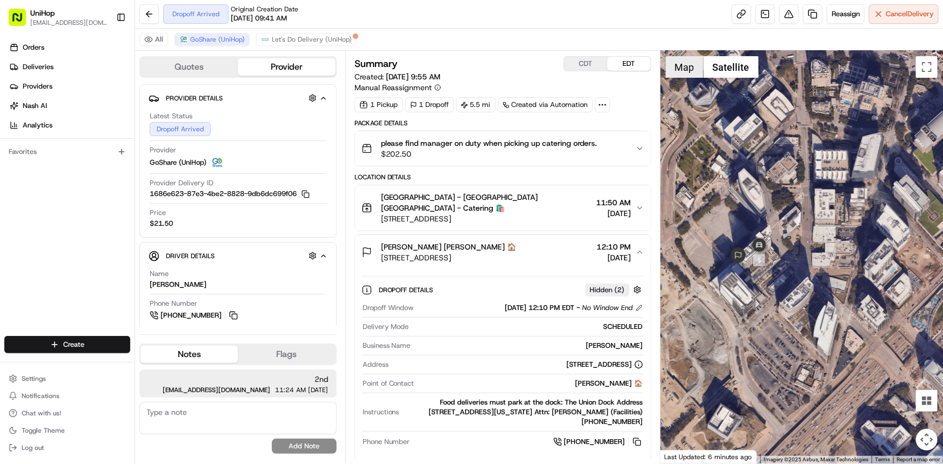
click at [679, 68] on button "Map" at bounding box center [684, 67] width 38 height 22
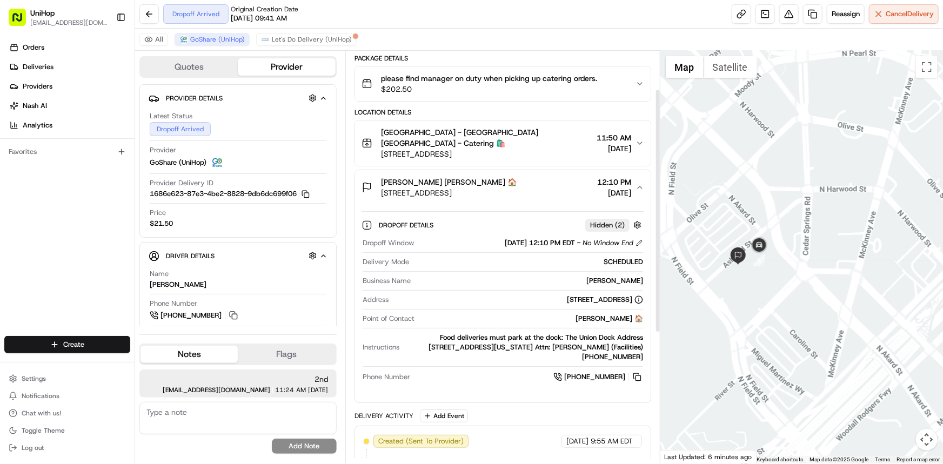
scroll to position [98, 0]
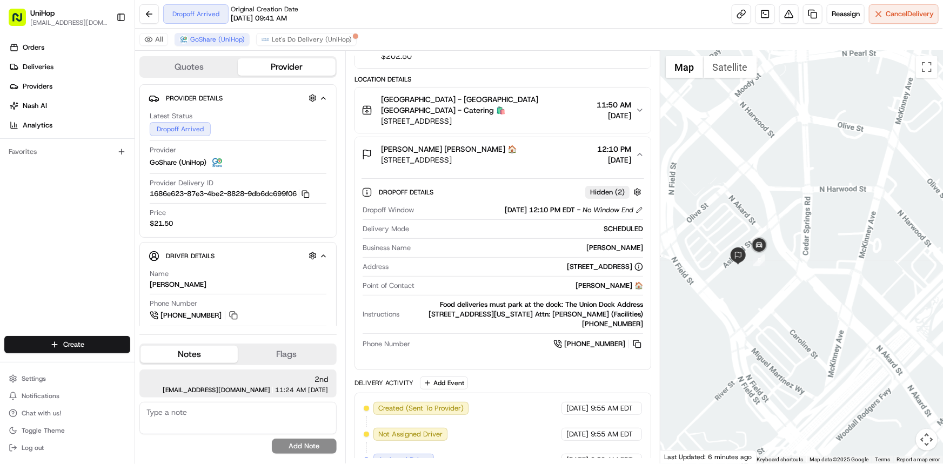
drag, startPoint x: 427, startPoint y: 134, endPoint x: 520, endPoint y: 144, distance: 93.5
click at [516, 144] on div "[PERSON_NAME] [PERSON_NAME] 🏠 [STREET_ADDRESS]" at bounding box center [449, 155] width 136 height 22
click at [397, 144] on span "[PERSON_NAME] [PERSON_NAME] 🏠" at bounding box center [449, 149] width 136 height 11
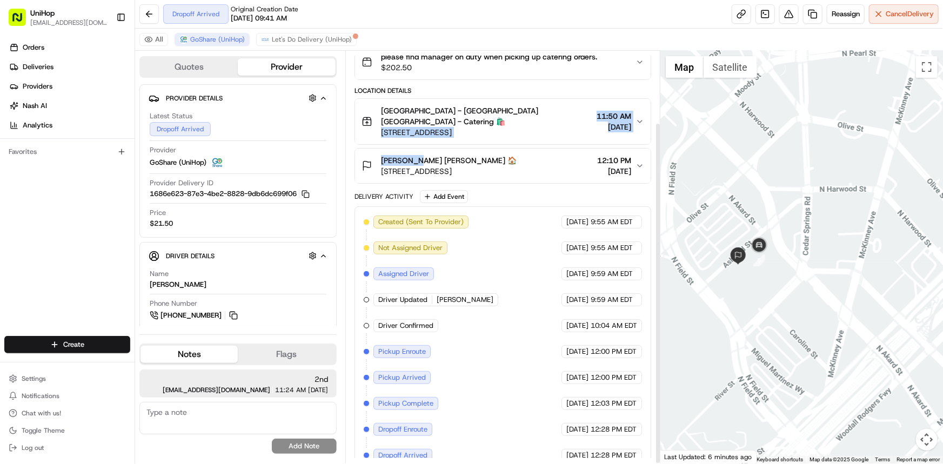
drag, startPoint x: 379, startPoint y: 134, endPoint x: 425, endPoint y: 146, distance: 46.9
click at [425, 146] on div "Location Details Greenville - Catering Greenville - Catering 🛍️ 5315 Greenville…" at bounding box center [502, 134] width 297 height 97
click at [425, 155] on span "Rino Homma Rino Homma 🏠" at bounding box center [449, 160] width 136 height 11
drag, startPoint x: 426, startPoint y: 149, endPoint x: 380, endPoint y: 149, distance: 45.9
click at [381, 155] on span "Rino Homma Rino Homma 🏠" at bounding box center [449, 160] width 136 height 11
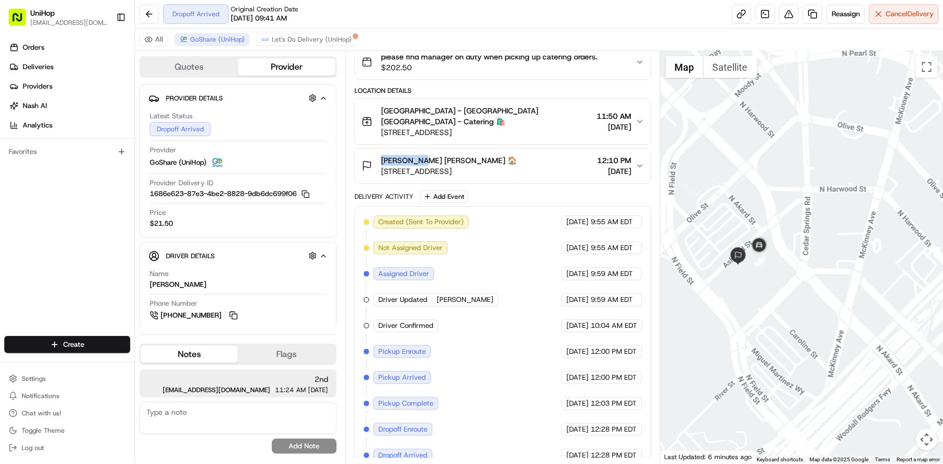
copy span "Rino Homma"
click at [729, 249] on img at bounding box center [737, 255] width 17 height 17
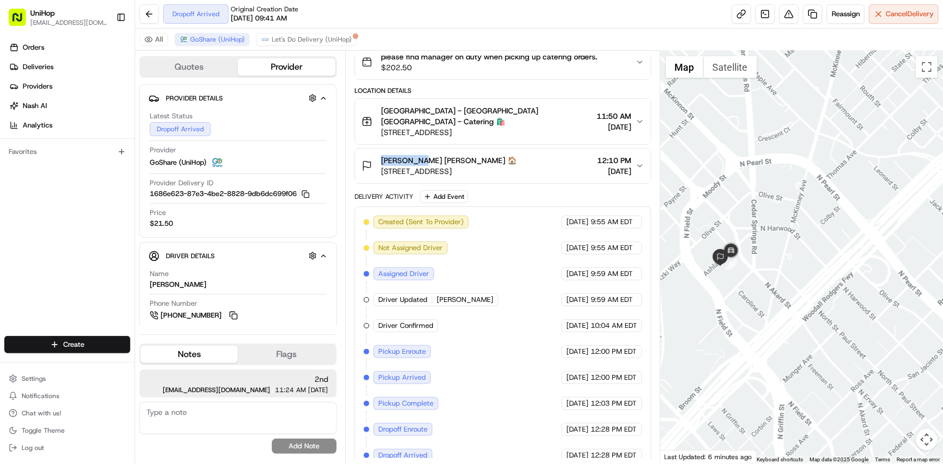
click at [44, 257] on div "Orders Deliveries Providers Nash AI Analytics Favorites" at bounding box center [67, 189] width 134 height 308
drag, startPoint x: 913, startPoint y: 356, endPoint x: 868, endPoint y: 350, distance: 45.2
click at [893, 355] on div at bounding box center [801, 257] width 282 height 413
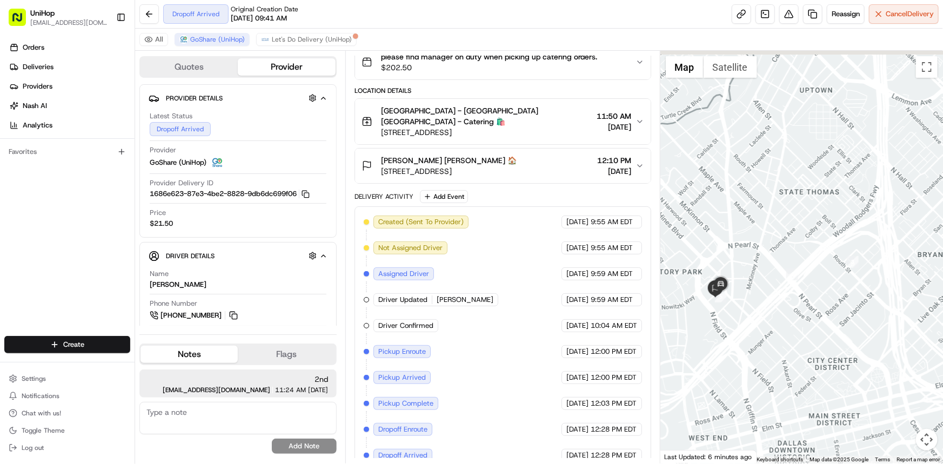
drag, startPoint x: 745, startPoint y: 358, endPoint x: 735, endPoint y: 376, distance: 21.0
click at [735, 368] on div at bounding box center [801, 257] width 282 height 413
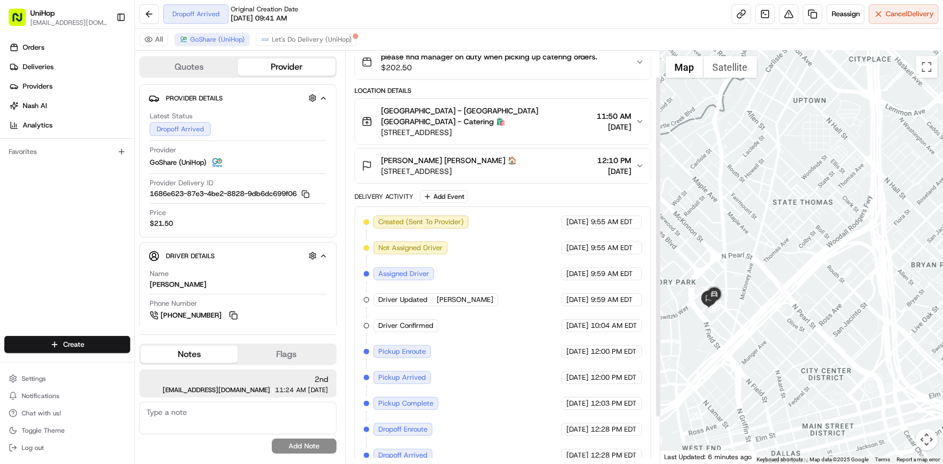
scroll to position [0, 0]
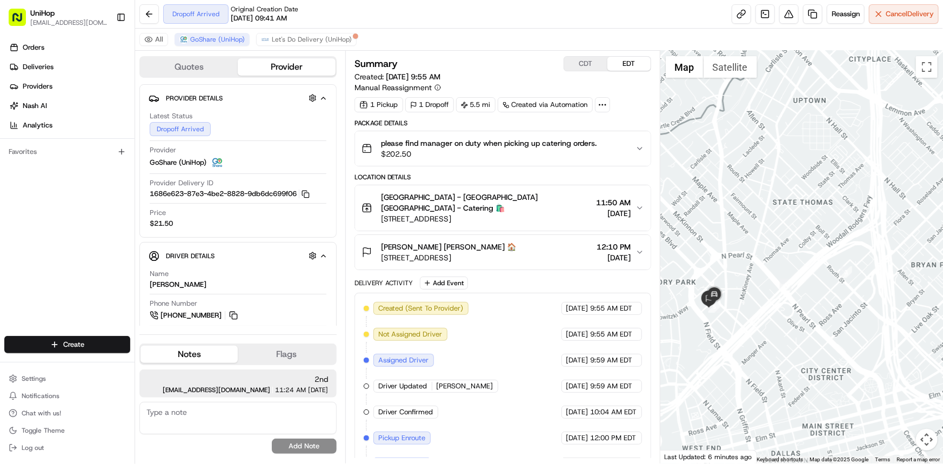
click at [22, 175] on div "Orders Deliveries Providers Nash AI Analytics Favorites" at bounding box center [67, 189] width 134 height 308
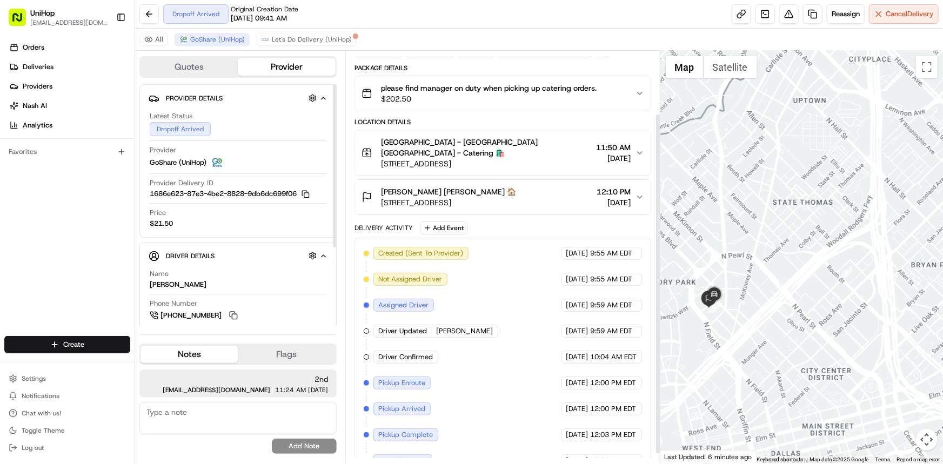
scroll to position [86, 0]
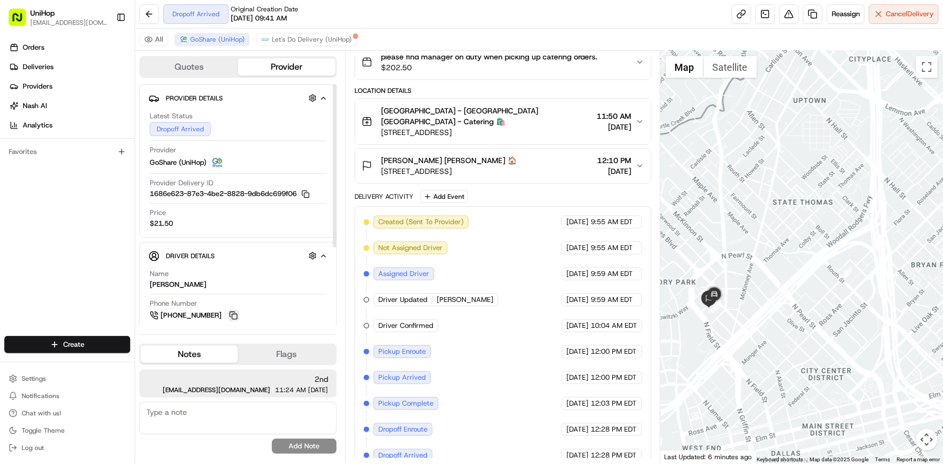
click at [231, 314] on button at bounding box center [233, 315] width 12 height 12
click at [3, 267] on div "Orders Deliveries Providers Nash AI Analytics Favorites" at bounding box center [67, 189] width 134 height 308
click at [58, 220] on div "Orders Deliveries Providers Nash AI Analytics Favorites" at bounding box center [67, 189] width 134 height 308
drag, startPoint x: 852, startPoint y: 287, endPoint x: 840, endPoint y: 297, distance: 15.3
click at [845, 275] on div at bounding box center [801, 257] width 282 height 413
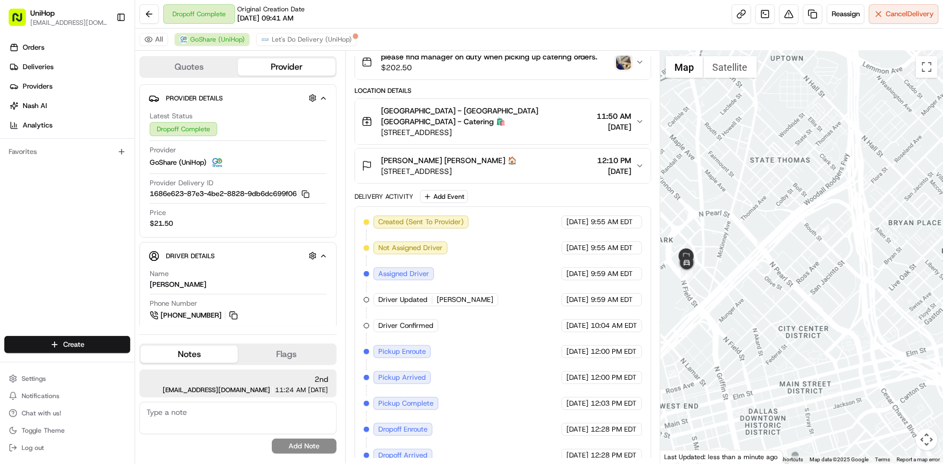
click at [0, 213] on div "Orders Deliveries Providers Nash AI Analytics Favorites" at bounding box center [67, 189] width 134 height 308
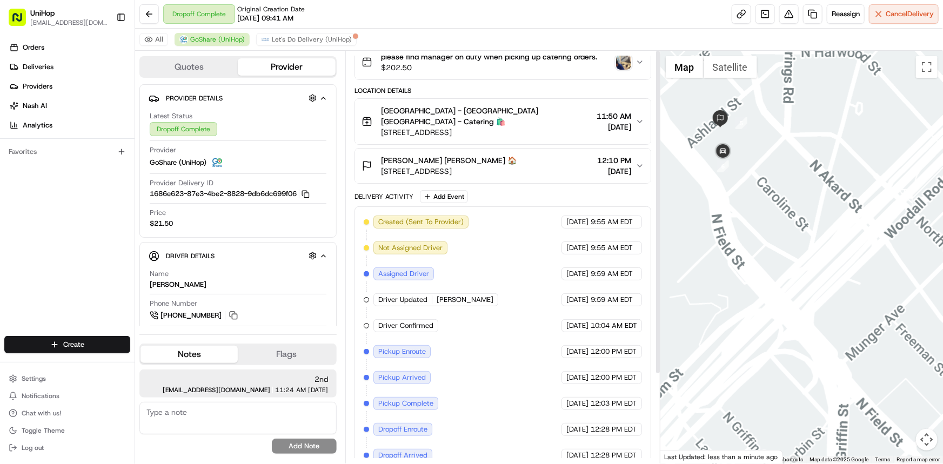
scroll to position [0, 0]
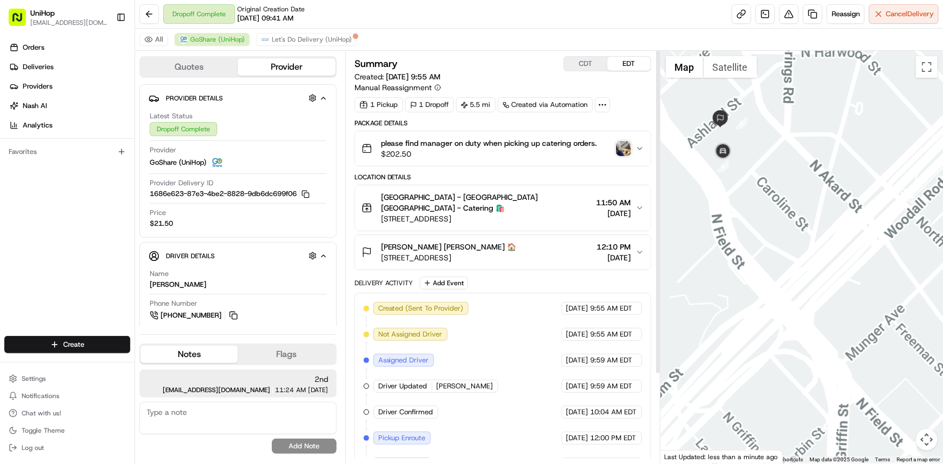
click at [623, 145] on img "button" at bounding box center [623, 148] width 15 height 15
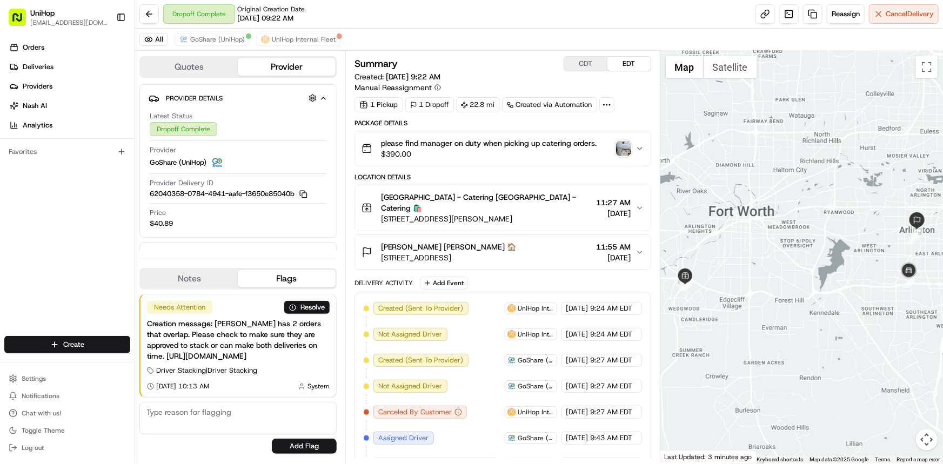
drag, startPoint x: 866, startPoint y: 200, endPoint x: 792, endPoint y: 204, distance: 74.1
click at [770, 187] on div at bounding box center [801, 257] width 282 height 413
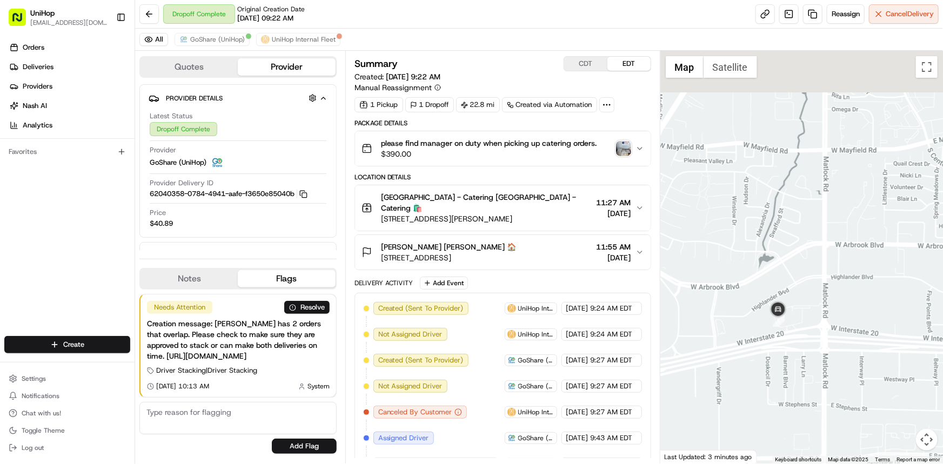
drag, startPoint x: 821, startPoint y: 167, endPoint x: 804, endPoint y: 267, distance: 101.3
click at [805, 259] on div at bounding box center [801, 257] width 282 height 413
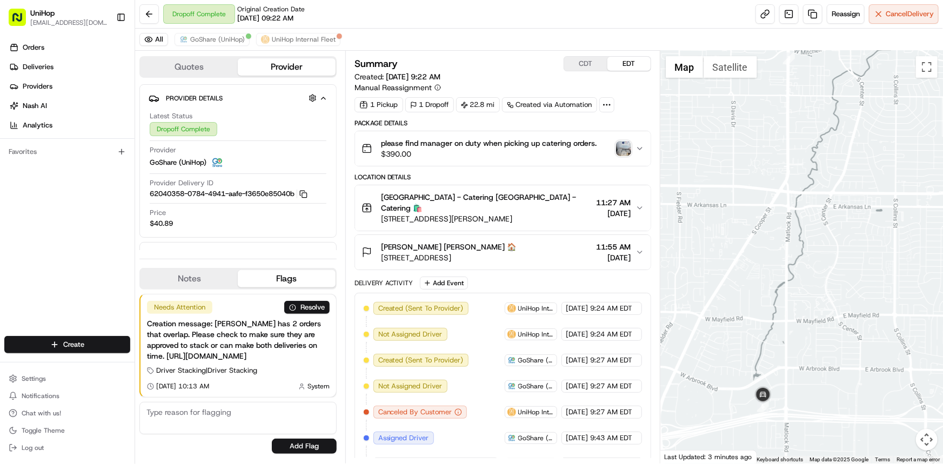
drag, startPoint x: 806, startPoint y: 195, endPoint x: 793, endPoint y: 293, distance: 98.6
click at [792, 282] on div at bounding box center [801, 257] width 282 height 413
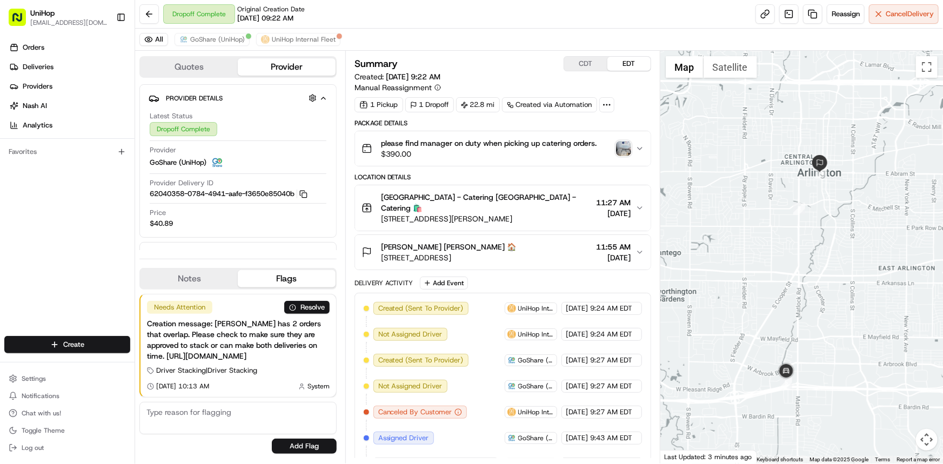
drag, startPoint x: 853, startPoint y: 167, endPoint x: 826, endPoint y: 251, distance: 88.1
click at [825, 250] on div at bounding box center [801, 257] width 282 height 413
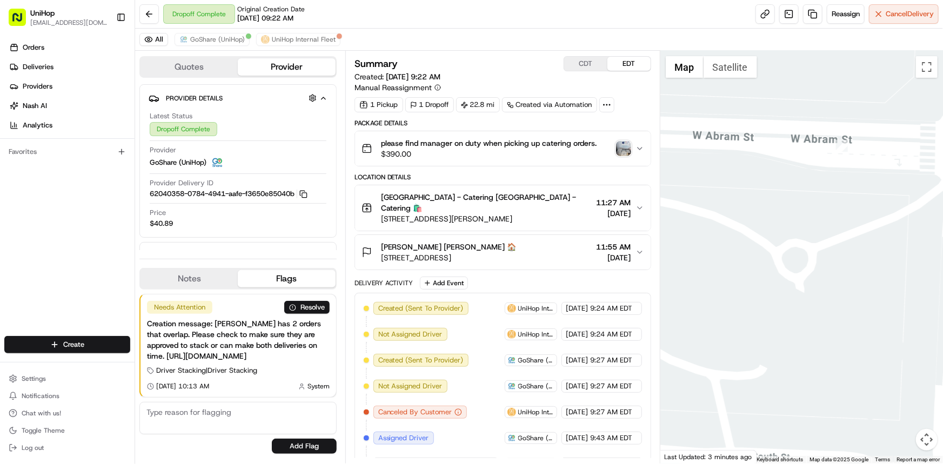
click at [616, 150] on img "button" at bounding box center [623, 148] width 15 height 15
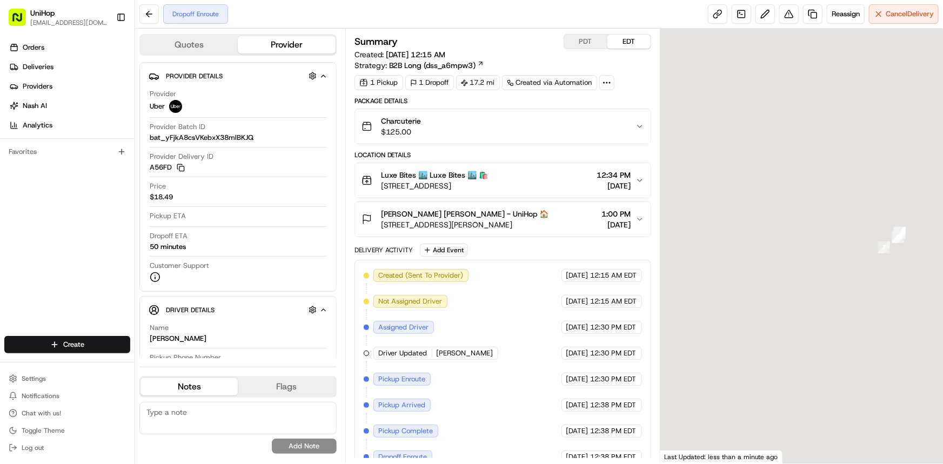
drag, startPoint x: 796, startPoint y: 236, endPoint x: 776, endPoint y: 248, distance: 22.8
click at [785, 235] on div at bounding box center [801, 246] width 282 height 435
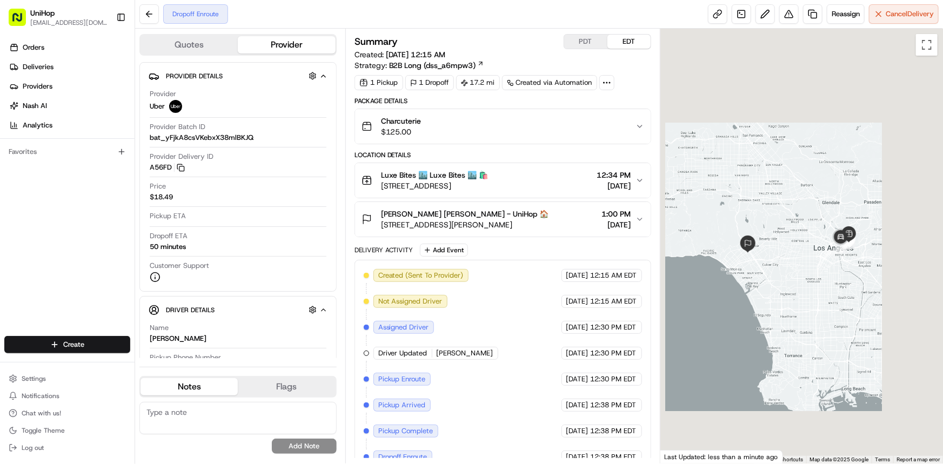
drag, startPoint x: 813, startPoint y: 251, endPoint x: 708, endPoint y: 197, distance: 118.8
click at [808, 255] on div at bounding box center [801, 246] width 282 height 435
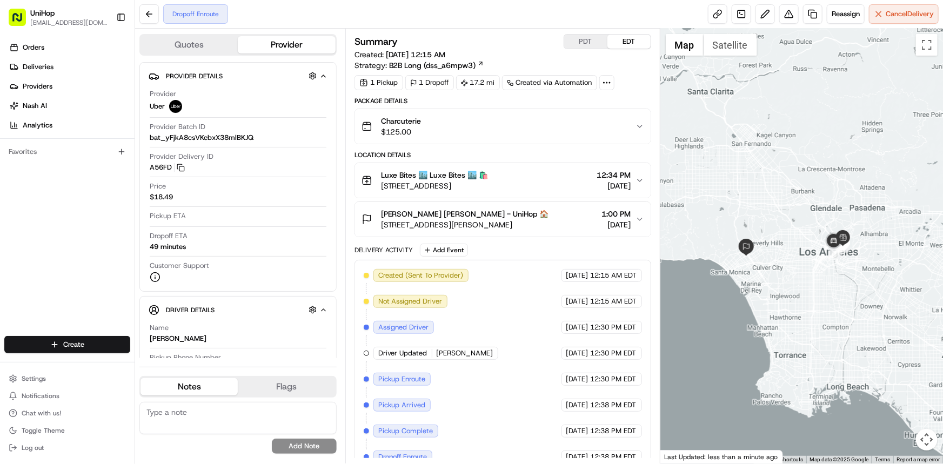
drag, startPoint x: 867, startPoint y: 270, endPoint x: 851, endPoint y: 265, distance: 16.4
click at [852, 266] on div at bounding box center [801, 246] width 282 height 435
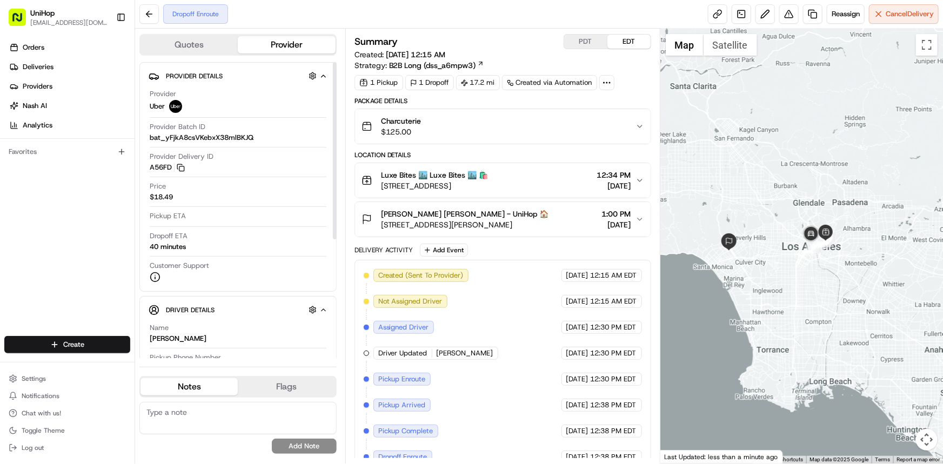
click at [723, 201] on div at bounding box center [801, 246] width 282 height 435
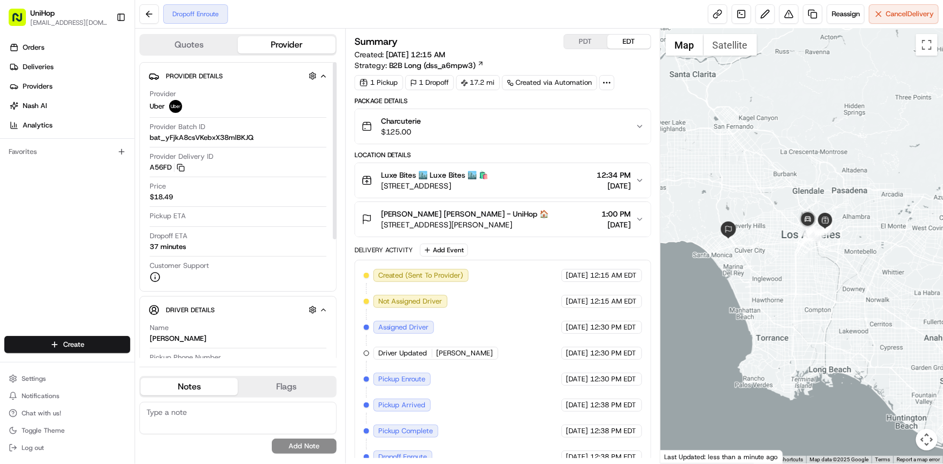
drag, startPoint x: 702, startPoint y: 241, endPoint x: 690, endPoint y: 250, distance: 15.0
click at [691, 248] on div at bounding box center [801, 246] width 282 height 435
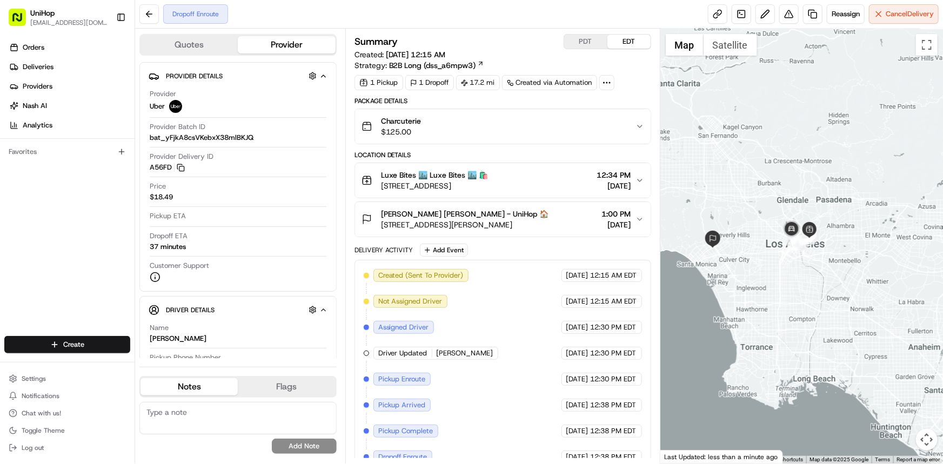
drag, startPoint x: 818, startPoint y: 200, endPoint x: 813, endPoint y: 204, distance: 6.2
click at [814, 196] on div at bounding box center [801, 246] width 282 height 435
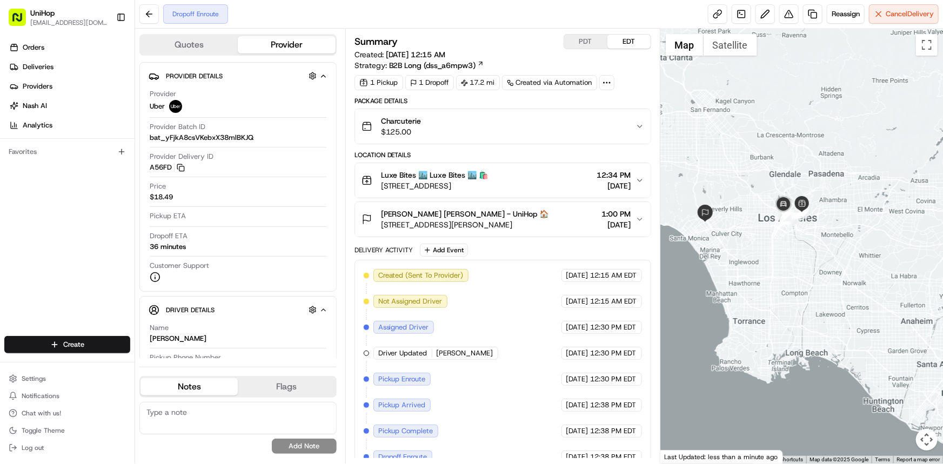
click at [740, 286] on div at bounding box center [801, 246] width 282 height 435
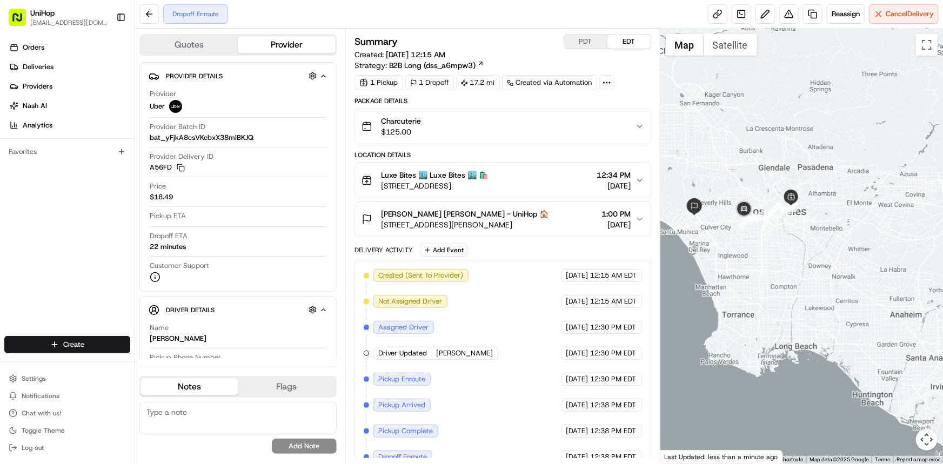
drag, startPoint x: 763, startPoint y: 285, endPoint x: 750, endPoint y: 284, distance: 13.1
click at [750, 282] on div at bounding box center [801, 246] width 282 height 435
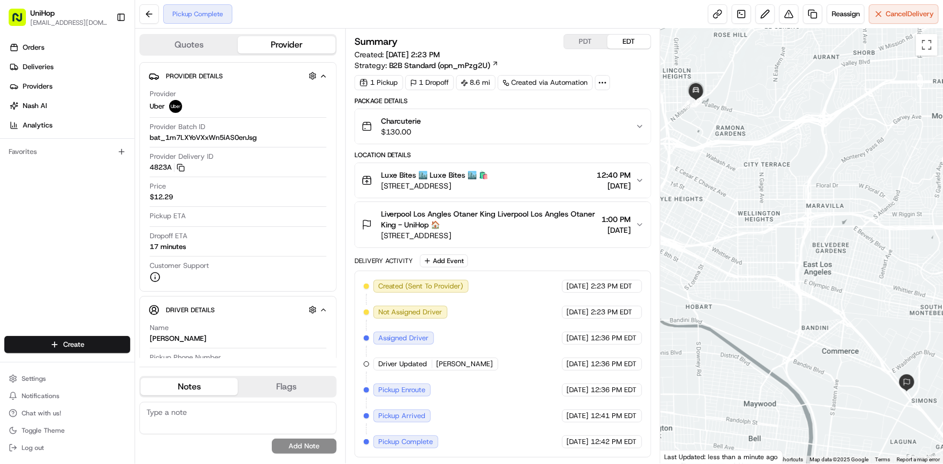
click at [845, 334] on div at bounding box center [801, 246] width 282 height 435
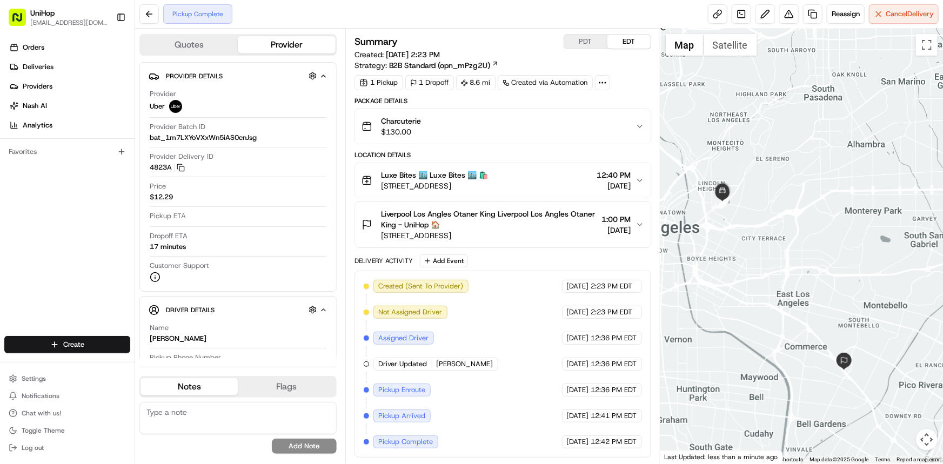
drag, startPoint x: 811, startPoint y: 313, endPoint x: 834, endPoint y: 319, distance: 24.0
click at [807, 312] on div at bounding box center [801, 246] width 282 height 435
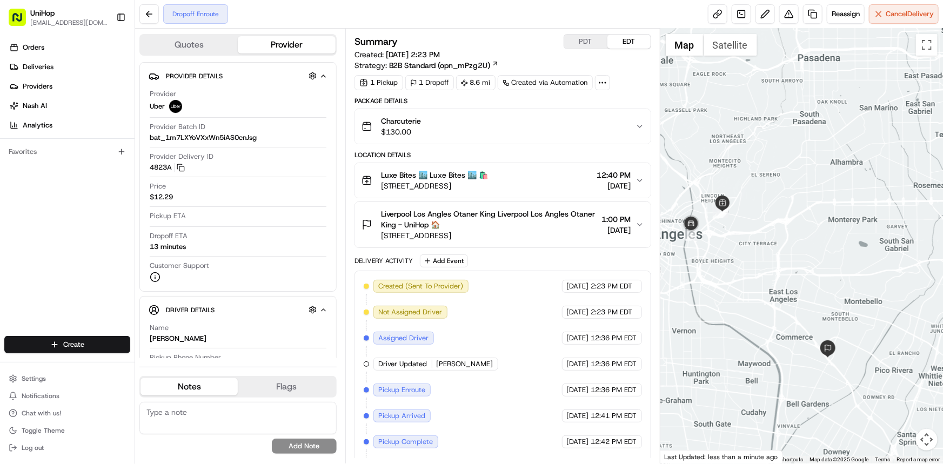
click at [778, 336] on div at bounding box center [801, 246] width 282 height 435
click at [768, 258] on div at bounding box center [801, 246] width 282 height 435
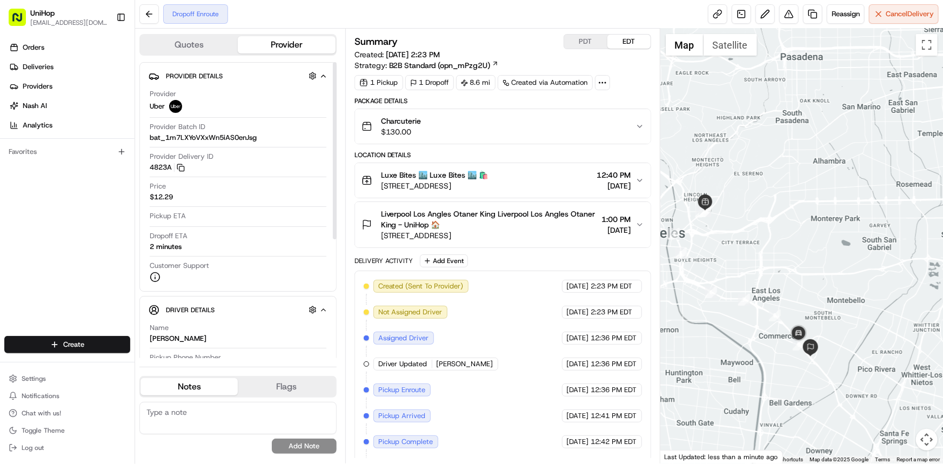
drag, startPoint x: 699, startPoint y: 276, endPoint x: 647, endPoint y: 412, distance: 145.1
click at [692, 278] on div at bounding box center [801, 246] width 282 height 435
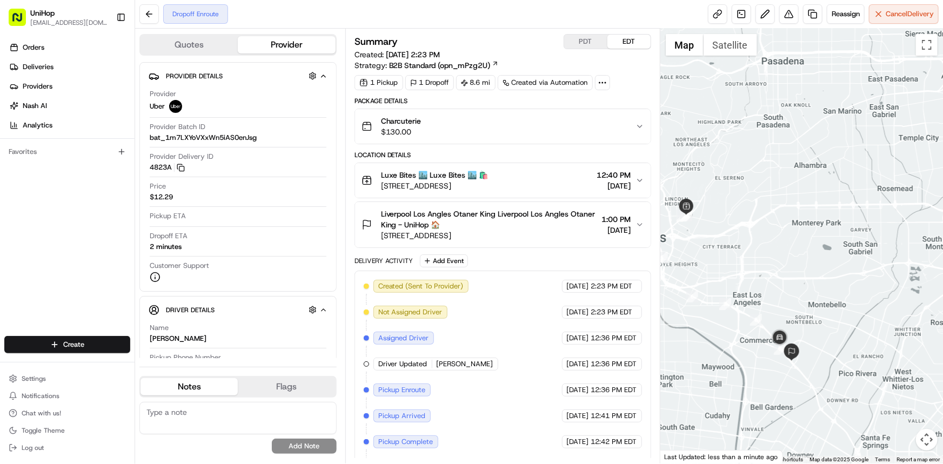
click at [21, 204] on div "Orders Deliveries Providers Nash AI Analytics Favorites" at bounding box center [67, 189] width 134 height 308
drag, startPoint x: 757, startPoint y: 259, endPoint x: 757, endPoint y: 293, distance: 34.6
click at [749, 264] on div at bounding box center [801, 246] width 282 height 435
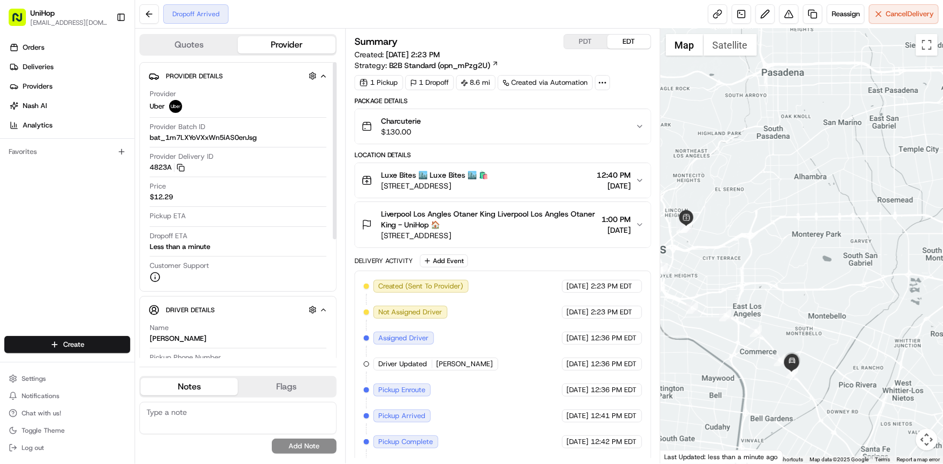
drag, startPoint x: 677, startPoint y: 200, endPoint x: 719, endPoint y: 200, distance: 42.1
click at [718, 201] on div at bounding box center [801, 246] width 282 height 435
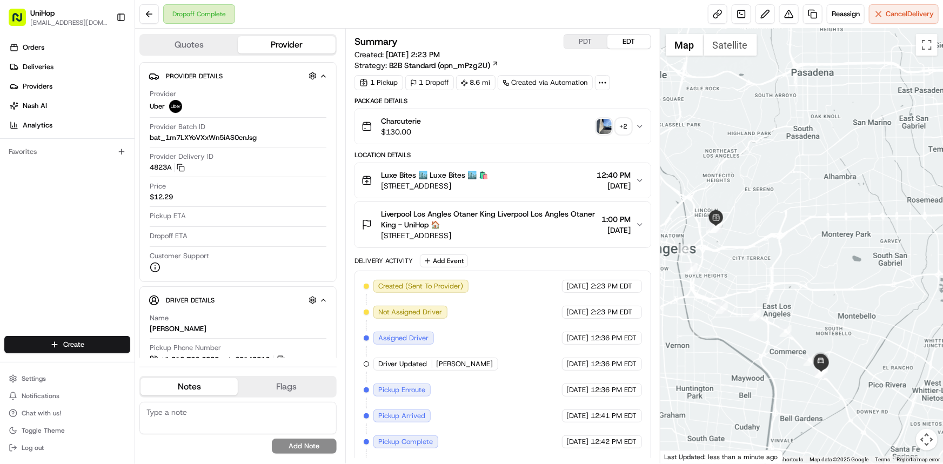
click at [608, 125] on img "button" at bounding box center [603, 126] width 15 height 15
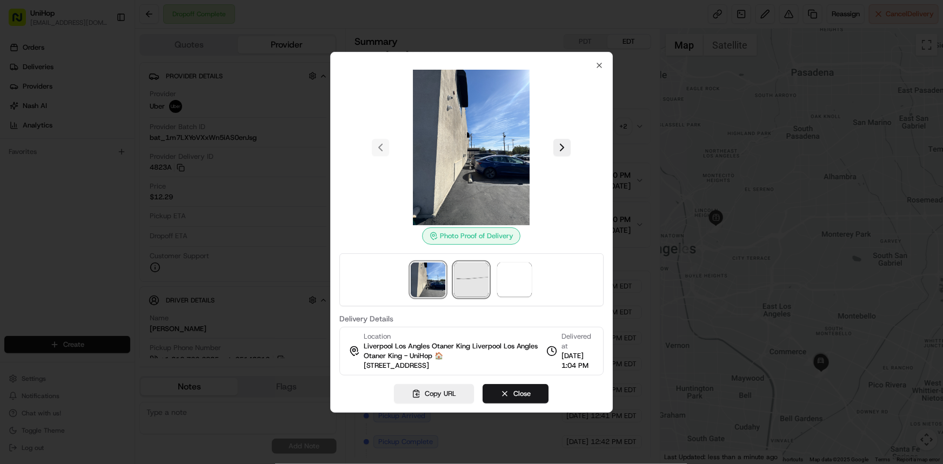
click at [464, 284] on img at bounding box center [471, 279] width 35 height 35
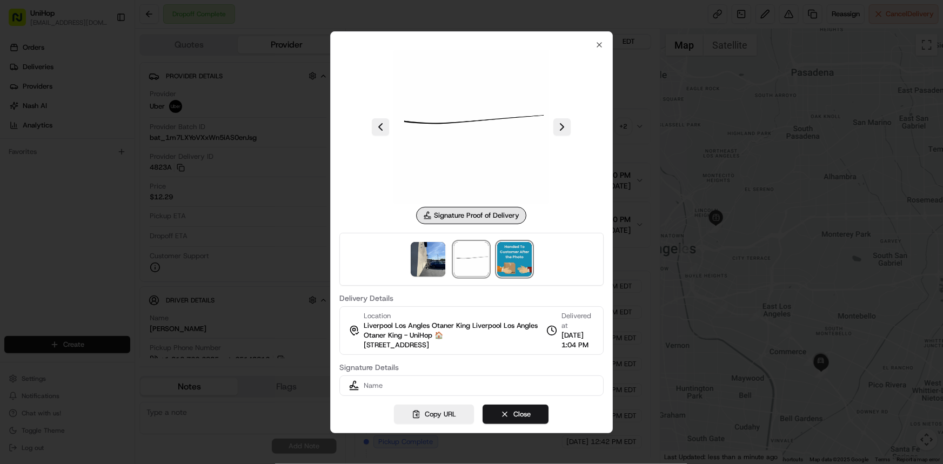
click at [514, 251] on img at bounding box center [514, 259] width 35 height 35
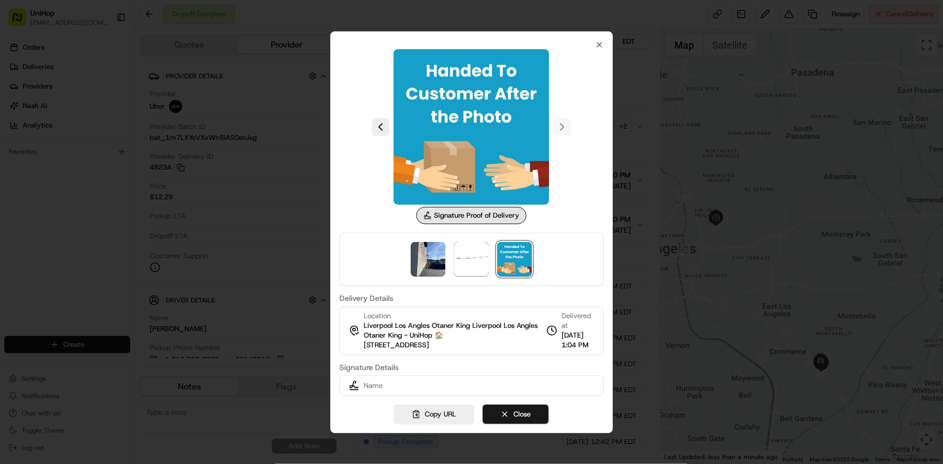
click at [198, 164] on div at bounding box center [471, 232] width 943 height 464
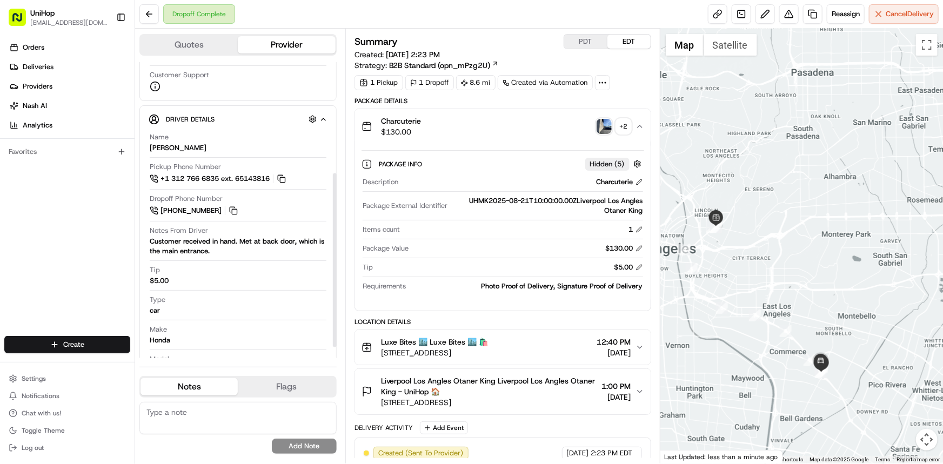
scroll to position [208, 0]
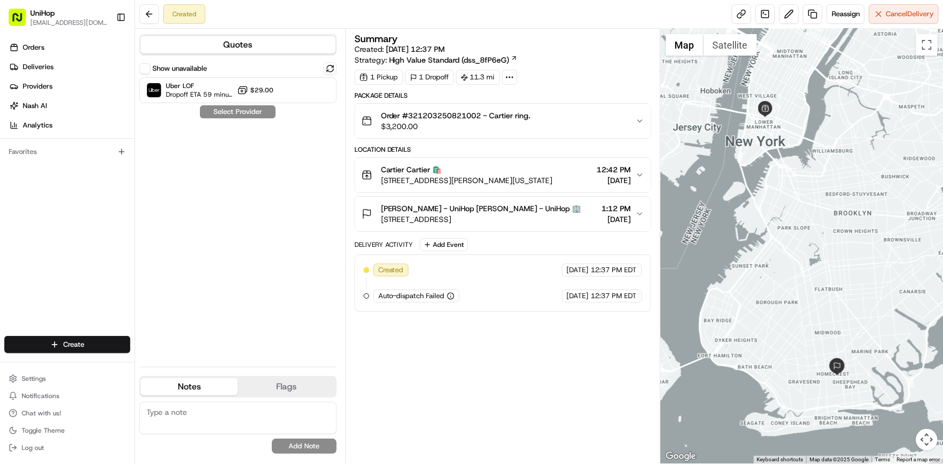
drag, startPoint x: 886, startPoint y: 262, endPoint x: 864, endPoint y: 259, distance: 22.5
click at [864, 258] on div at bounding box center [801, 246] width 282 height 435
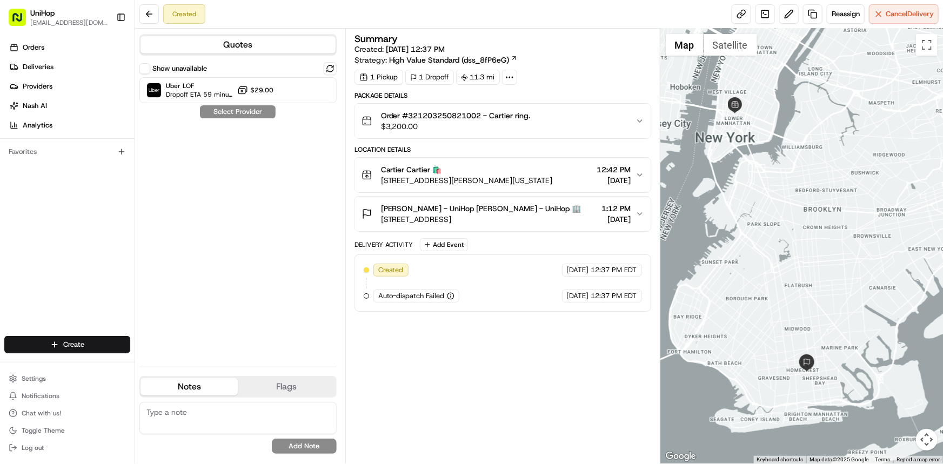
click at [751, 198] on div at bounding box center [801, 246] width 282 height 435
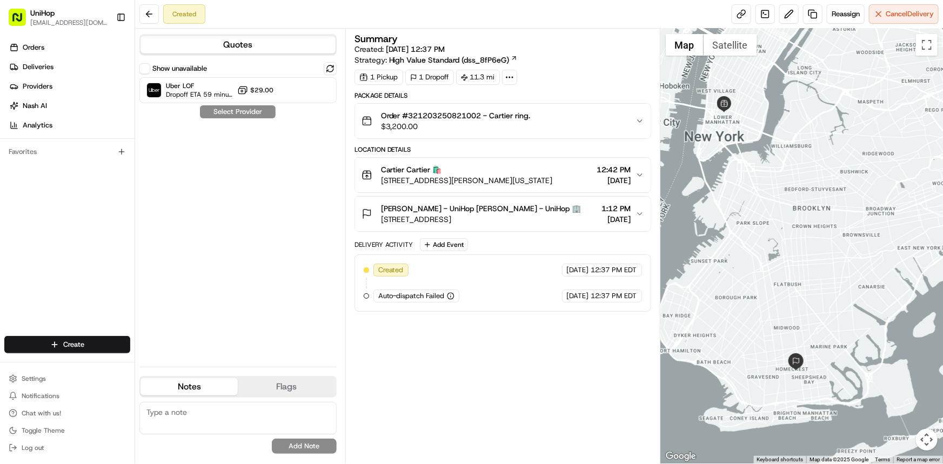
drag, startPoint x: 760, startPoint y: 196, endPoint x: 764, endPoint y: 180, distance: 16.0
click at [764, 180] on div at bounding box center [801, 246] width 282 height 435
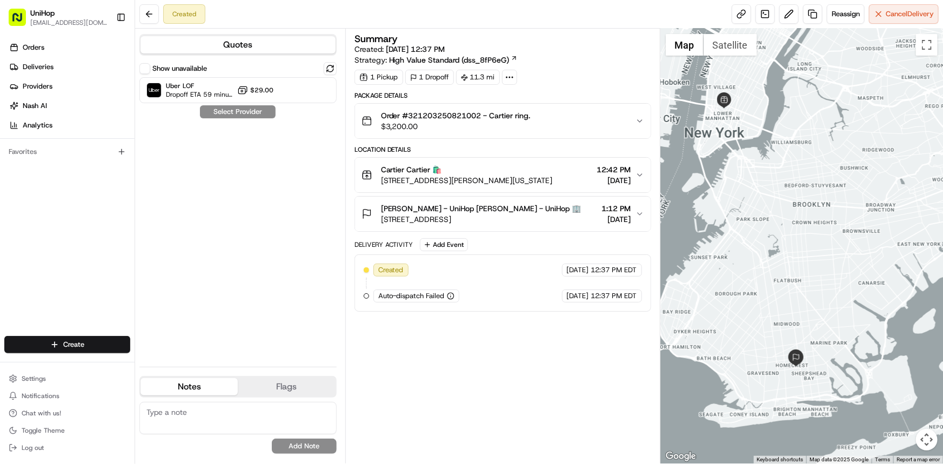
drag, startPoint x: 780, startPoint y: 243, endPoint x: 786, endPoint y: 264, distance: 21.7
click at [786, 264] on div at bounding box center [801, 246] width 282 height 435
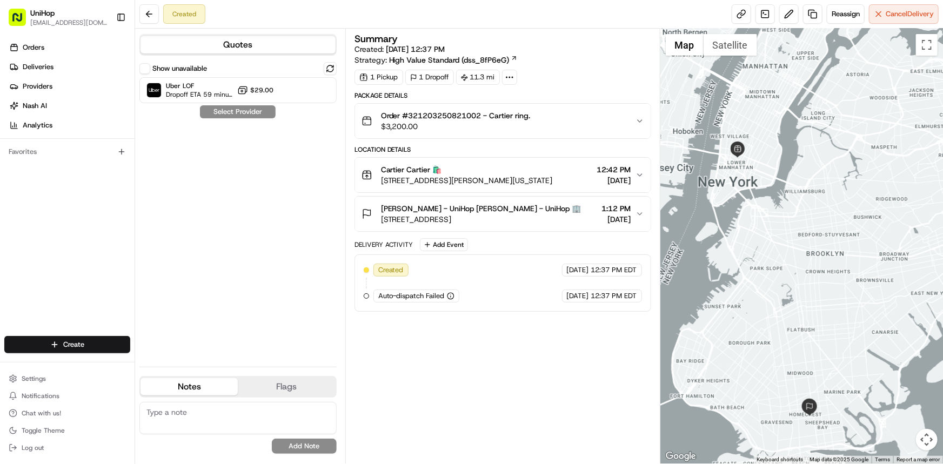
drag, startPoint x: 771, startPoint y: 305, endPoint x: 729, endPoint y: 295, distance: 42.7
click at [740, 298] on div at bounding box center [801, 246] width 282 height 435
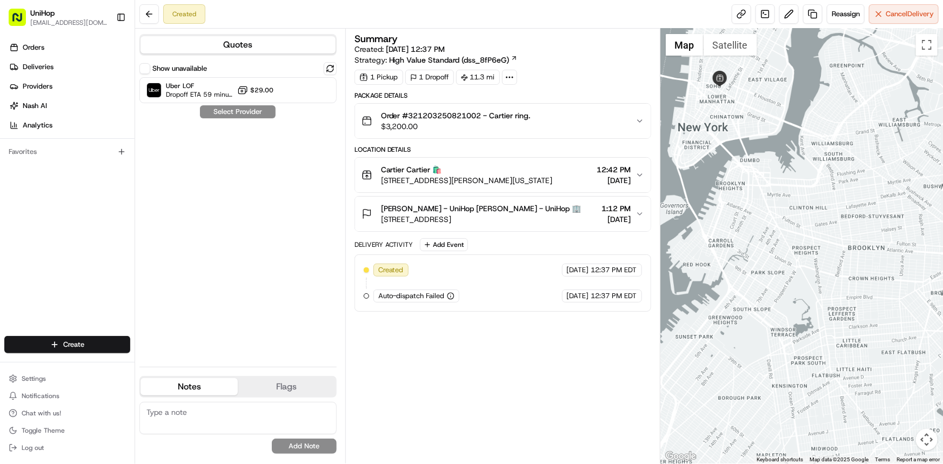
drag, startPoint x: 750, startPoint y: 257, endPoint x: 735, endPoint y: 241, distance: 21.4
click at [745, 235] on div at bounding box center [801, 246] width 282 height 435
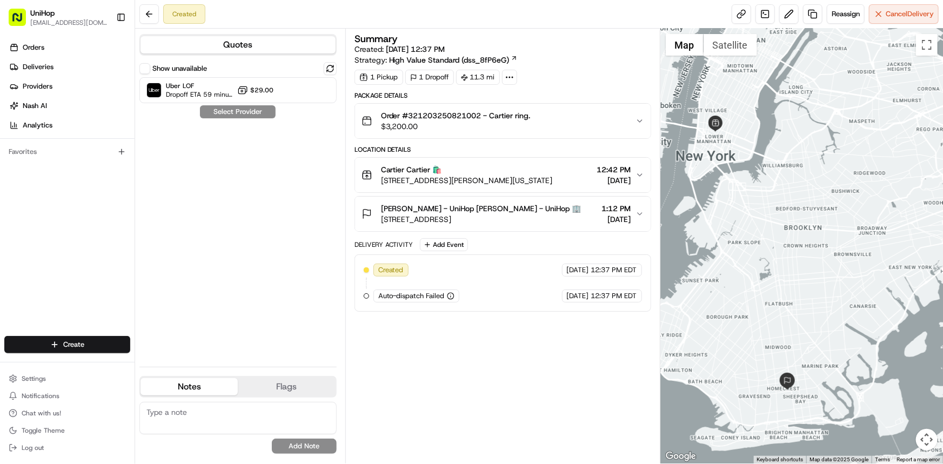
click at [0, 169] on div "Orders Deliveries Providers Nash AI Analytics Favorites" at bounding box center [67, 189] width 134 height 308
click at [752, 277] on div at bounding box center [801, 246] width 282 height 435
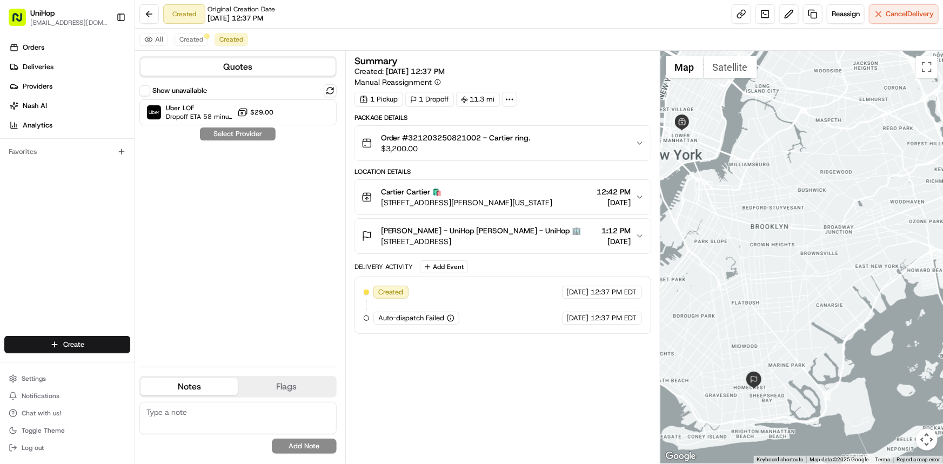
drag, startPoint x: 805, startPoint y: 275, endPoint x: 797, endPoint y: 275, distance: 8.1
click at [802, 275] on div at bounding box center [801, 257] width 282 height 413
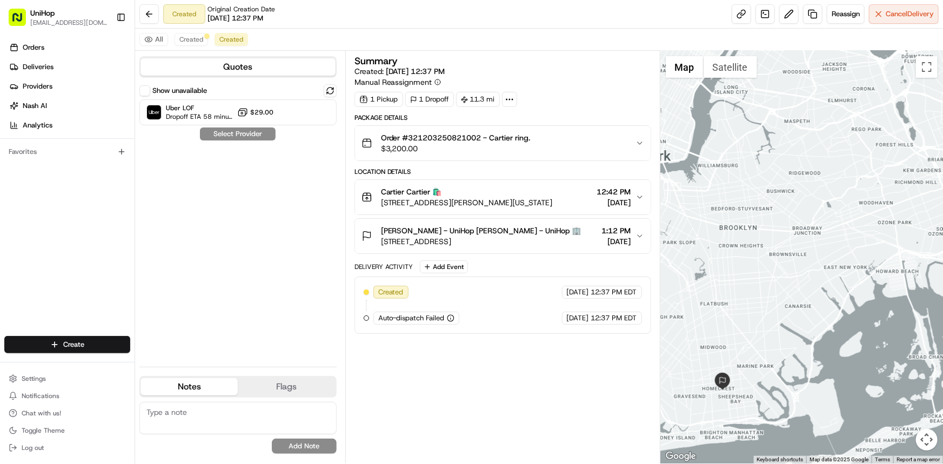
click at [605, 232] on span "1:12 PM" at bounding box center [616, 230] width 29 height 11
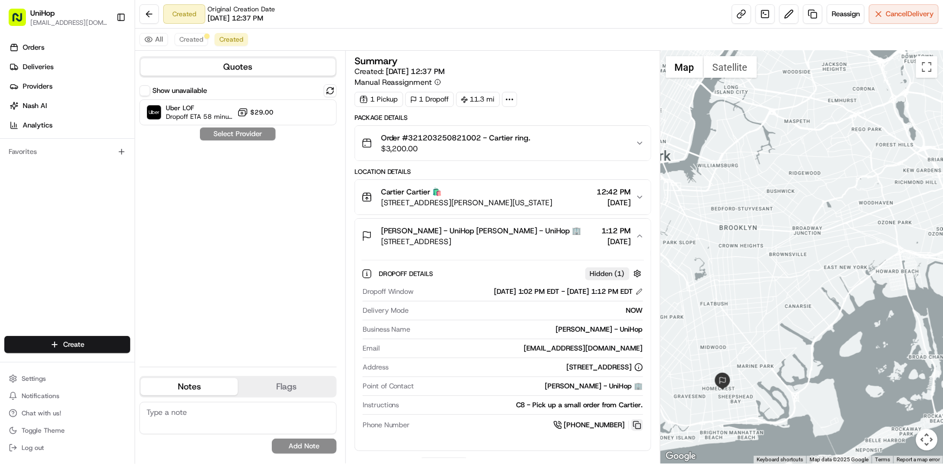
click at [636, 425] on button at bounding box center [637, 425] width 12 height 12
click at [27, 195] on div "Orders Deliveries Providers Nash AI Analytics Favorites" at bounding box center [67, 189] width 134 height 308
click at [0, 260] on div "Orders Deliveries Providers Nash AI Analytics Favorites" at bounding box center [67, 189] width 134 height 308
copy span "Igor"
drag, startPoint x: 383, startPoint y: 228, endPoint x: 396, endPoint y: 231, distance: 13.4
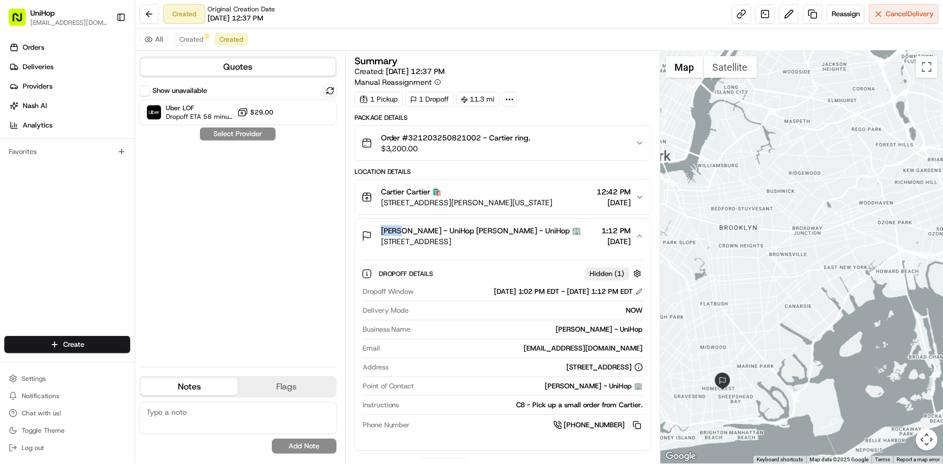
click at [396, 231] on div "Igor gorbikov - UniHop Igor gorbikov - UniHop 🏢 2050 E 18th St, Brooklyn, NY 11…" at bounding box center [471, 236] width 220 height 22
click at [0, 252] on div "Orders Deliveries Providers Nash AI Analytics Favorites" at bounding box center [67, 189] width 134 height 308
copy span "Cartier"
drag, startPoint x: 373, startPoint y: 195, endPoint x: 403, endPoint y: 196, distance: 29.7
click at [403, 196] on div "Cartier Cartier 🛍️ 102 Greene St, New York, NY 10012, USA" at bounding box center [456, 197] width 191 height 22
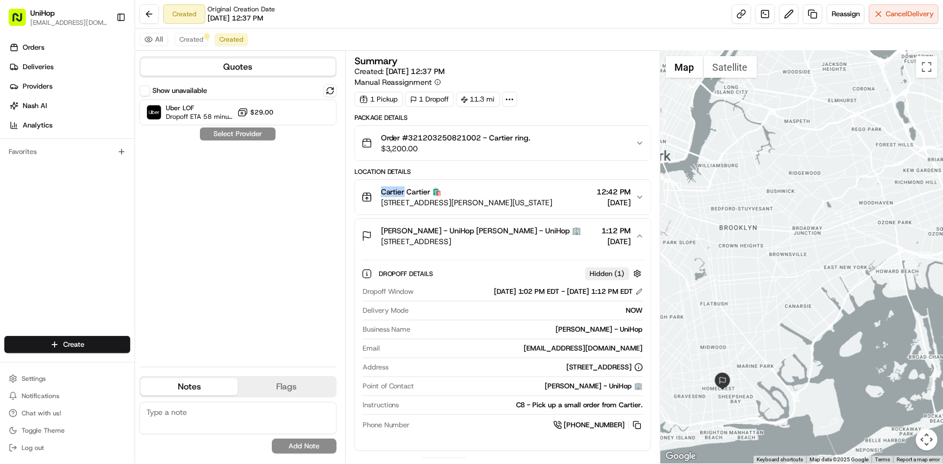
click at [52, 248] on div "Orders Deliveries Providers Nash AI Analytics Favorites" at bounding box center [67, 189] width 134 height 308
click at [757, 261] on div at bounding box center [801, 257] width 282 height 413
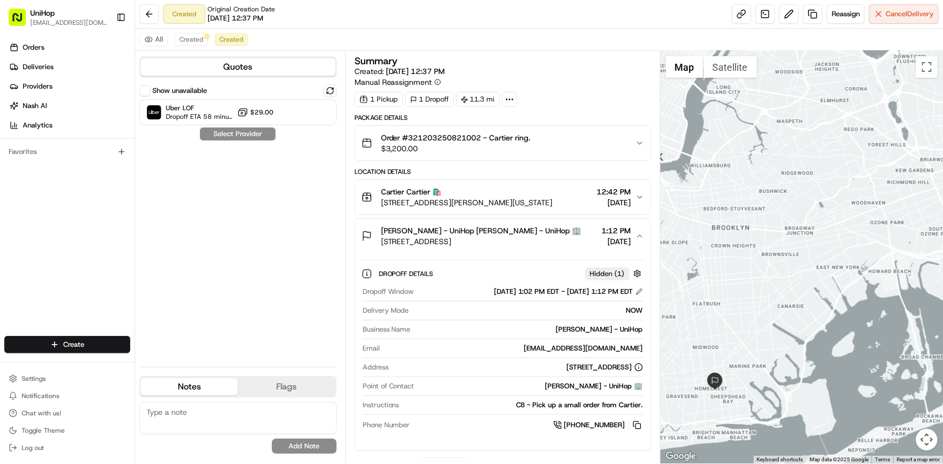
click at [651, 232] on div "Summary Created: Aug 21 2025 12:37 PM Manual Reassignment 1 Pickup 1 Dropoff 11…" at bounding box center [502, 257] width 315 height 413
click at [634, 236] on div "Igor gorbikov - UniHop Igor gorbikov - UniHop 🏢 2050 E 18th St, Brooklyn, NY 11…" at bounding box center [498, 236] width 274 height 22
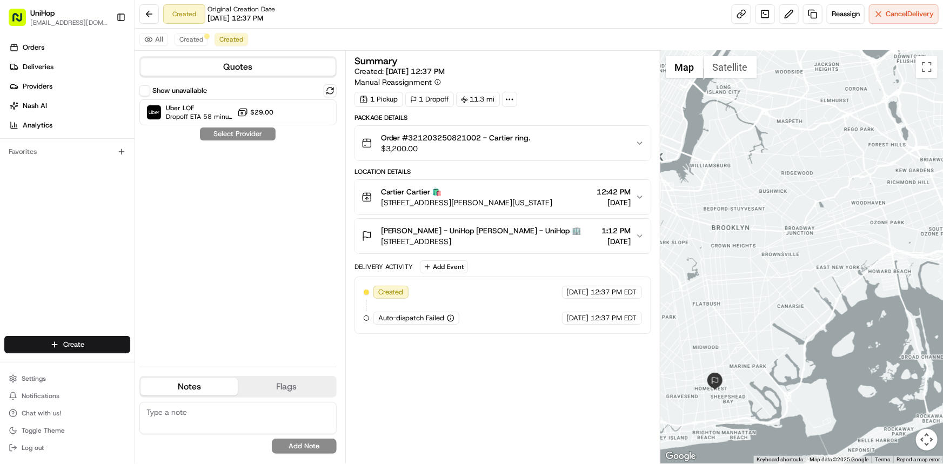
drag, startPoint x: 0, startPoint y: 207, endPoint x: 62, endPoint y: 226, distance: 64.6
click at [0, 207] on div "Orders Deliveries Providers Nash AI Analytics Favorites" at bounding box center [67, 189] width 134 height 308
click at [621, 238] on span "Aug 21 2025" at bounding box center [616, 241] width 29 height 11
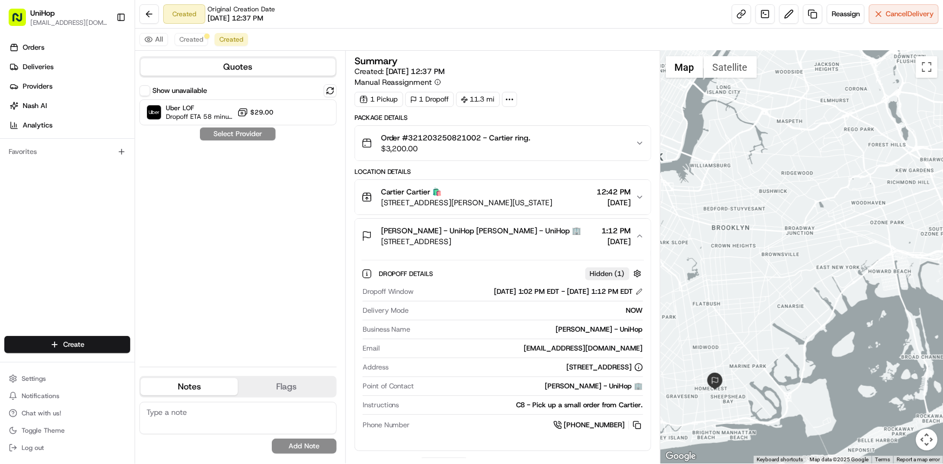
click at [623, 237] on span "Aug 21 2025" at bounding box center [616, 241] width 29 height 11
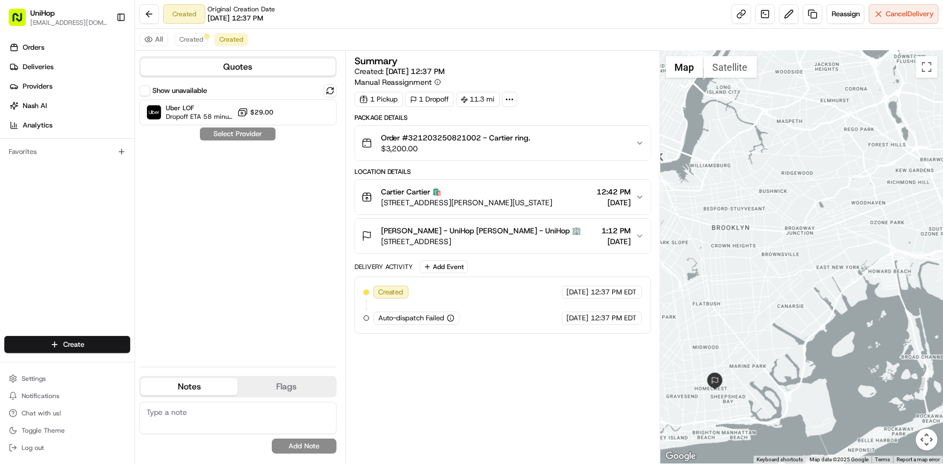
click at [719, 264] on div at bounding box center [801, 257] width 282 height 413
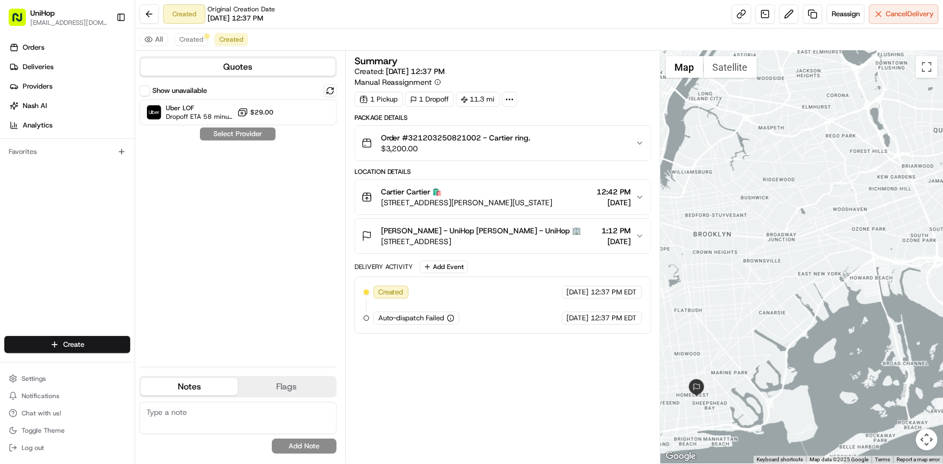
click at [0, 243] on div "Orders Deliveries Providers Nash AI Analytics Favorites" at bounding box center [67, 189] width 134 height 308
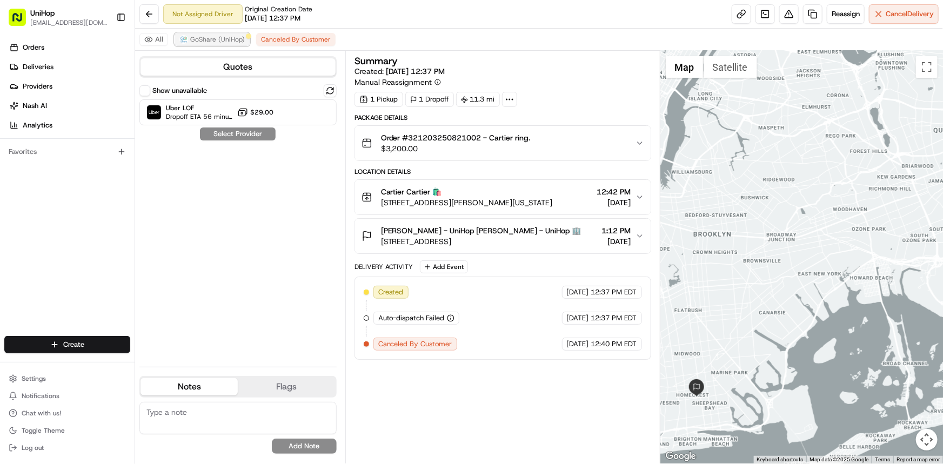
click at [227, 38] on span "GoShare (UniHop)" at bounding box center [217, 39] width 55 height 9
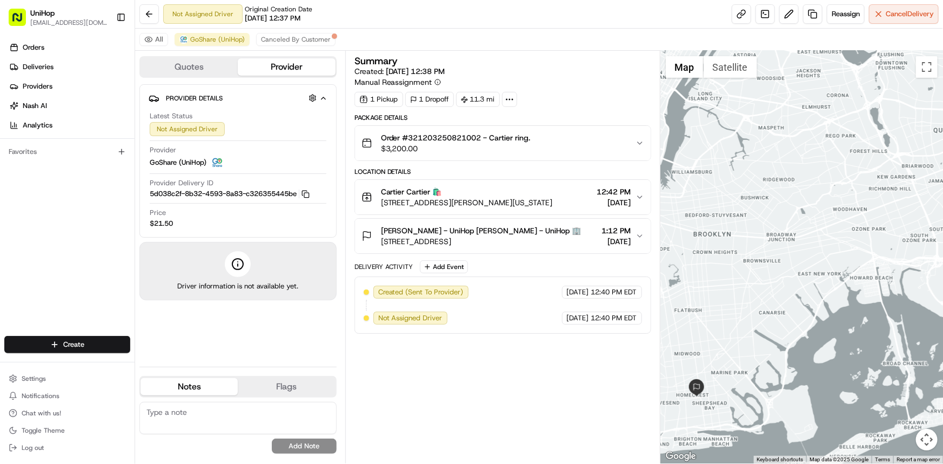
click at [641, 193] on button "Cartier Cartier 🛍️ 102 Greene St, New York, NY 10012, USA 12:42 PM Aug 21 2025" at bounding box center [502, 197] width 295 height 35
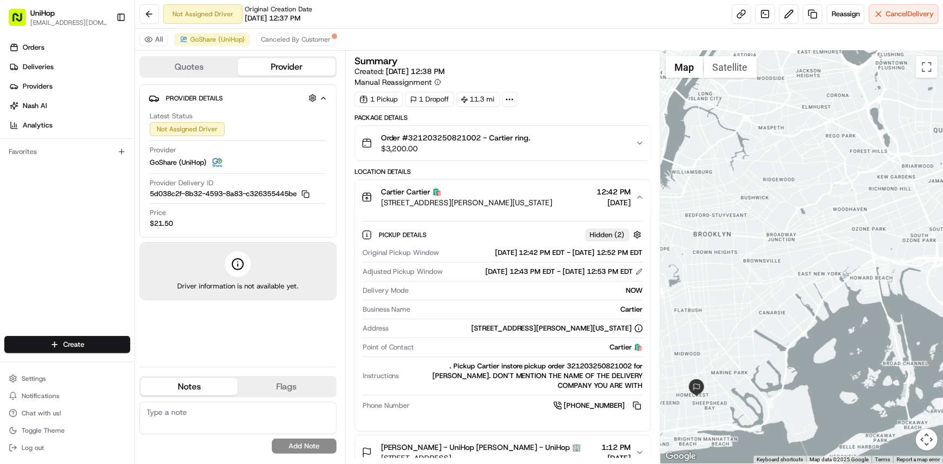
click at [625, 190] on span "12:42 PM" at bounding box center [614, 191] width 34 height 11
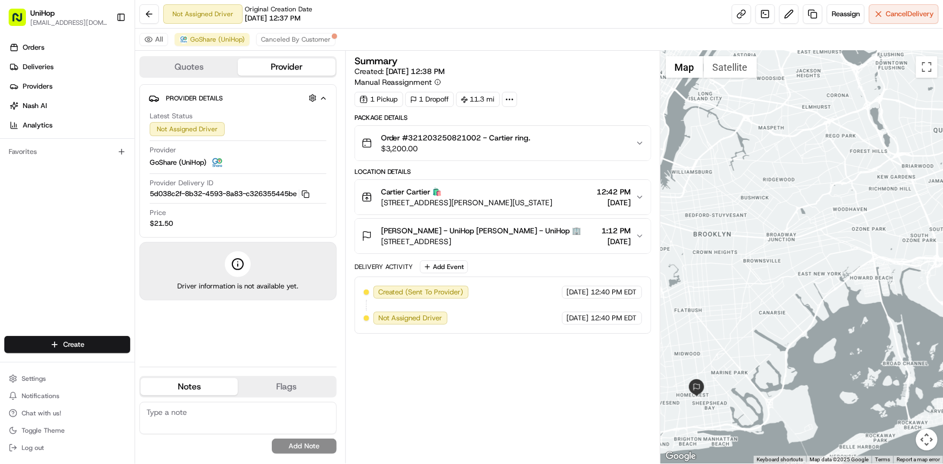
drag, startPoint x: 740, startPoint y: 214, endPoint x: 727, endPoint y: 211, distance: 13.4
click at [728, 212] on div at bounding box center [801, 257] width 282 height 413
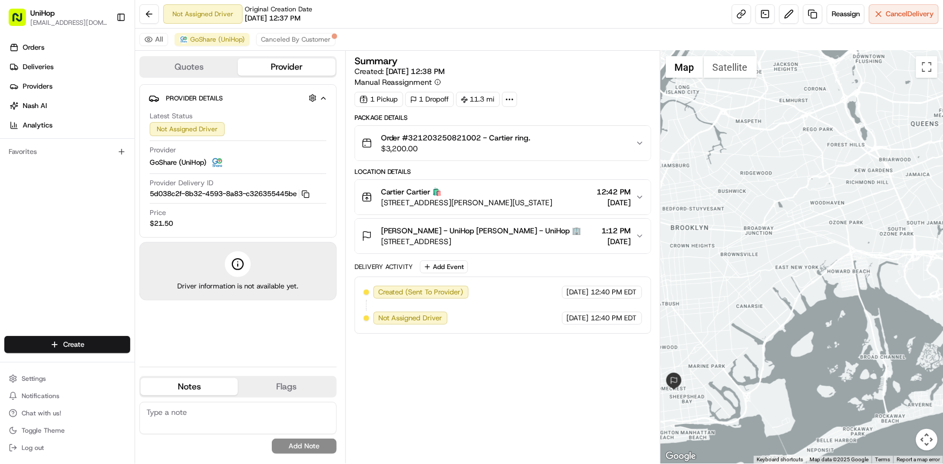
drag, startPoint x: 772, startPoint y: 281, endPoint x: 780, endPoint y: 242, distance: 40.3
click at [780, 243] on div at bounding box center [801, 257] width 282 height 413
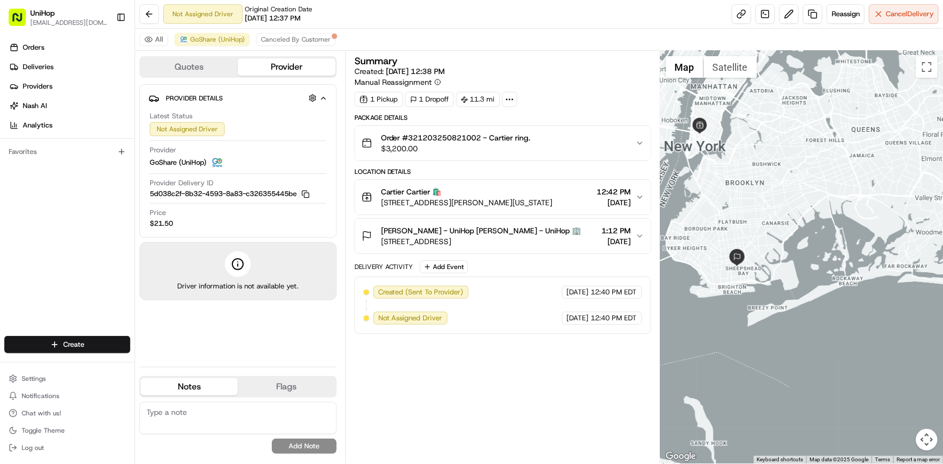
drag, startPoint x: 788, startPoint y: 227, endPoint x: 784, endPoint y: 264, distance: 37.0
click at [784, 263] on div at bounding box center [801, 257] width 282 height 413
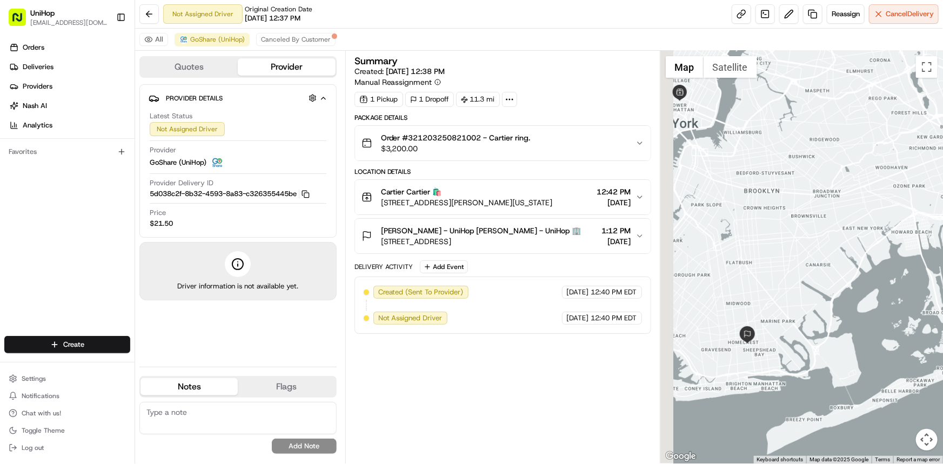
drag, startPoint x: 753, startPoint y: 277, endPoint x: 805, endPoint y: 299, distance: 55.7
click at [805, 299] on div at bounding box center [801, 257] width 282 height 413
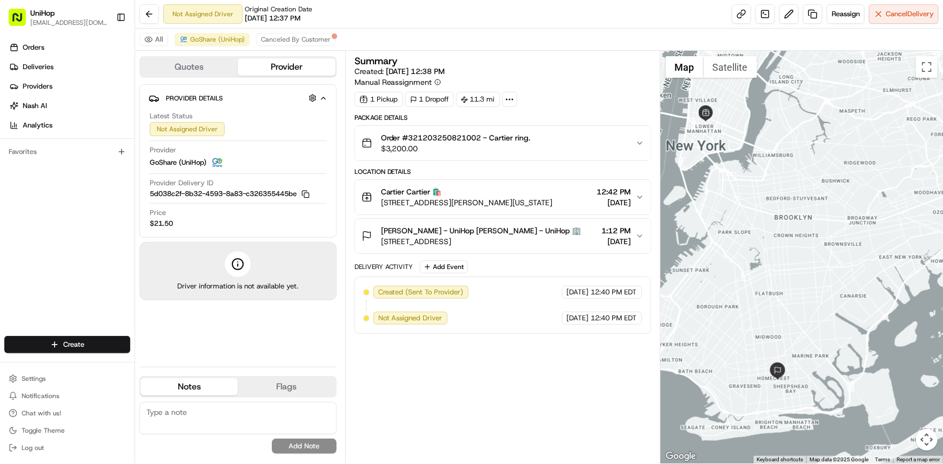
drag, startPoint x: 787, startPoint y: 269, endPoint x: 783, endPoint y: 299, distance: 30.5
click at [783, 298] on div at bounding box center [801, 257] width 282 height 413
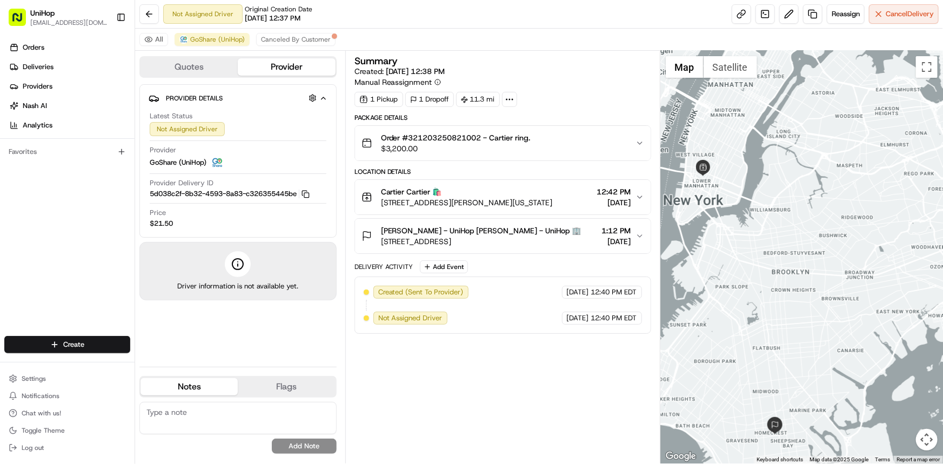
drag, startPoint x: 70, startPoint y: 237, endPoint x: 226, endPoint y: 462, distance: 273.7
click at [70, 237] on div "Orders Deliveries Providers Nash AI Analytics Favorites" at bounding box center [67, 189] width 134 height 308
drag, startPoint x: 0, startPoint y: 238, endPoint x: 9, endPoint y: 230, distance: 12.2
click at [0, 238] on div "Orders Deliveries Providers Nash AI Analytics Favorites" at bounding box center [67, 189] width 134 height 308
click at [786, 10] on button at bounding box center [788, 13] width 19 height 19
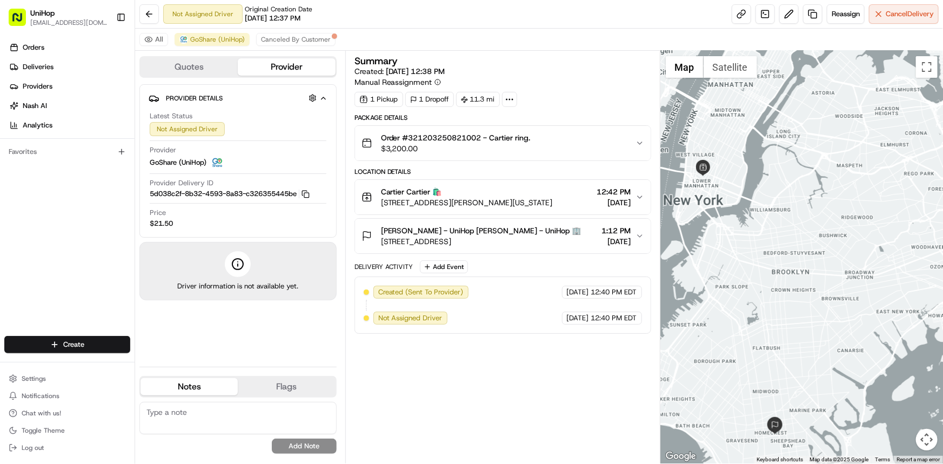
drag, startPoint x: 789, startPoint y: 313, endPoint x: 785, endPoint y: 319, distance: 6.8
click at [787, 317] on div at bounding box center [801, 257] width 282 height 413
click at [34, 264] on div "Orders Deliveries Providers Nash AI Analytics Favorites" at bounding box center [67, 189] width 134 height 308
click at [850, 341] on div at bounding box center [801, 257] width 282 height 413
drag, startPoint x: 853, startPoint y: 342, endPoint x: 847, endPoint y: 335, distance: 9.2
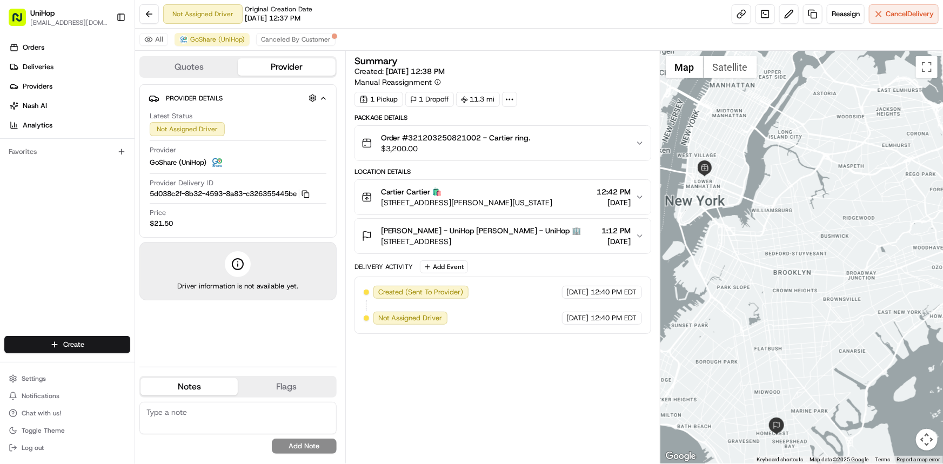
click at [847, 335] on div at bounding box center [801, 257] width 282 height 413
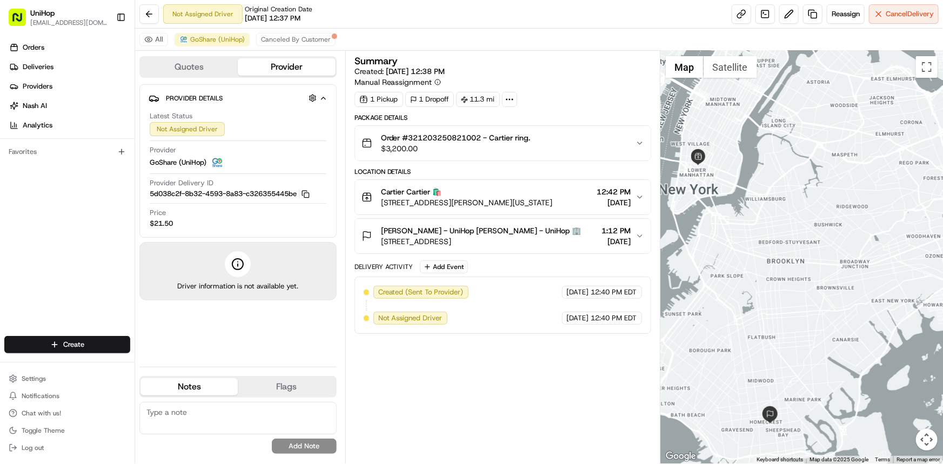
click at [19, 211] on div "Orders Deliveries Providers Nash AI Analytics Favorites" at bounding box center [67, 189] width 134 height 308
click at [887, 265] on div at bounding box center [801, 257] width 282 height 413
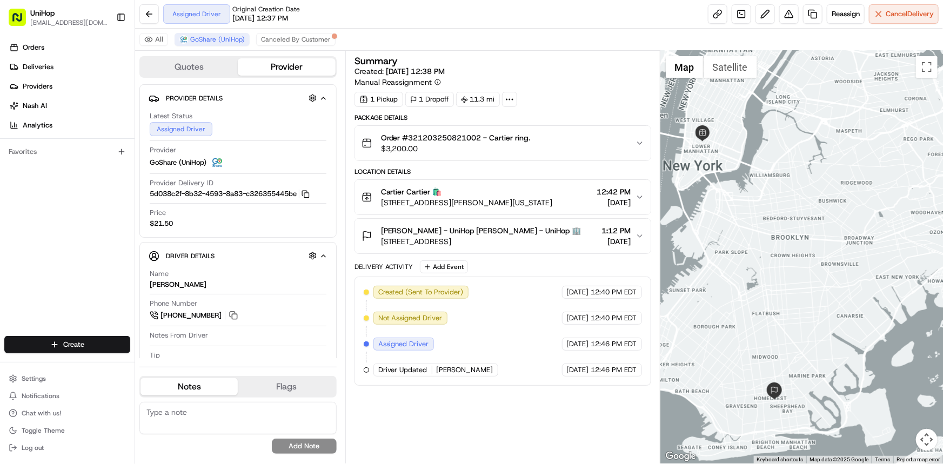
click at [745, 227] on div at bounding box center [801, 257] width 282 height 413
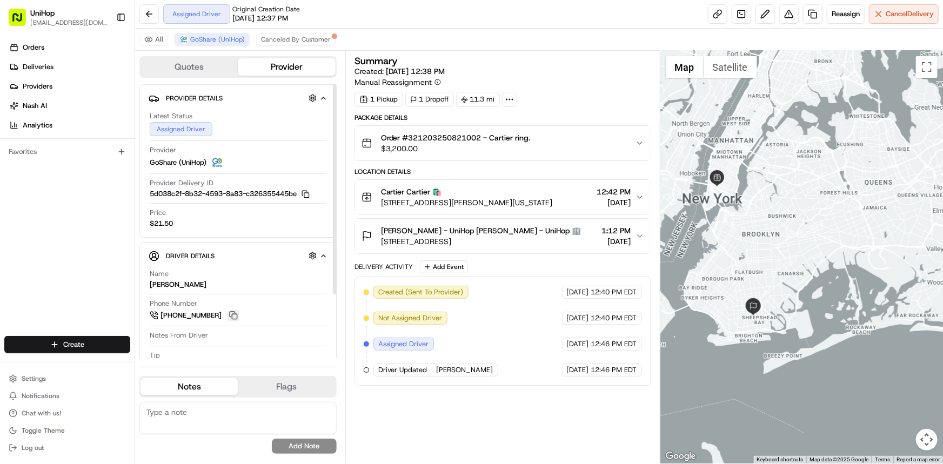
click at [235, 311] on button at bounding box center [233, 315] width 12 height 12
click at [76, 189] on div "Orders Deliveries Providers Nash AI Analytics Favorites" at bounding box center [67, 189] width 134 height 308
drag, startPoint x: 700, startPoint y: 218, endPoint x: 703, endPoint y: 227, distance: 9.6
click at [697, 223] on div at bounding box center [801, 257] width 282 height 413
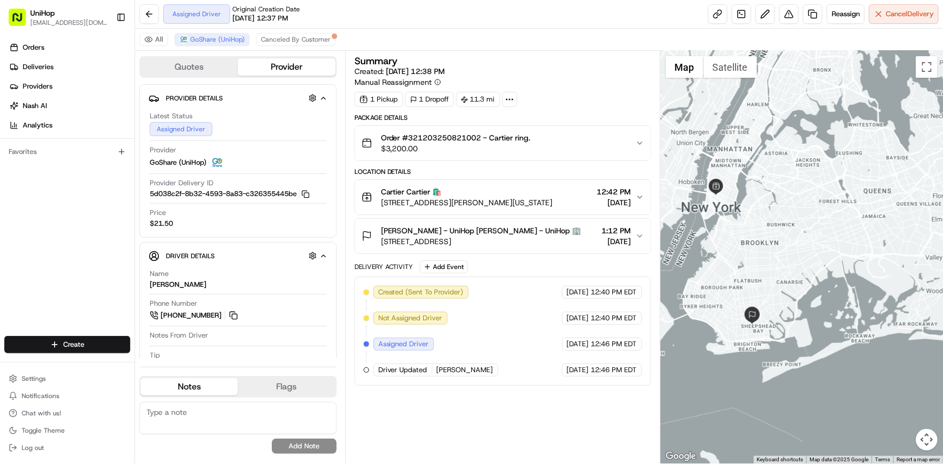
click at [744, 230] on div at bounding box center [801, 257] width 282 height 413
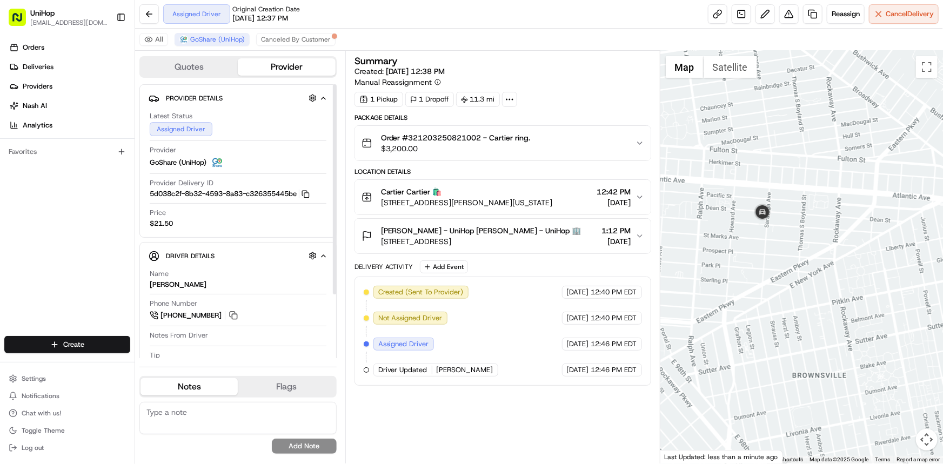
click at [700, 253] on div at bounding box center [801, 257] width 282 height 413
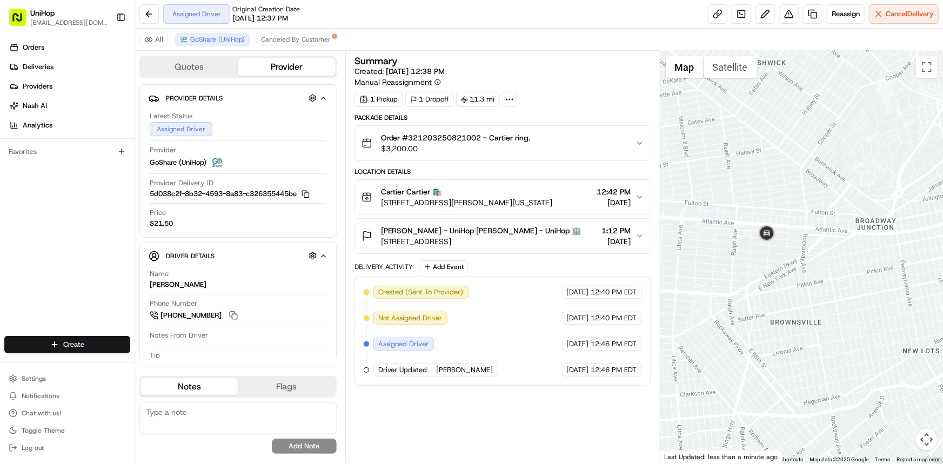
click at [725, 247] on div at bounding box center [801, 257] width 282 height 413
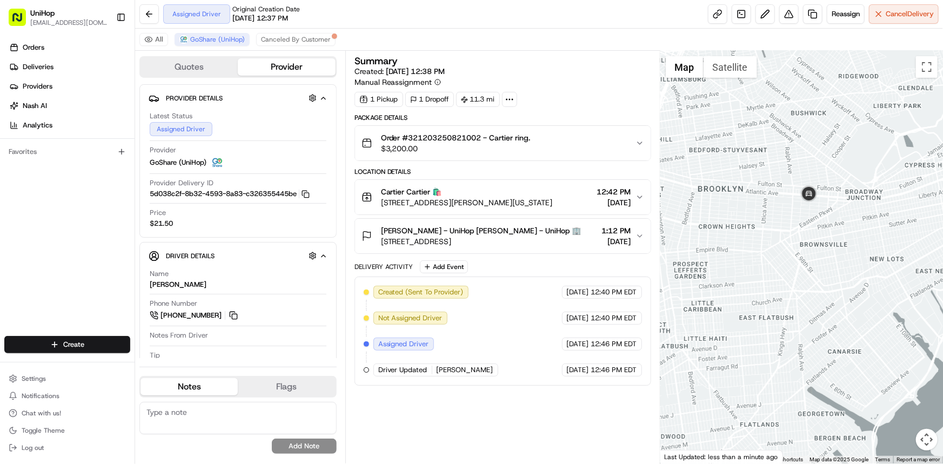
drag, startPoint x: 809, startPoint y: 284, endPoint x: 824, endPoint y: 256, distance: 31.4
click at [822, 268] on div at bounding box center [801, 257] width 282 height 413
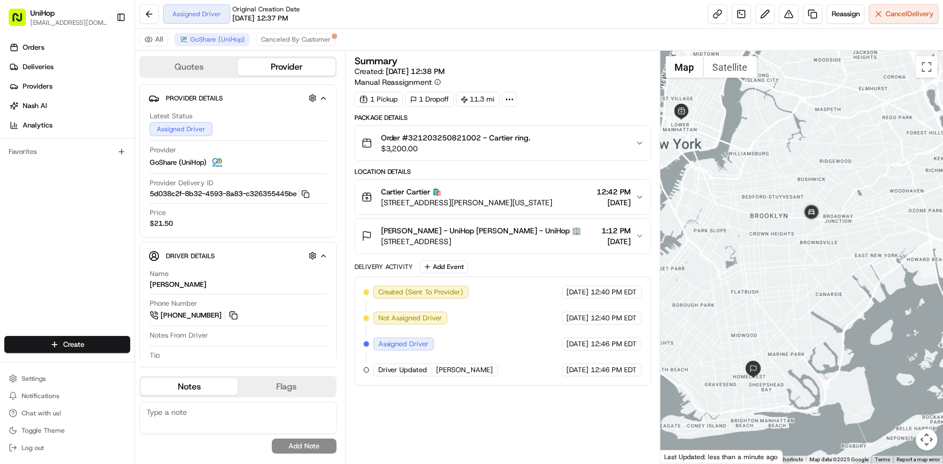
click at [805, 265] on div at bounding box center [801, 257] width 282 height 413
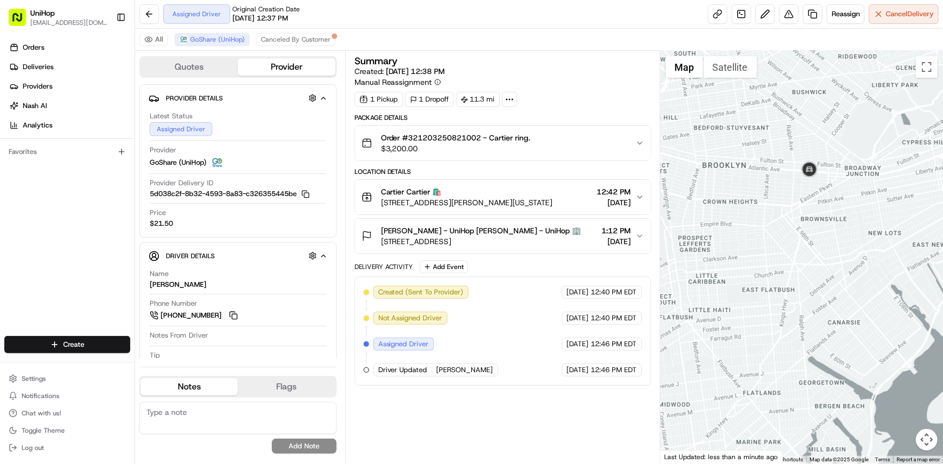
drag, startPoint x: 789, startPoint y: 221, endPoint x: 794, endPoint y: 245, distance: 23.7
click at [793, 244] on div at bounding box center [801, 257] width 282 height 413
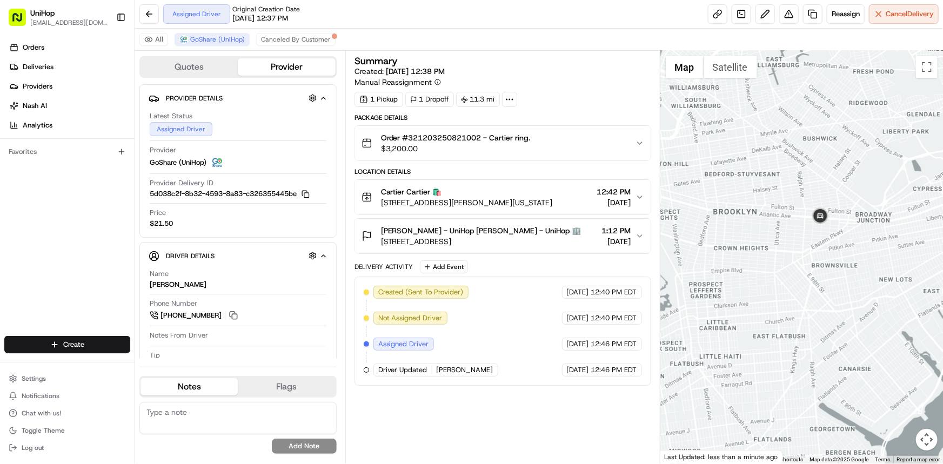
click at [50, 235] on div "Orders Deliveries Providers Nash AI Analytics Favorites" at bounding box center [67, 189] width 134 height 308
drag, startPoint x: 58, startPoint y: 235, endPoint x: 174, endPoint y: 291, distance: 128.8
click at [58, 235] on div "Orders Deliveries Providers Nash AI Analytics Favorites" at bounding box center [67, 189] width 134 height 308
drag, startPoint x: 799, startPoint y: 315, endPoint x: 778, endPoint y: 318, distance: 21.7
click at [778, 318] on div at bounding box center [801, 257] width 282 height 413
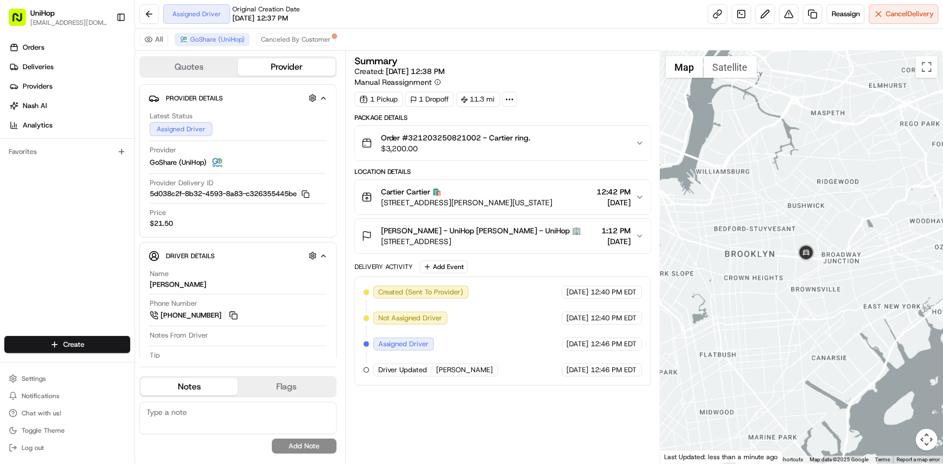
drag, startPoint x: 756, startPoint y: 291, endPoint x: 783, endPoint y: 297, distance: 27.7
click at [781, 297] on div at bounding box center [801, 257] width 282 height 413
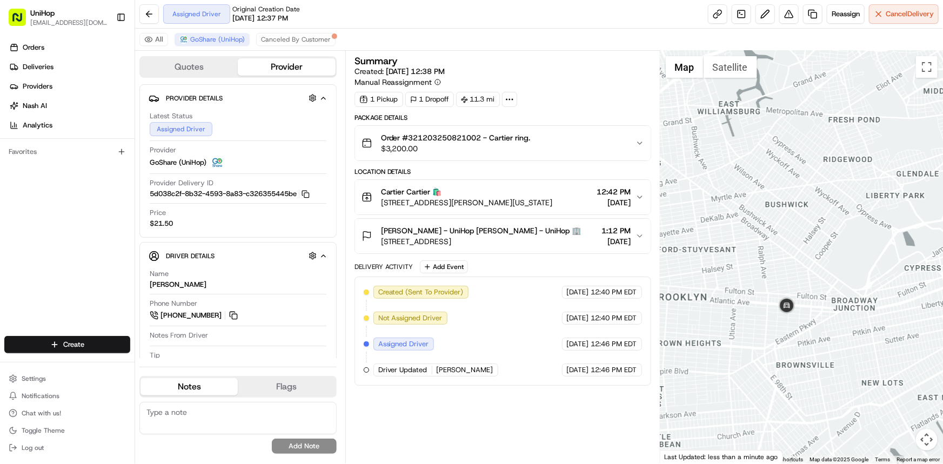
drag, startPoint x: 762, startPoint y: 315, endPoint x: 763, endPoint y: 304, distance: 11.4
click at [763, 304] on div at bounding box center [801, 257] width 282 height 413
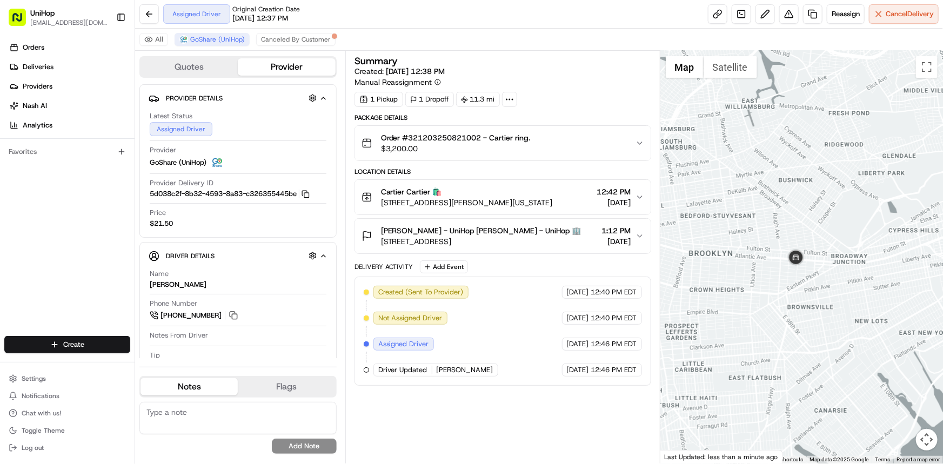
drag, startPoint x: 0, startPoint y: 208, endPoint x: 581, endPoint y: 271, distance: 583.9
click at [0, 208] on div "Orders Deliveries Providers Nash AI Analytics Favorites" at bounding box center [67, 189] width 134 height 308
drag, startPoint x: 777, startPoint y: 260, endPoint x: 765, endPoint y: 264, distance: 11.8
click at [768, 260] on div at bounding box center [801, 257] width 282 height 413
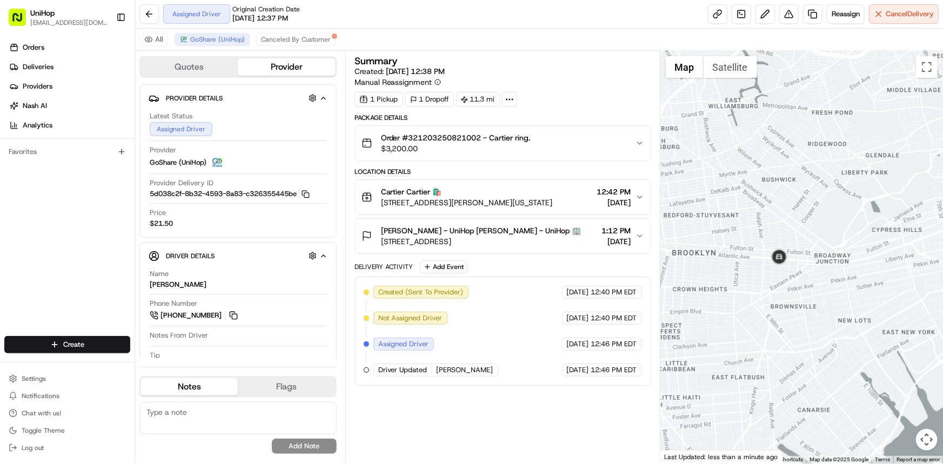
drag, startPoint x: 844, startPoint y: 292, endPoint x: 845, endPoint y: 271, distance: 21.1
click at [845, 271] on div at bounding box center [801, 257] width 282 height 413
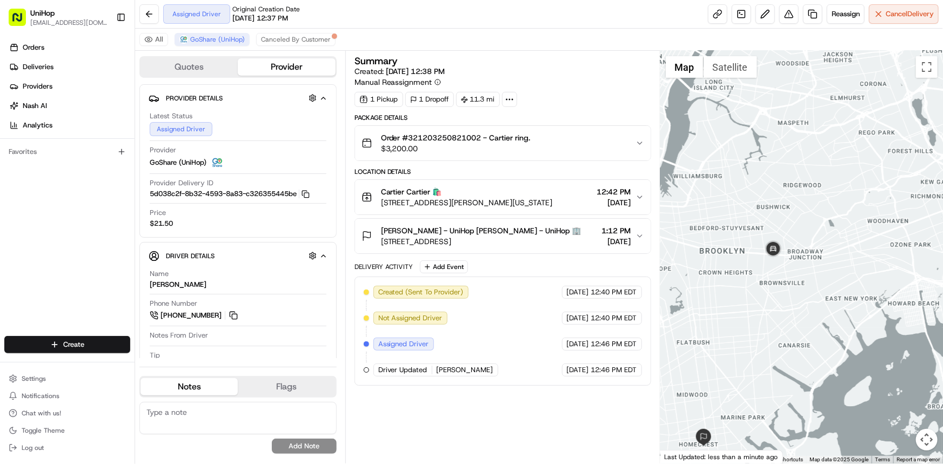
drag, startPoint x: 760, startPoint y: 292, endPoint x: 799, endPoint y: 320, distance: 48.4
click at [799, 320] on div at bounding box center [801, 257] width 282 height 413
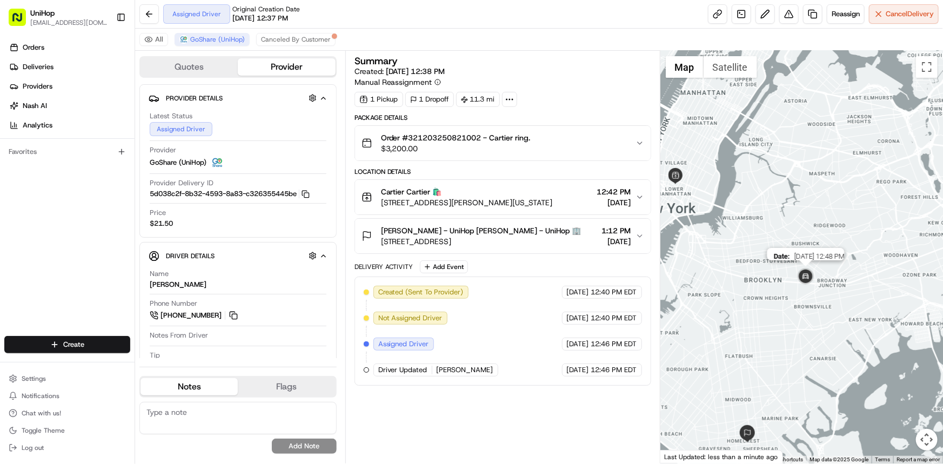
drag, startPoint x: 801, startPoint y: 305, endPoint x: 799, endPoint y: 286, distance: 19.0
click at [799, 286] on div "Date : 08/21/2025 12:48 PM" at bounding box center [801, 257] width 282 height 413
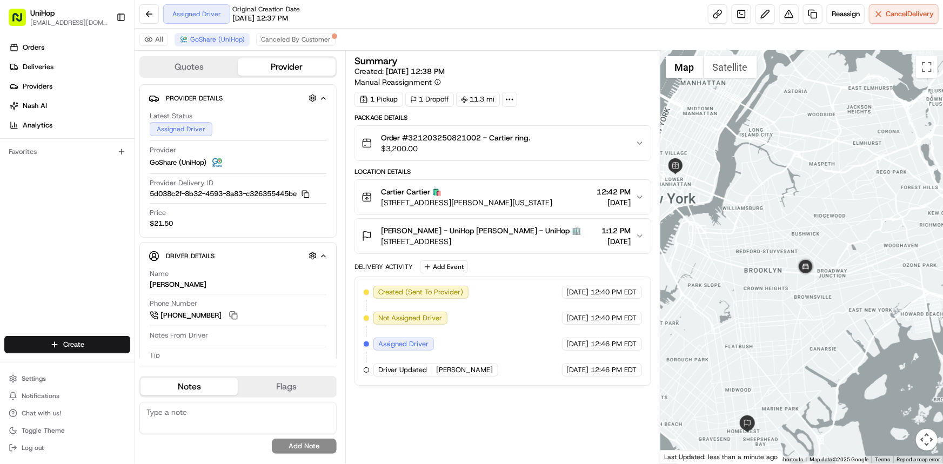
click at [817, 292] on div at bounding box center [801, 257] width 282 height 413
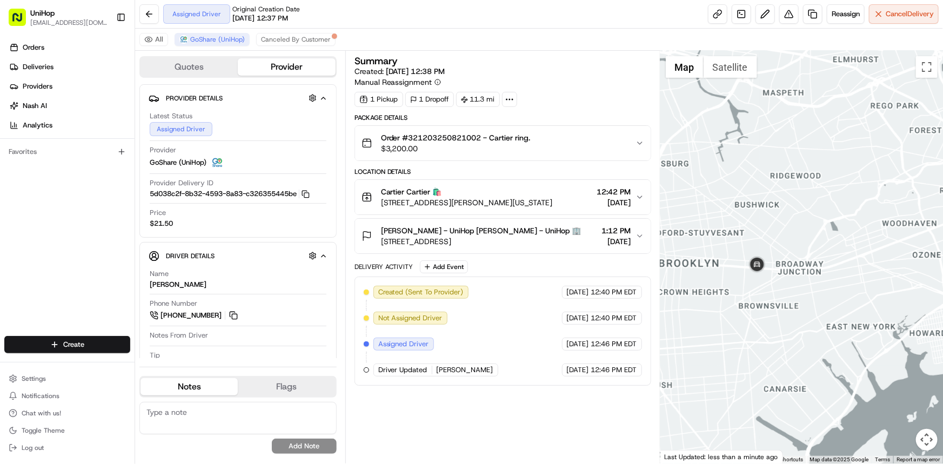
click at [743, 311] on div at bounding box center [801, 257] width 282 height 413
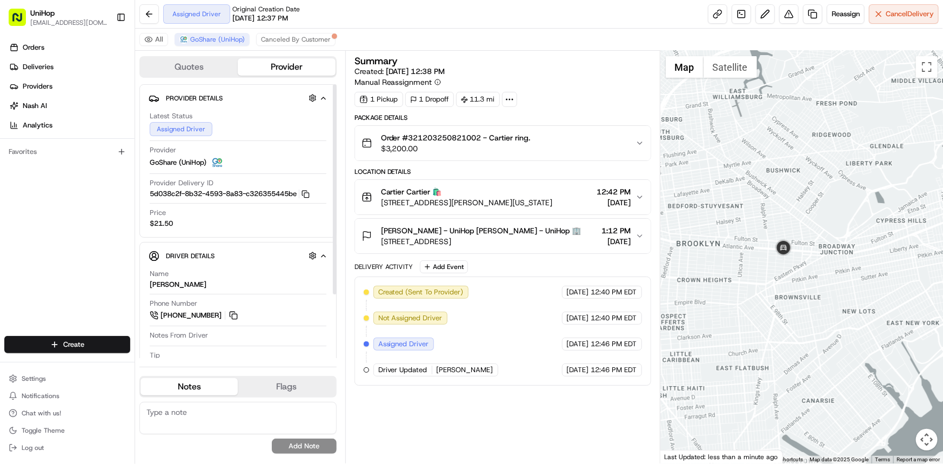
click at [63, 244] on div "Orders Deliveries Providers Nash AI Analytics Favorites" at bounding box center [67, 189] width 134 height 308
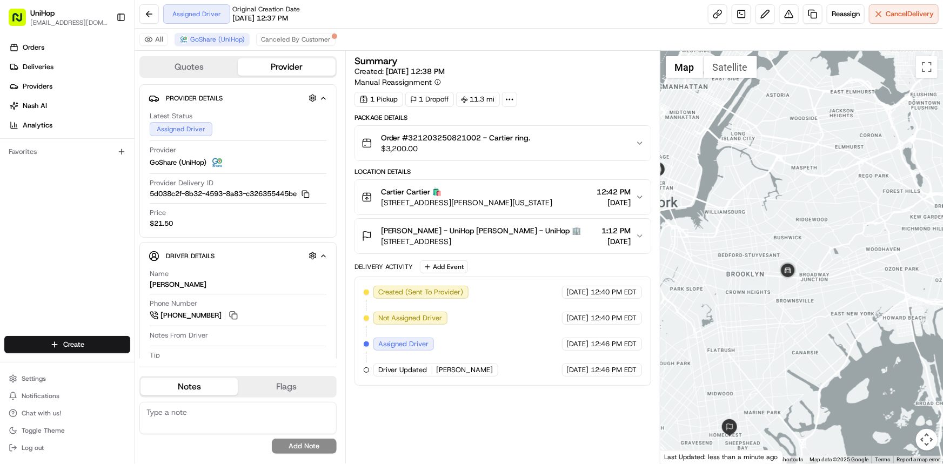
drag, startPoint x: 778, startPoint y: 309, endPoint x: 776, endPoint y: 319, distance: 9.4
click at [777, 314] on div at bounding box center [801, 257] width 282 height 413
drag, startPoint x: 74, startPoint y: 205, endPoint x: 231, endPoint y: 314, distance: 191.3
click at [74, 205] on div "Orders Deliveries Providers Nash AI Analytics Favorites" at bounding box center [67, 189] width 134 height 308
click at [857, 347] on div at bounding box center [801, 257] width 282 height 413
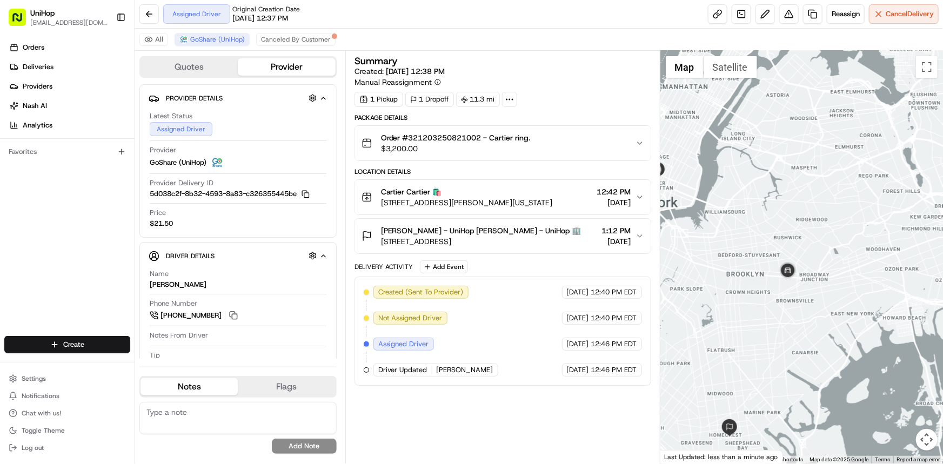
drag, startPoint x: 743, startPoint y: 258, endPoint x: 738, endPoint y: 240, distance: 19.1
click at [738, 240] on div at bounding box center [801, 257] width 282 height 413
drag, startPoint x: 738, startPoint y: 240, endPoint x: 745, endPoint y: 186, distance: 54.5
click at [745, 186] on div at bounding box center [801, 257] width 282 height 413
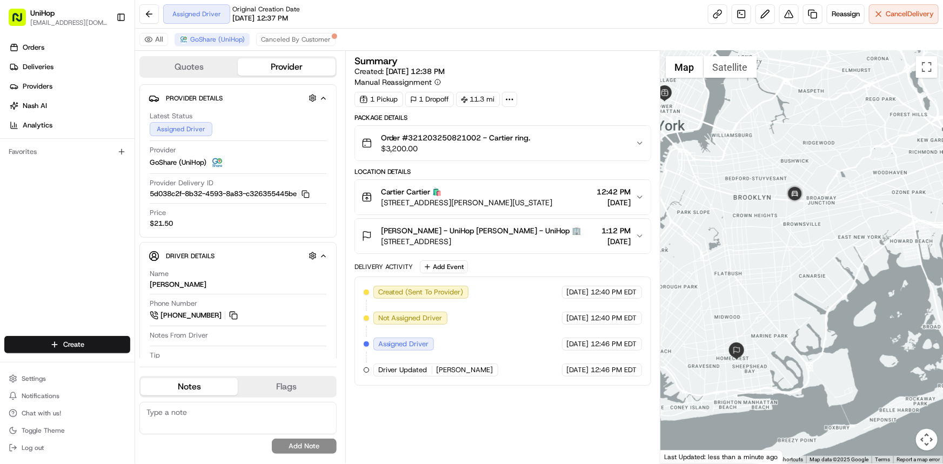
drag, startPoint x: 741, startPoint y: 189, endPoint x: 772, endPoint y: 243, distance: 62.0
click at [772, 243] on div at bounding box center [801, 257] width 282 height 413
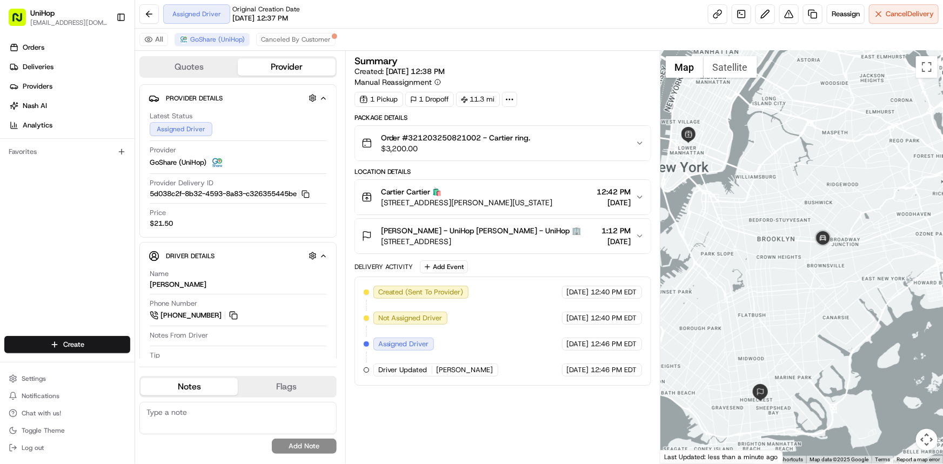
click at [784, 232] on div at bounding box center [801, 257] width 282 height 413
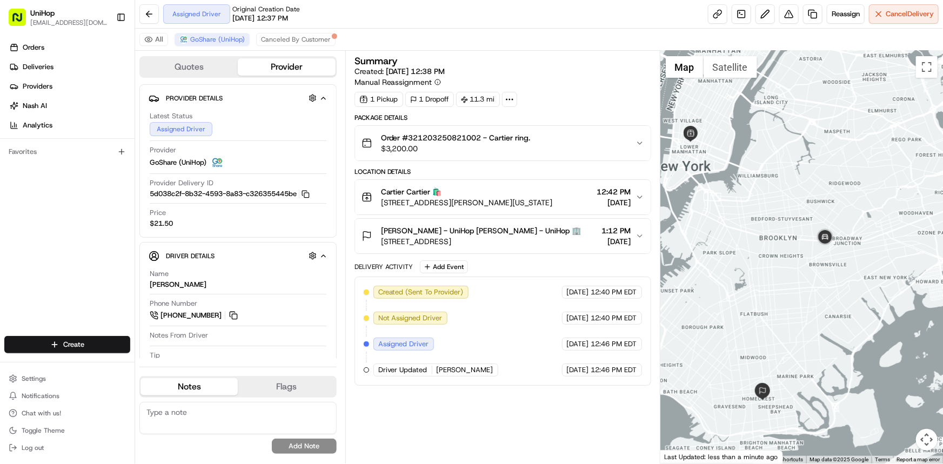
click at [771, 251] on div at bounding box center [801, 257] width 282 height 413
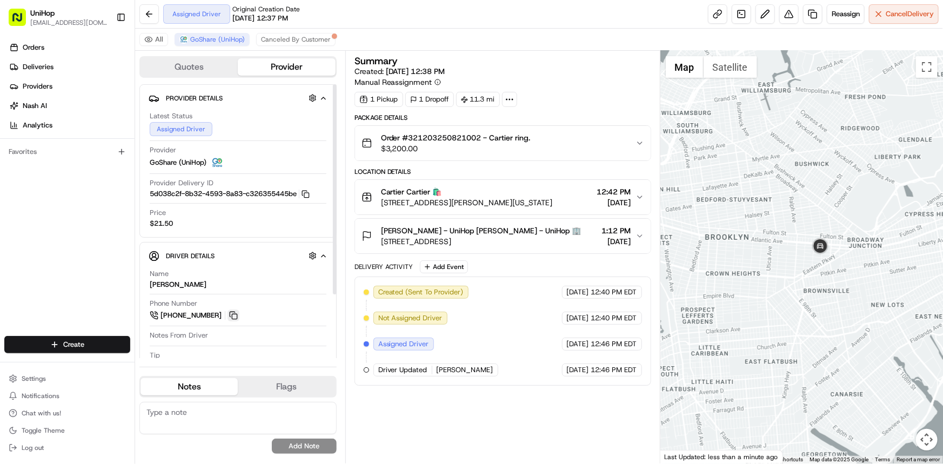
click at [234, 313] on button at bounding box center [233, 315] width 12 height 12
click at [236, 311] on button at bounding box center [233, 315] width 12 height 12
drag, startPoint x: 771, startPoint y: 274, endPoint x: 754, endPoint y: 279, distance: 17.4
click at [757, 274] on div at bounding box center [801, 257] width 282 height 413
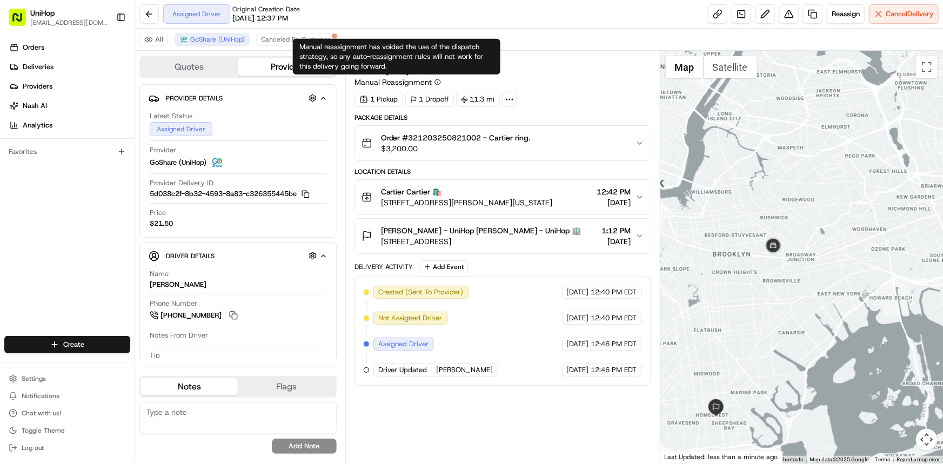
drag, startPoint x: 818, startPoint y: 224, endPoint x: 812, endPoint y: 204, distance: 21.0
click at [818, 207] on div at bounding box center [801, 257] width 282 height 413
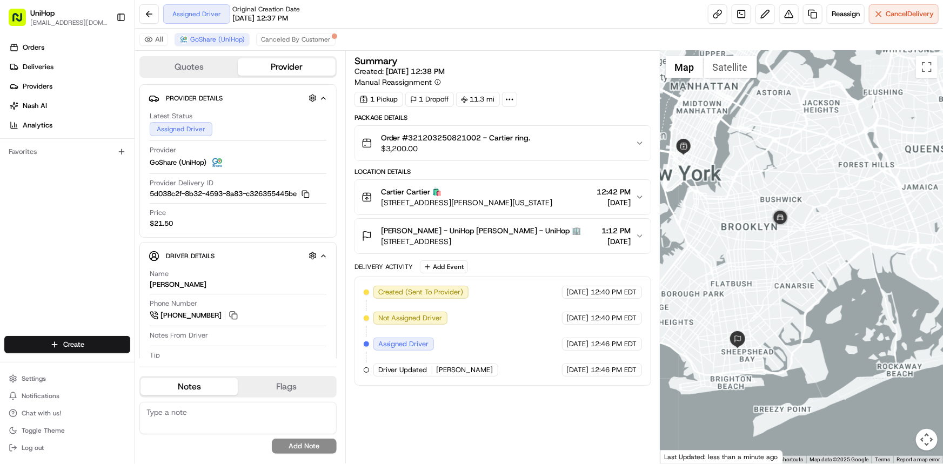
click at [751, 305] on div at bounding box center [801, 257] width 282 height 413
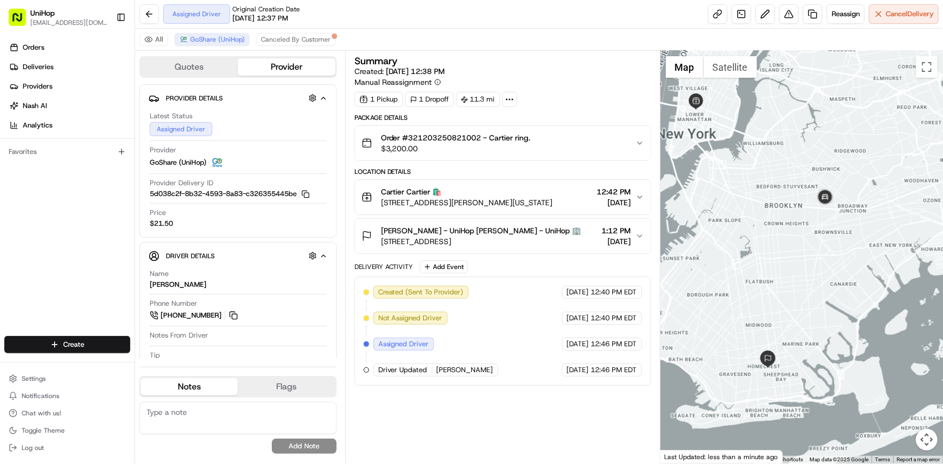
drag, startPoint x: 0, startPoint y: 231, endPoint x: 25, endPoint y: 168, distance: 67.4
click at [0, 231] on div "Orders Deliveries Providers Nash AI Analytics Favorites" at bounding box center [67, 189] width 134 height 308
drag, startPoint x: 811, startPoint y: 237, endPoint x: 663, endPoint y: 161, distance: 166.4
click at [809, 238] on div at bounding box center [801, 257] width 282 height 413
click at [778, 232] on div at bounding box center [801, 257] width 282 height 413
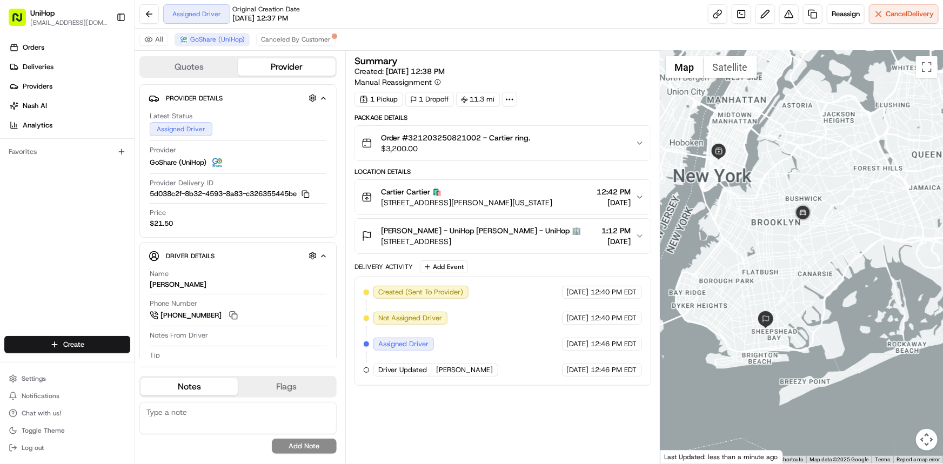
drag, startPoint x: 797, startPoint y: 254, endPoint x: 785, endPoint y: 267, distance: 17.6
click at [785, 267] on div at bounding box center [801, 257] width 282 height 413
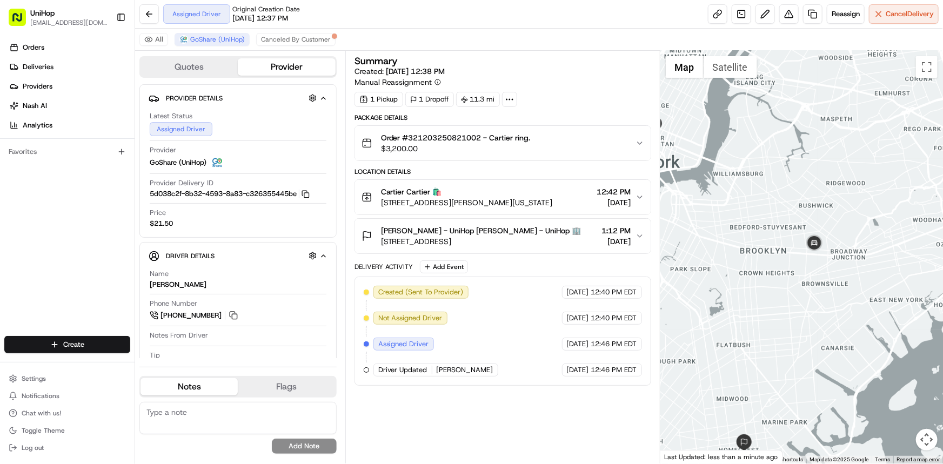
drag, startPoint x: 769, startPoint y: 262, endPoint x: 795, endPoint y: 282, distance: 32.4
click at [786, 275] on div at bounding box center [801, 257] width 282 height 413
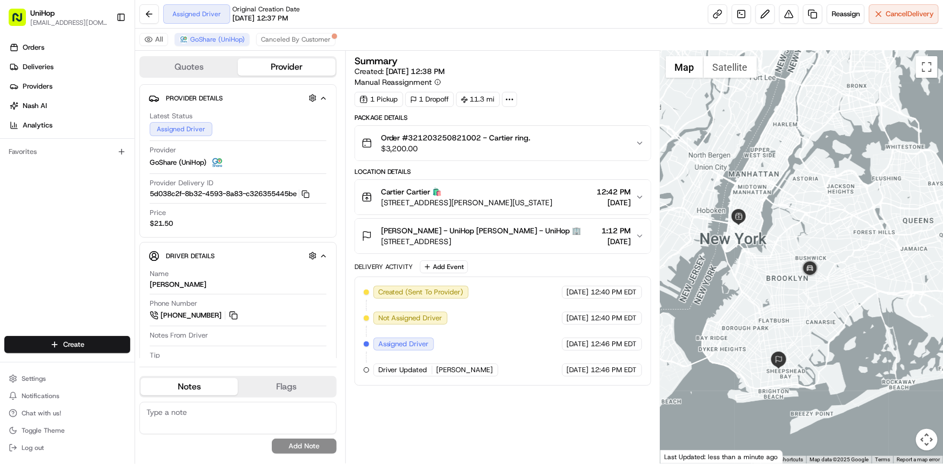
drag, startPoint x: 800, startPoint y: 279, endPoint x: 787, endPoint y: 277, distance: 12.7
click at [784, 275] on div at bounding box center [801, 257] width 282 height 413
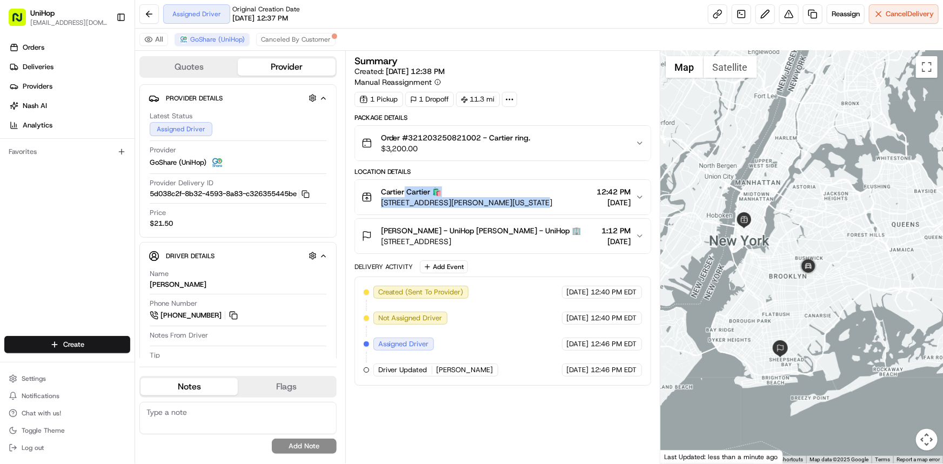
drag, startPoint x: 420, startPoint y: 192, endPoint x: 531, endPoint y: 205, distance: 112.6
click at [531, 205] on div "Cartier Cartier 🛍️ 102 Greene St, New York, NY 10012, USA 12:42 PM Aug 21 2025" at bounding box center [498, 197] width 274 height 22
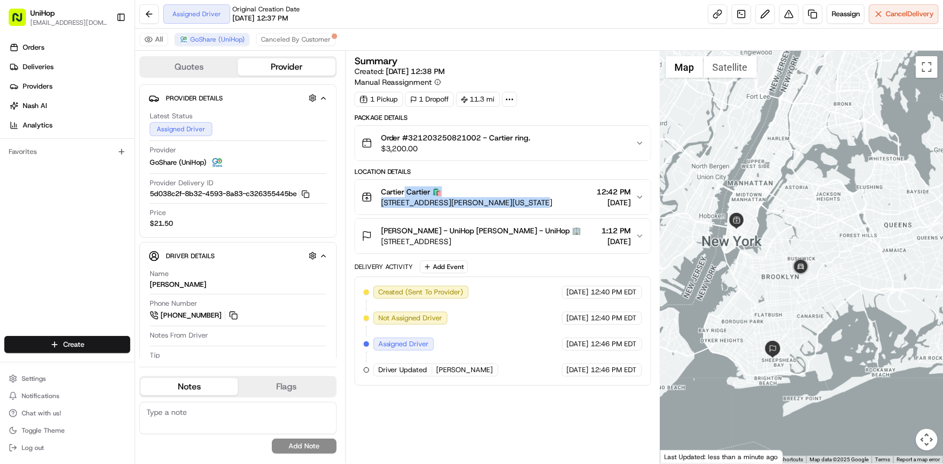
drag, startPoint x: 789, startPoint y: 247, endPoint x: 782, endPoint y: 254, distance: 9.6
click at [780, 251] on div at bounding box center [801, 257] width 282 height 413
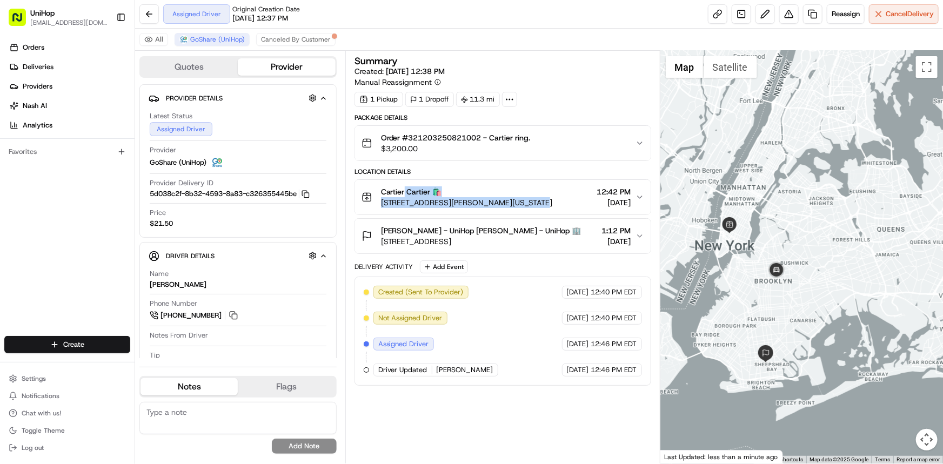
drag, startPoint x: 739, startPoint y: 301, endPoint x: 741, endPoint y: 308, distance: 7.2
click at [741, 308] on div at bounding box center [801, 257] width 282 height 413
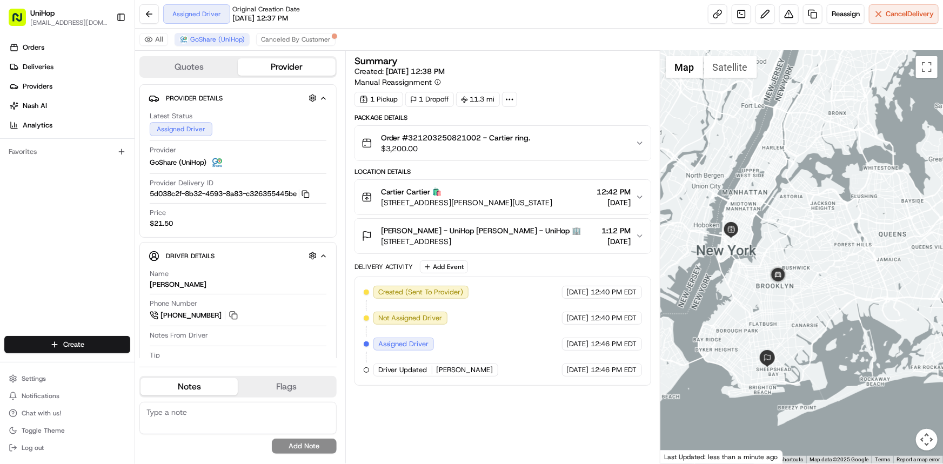
click at [71, 285] on div "Orders Deliveries Providers Nash AI Analytics Favorites" at bounding box center [67, 189] width 134 height 308
drag, startPoint x: 766, startPoint y: 321, endPoint x: 785, endPoint y: 326, distance: 19.4
click at [764, 327] on div at bounding box center [801, 257] width 282 height 413
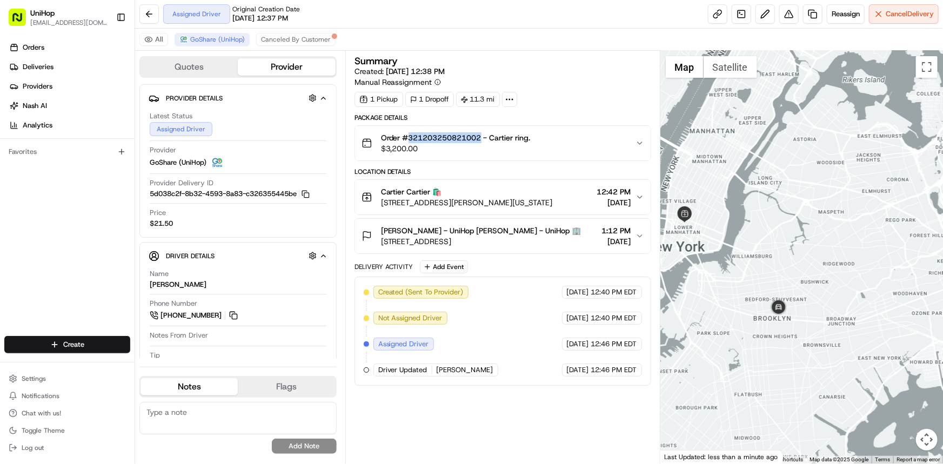
copy span "321203250821002"
drag, startPoint x: 408, startPoint y: 135, endPoint x: 483, endPoint y: 140, distance: 75.3
click at [483, 140] on span "Order #321203250821002 - Cartier ring." at bounding box center [456, 137] width 150 height 11
click at [616, 237] on span "Aug 21 2025" at bounding box center [616, 241] width 29 height 11
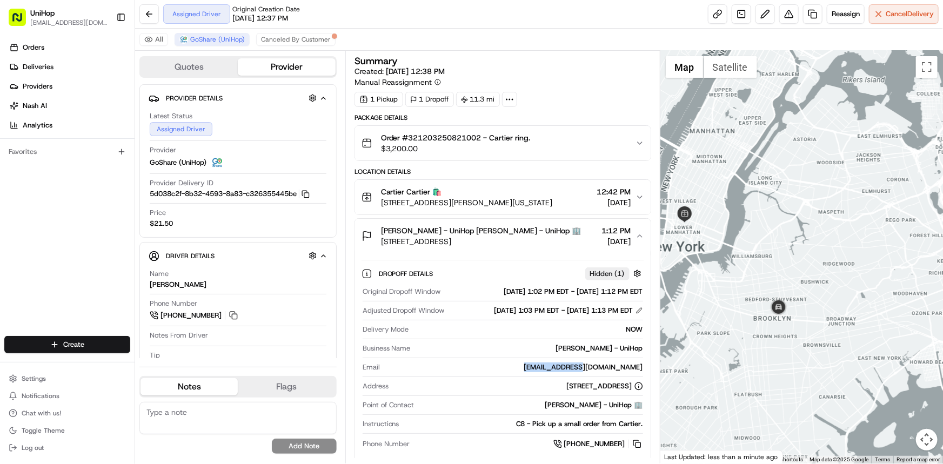
drag, startPoint x: 586, startPoint y: 376, endPoint x: 645, endPoint y: 375, distance: 58.9
click at [645, 375] on div "Dropoff Details Hidden ( 1 ) Original Dropoff Window Aug 21 2025 1:02 PM EDT - …" at bounding box center [502, 356] width 295 height 207
copy div "rcr833@aol.com"
click at [631, 236] on span "Aug 21 2025" at bounding box center [616, 241] width 29 height 11
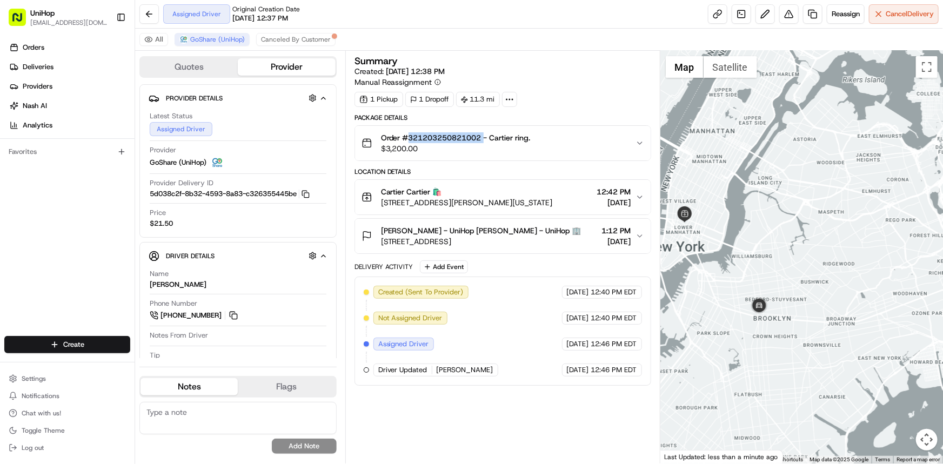
drag, startPoint x: 408, startPoint y: 138, endPoint x: 484, endPoint y: 140, distance: 75.7
click at [484, 140] on span "Order #321203250821002 - Cartier ring." at bounding box center [456, 137] width 150 height 11
copy span "321203250821002"
click at [619, 243] on span "Aug 21 2025" at bounding box center [616, 241] width 29 height 11
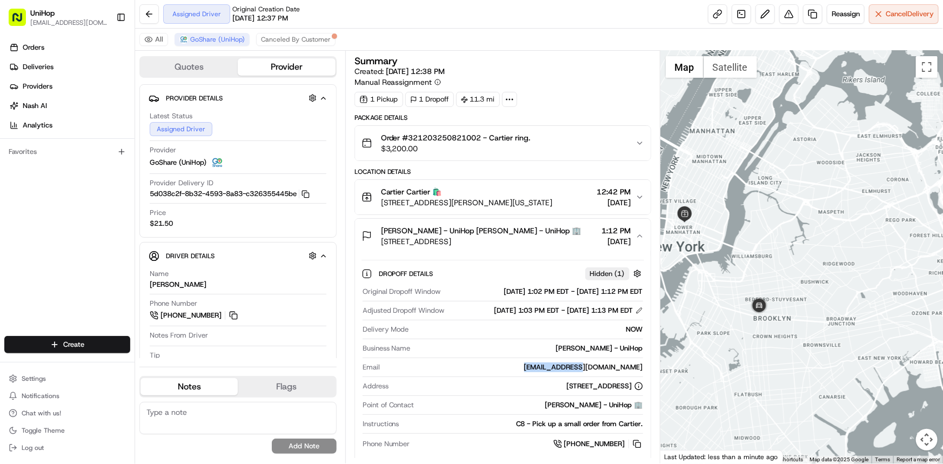
drag, startPoint x: 576, startPoint y: 377, endPoint x: 643, endPoint y: 373, distance: 67.1
click at [643, 372] on div "rcr833@aol.com" at bounding box center [513, 367] width 259 height 10
copy div "rcr833@aol.com"
drag, startPoint x: 794, startPoint y: 264, endPoint x: 795, endPoint y: 245, distance: 18.9
click at [799, 248] on div at bounding box center [801, 257] width 282 height 413
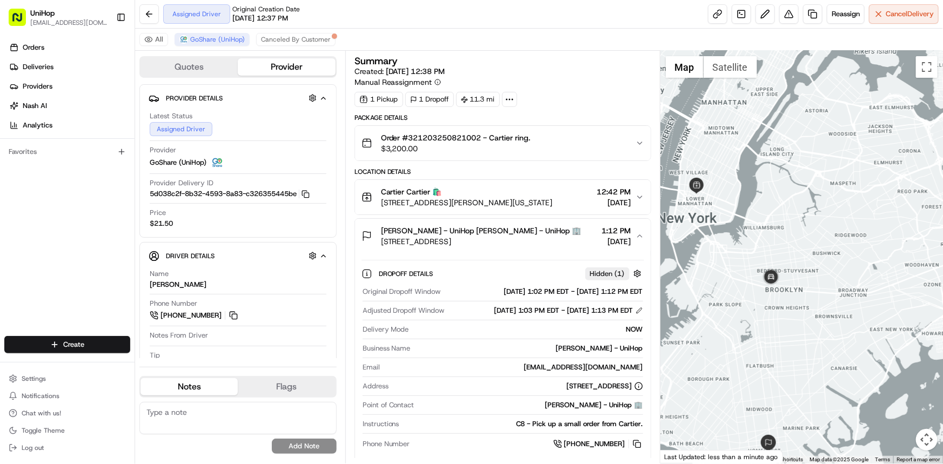
click at [55, 254] on div "Orders Deliveries Providers Nash AI Analytics Favorites" at bounding box center [67, 189] width 134 height 308
click at [644, 230] on button "Igor gorbikov - UniHop Igor gorbikov - UniHop 🏢 2050 E 18th St, Brooklyn, NY 11…" at bounding box center [502, 236] width 295 height 35
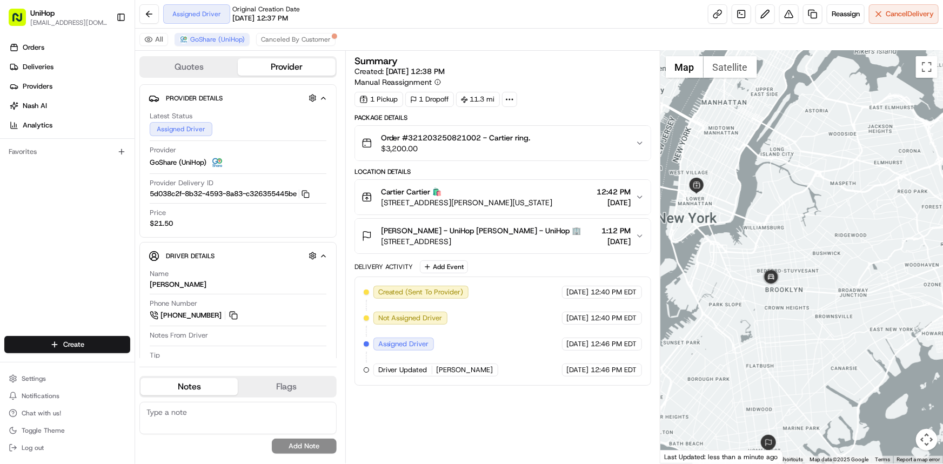
click at [851, 269] on div at bounding box center [801, 257] width 282 height 413
click at [624, 189] on span "12:42 PM" at bounding box center [614, 191] width 34 height 11
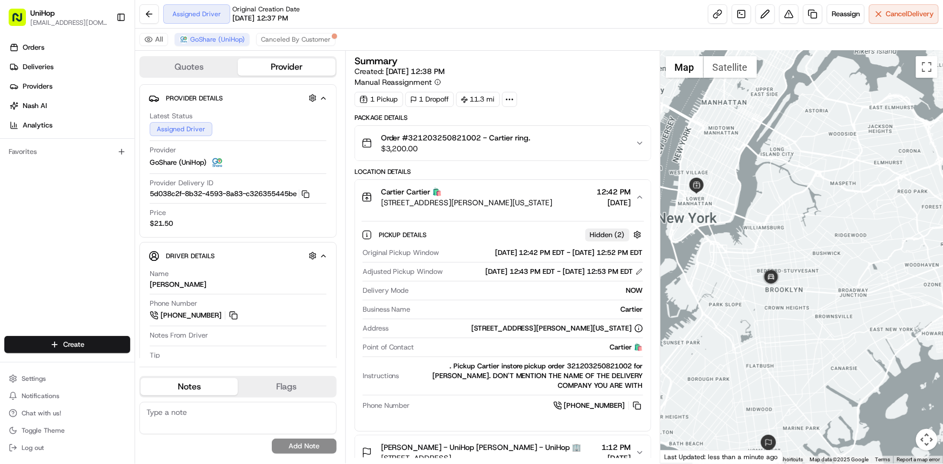
click at [627, 202] on span "Aug 21 2025" at bounding box center [614, 202] width 34 height 11
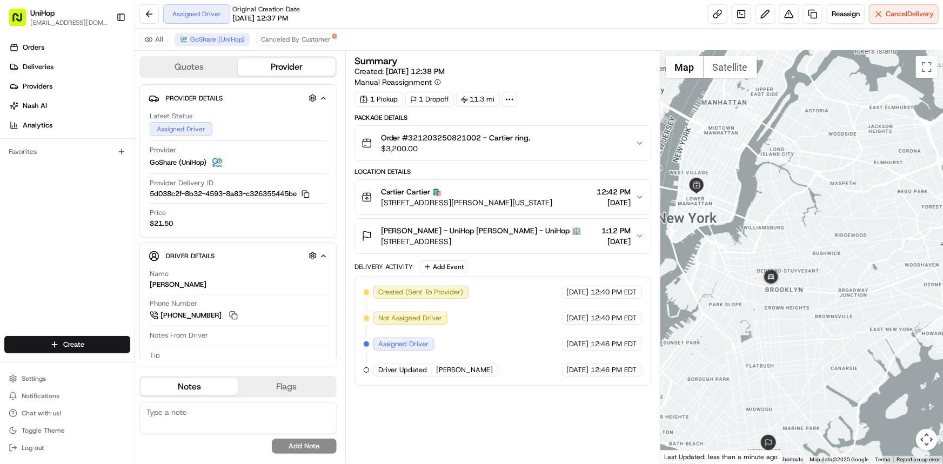
drag, startPoint x: 778, startPoint y: 253, endPoint x: 772, endPoint y: 246, distance: 8.9
click at [771, 249] on div at bounding box center [801, 257] width 282 height 413
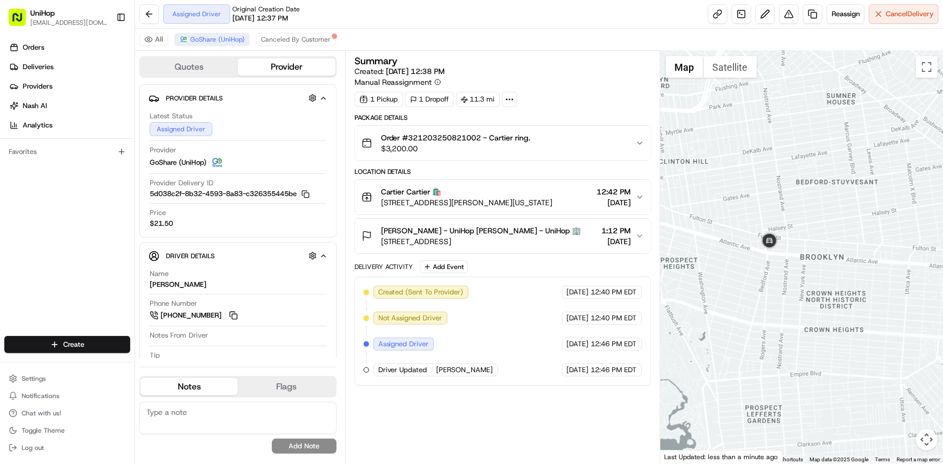
click at [624, 244] on span "Aug 21 2025" at bounding box center [616, 241] width 29 height 11
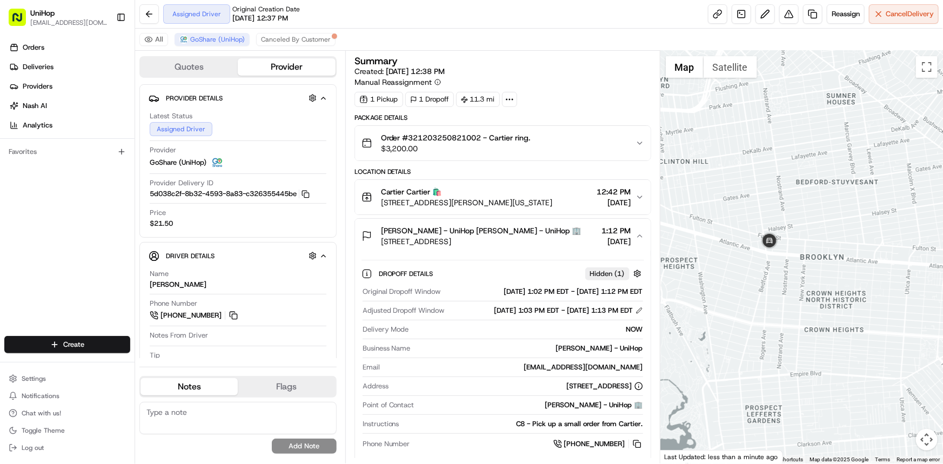
click at [624, 243] on span "Aug 21 2025" at bounding box center [616, 241] width 29 height 11
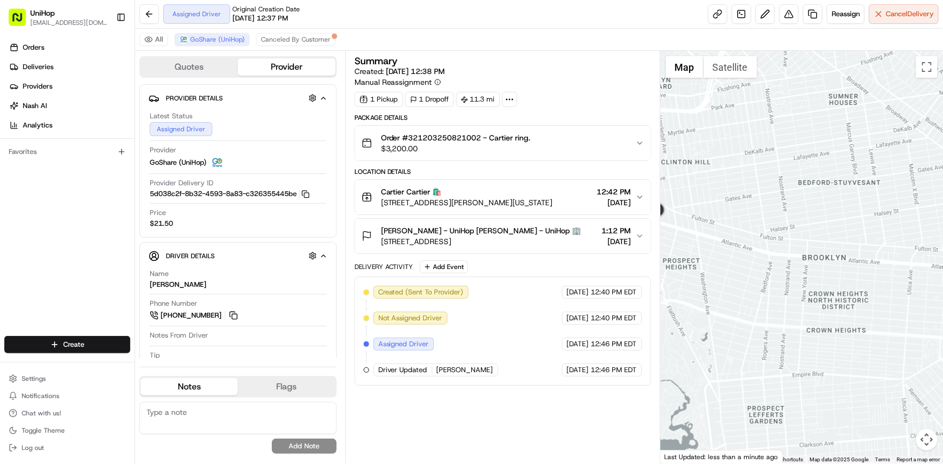
drag, startPoint x: 744, startPoint y: 192, endPoint x: 773, endPoint y: 230, distance: 48.1
click at [772, 223] on div at bounding box center [801, 257] width 282 height 413
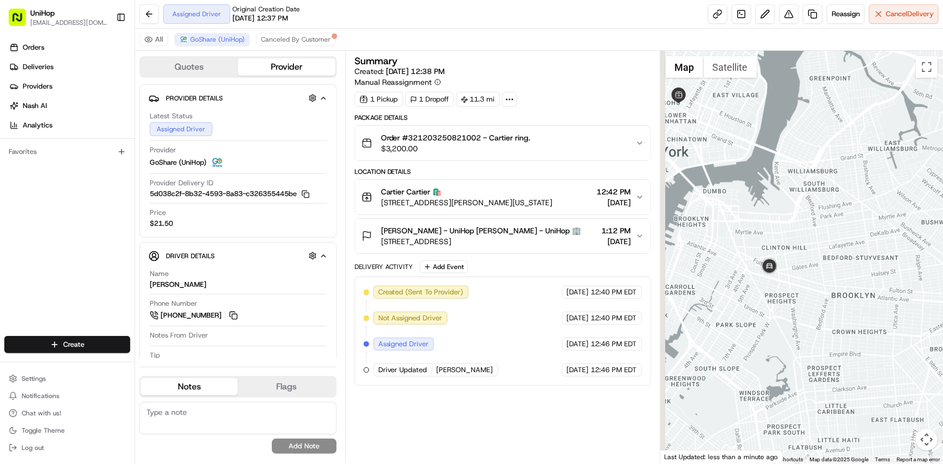
drag, startPoint x: 758, startPoint y: 194, endPoint x: 817, endPoint y: 237, distance: 72.0
click at [814, 237] on div at bounding box center [801, 257] width 282 height 413
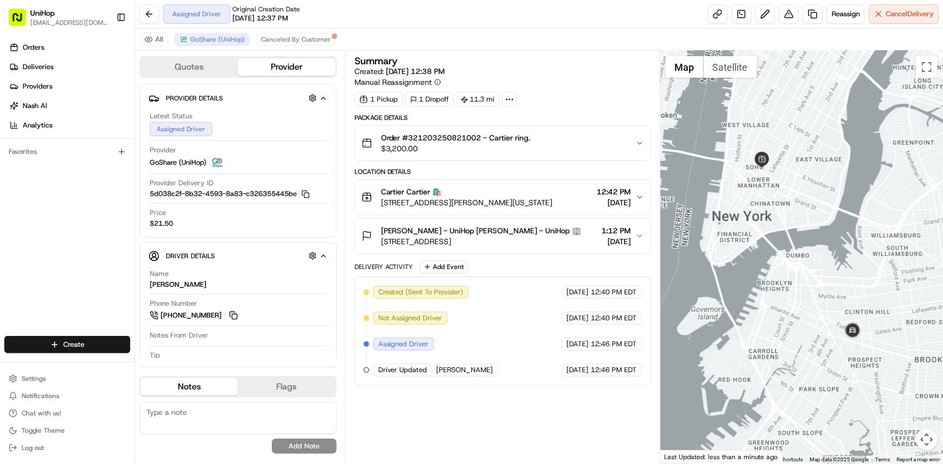
drag, startPoint x: 794, startPoint y: 237, endPoint x: 779, endPoint y: 227, distance: 17.5
click at [780, 228] on div at bounding box center [801, 257] width 282 height 413
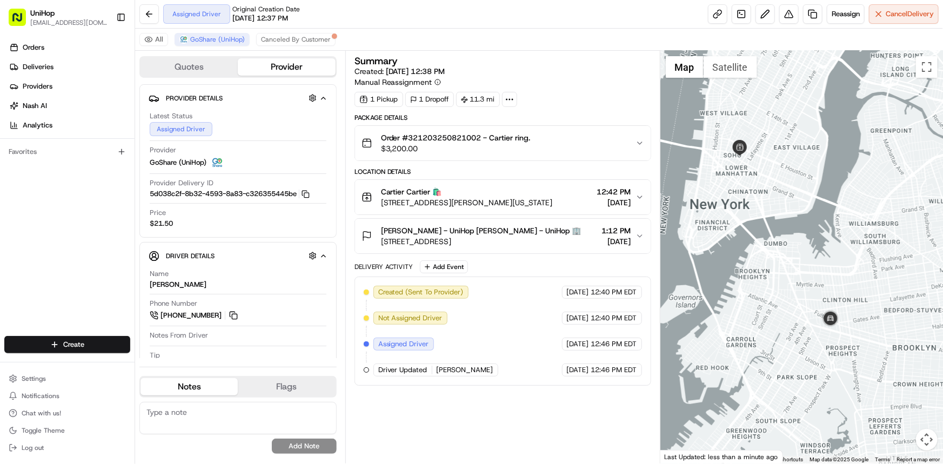
drag, startPoint x: 759, startPoint y: 192, endPoint x: 743, endPoint y: 212, distance: 25.0
click at [758, 192] on div at bounding box center [801, 257] width 282 height 413
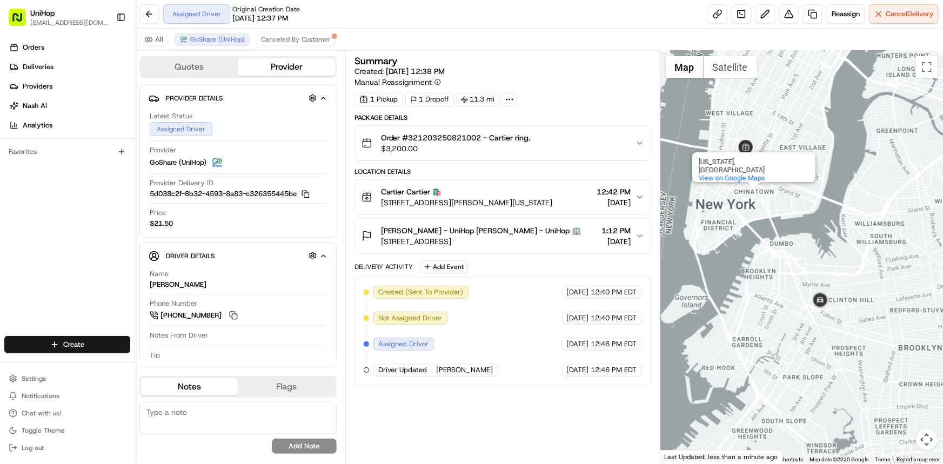
drag, startPoint x: 853, startPoint y: 319, endPoint x: 853, endPoint y: 326, distance: 7.0
click at [847, 321] on div "Chinatown Chinatown New York, NY View on Google Maps" at bounding box center [801, 257] width 282 height 413
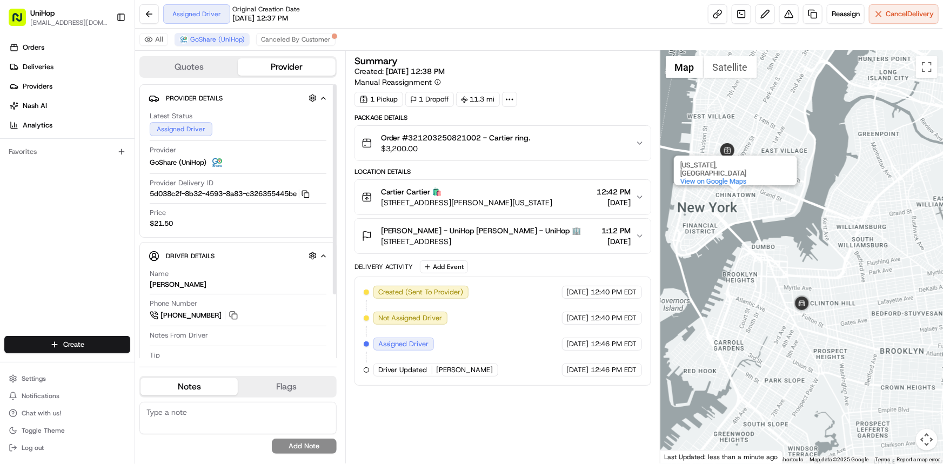
click at [40, 200] on div "Orders Deliveries Providers Nash AI Analytics Favorites" at bounding box center [67, 189] width 134 height 308
drag, startPoint x: 838, startPoint y: 190, endPoint x: 843, endPoint y: 164, distance: 26.0
click at [837, 165] on div "Chinatown Chinatown New York, NY View on Google Maps" at bounding box center [801, 257] width 282 height 413
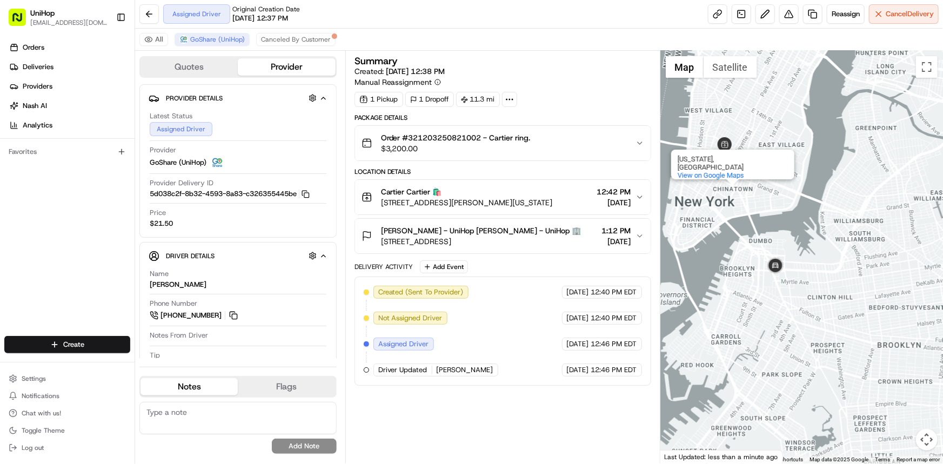
drag, startPoint x: 796, startPoint y: 245, endPoint x: 788, endPoint y: 246, distance: 8.3
click at [796, 245] on div "Chinatown Chinatown New York, NY View on Google Maps" at bounding box center [801, 257] width 282 height 413
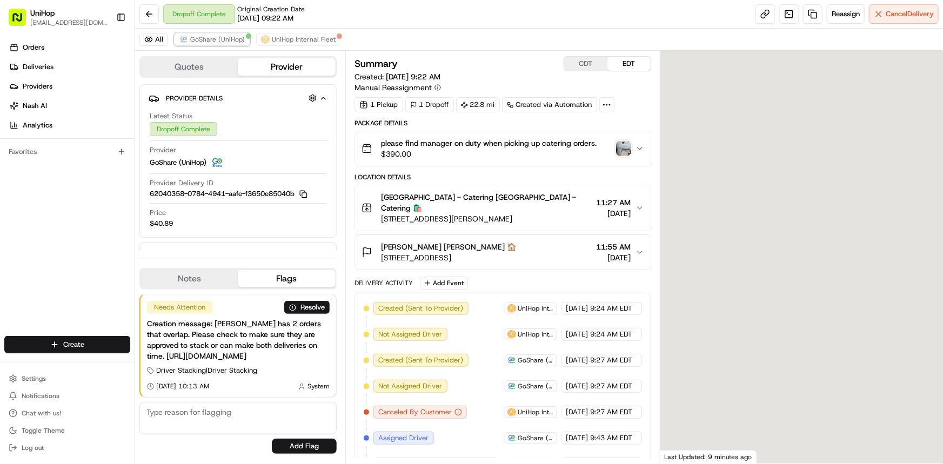
click at [224, 38] on span "GoShare (UniHop)" at bounding box center [217, 39] width 55 height 9
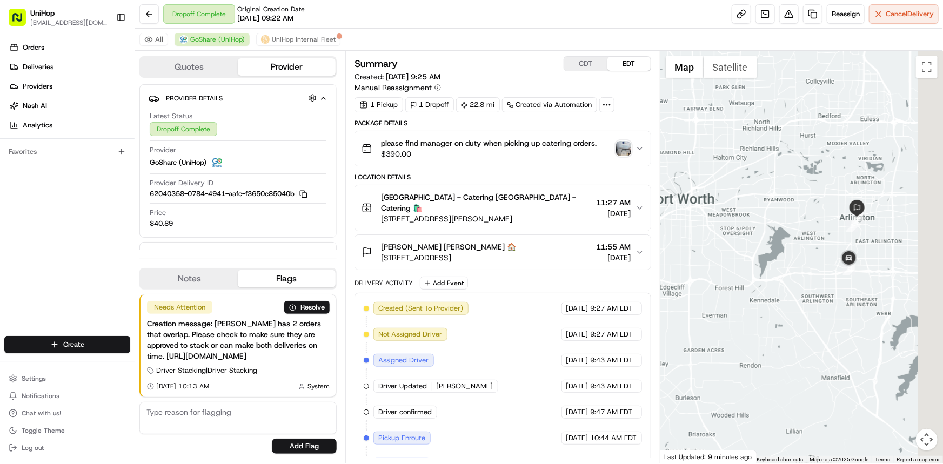
drag, startPoint x: 855, startPoint y: 224, endPoint x: 793, endPoint y: 211, distance: 62.9
click at [793, 211] on div at bounding box center [801, 257] width 282 height 413
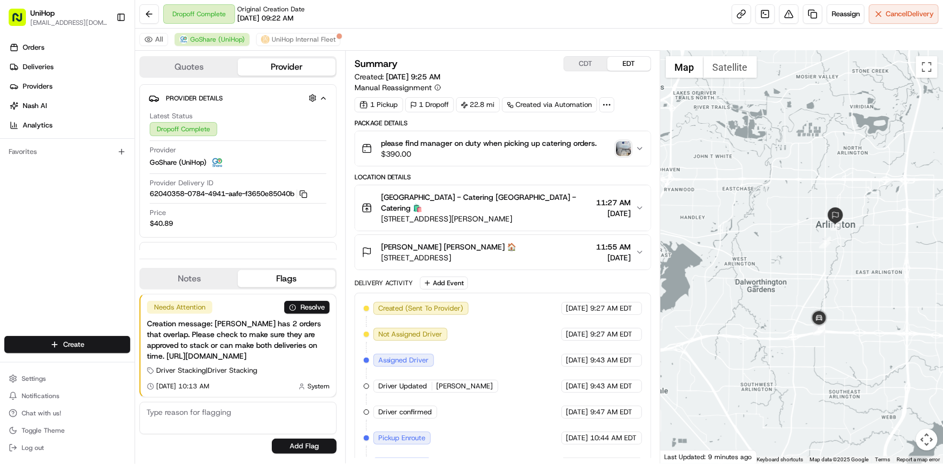
drag, startPoint x: 852, startPoint y: 224, endPoint x: 853, endPoint y: 234, distance: 10.3
click at [853, 233] on div at bounding box center [801, 257] width 282 height 413
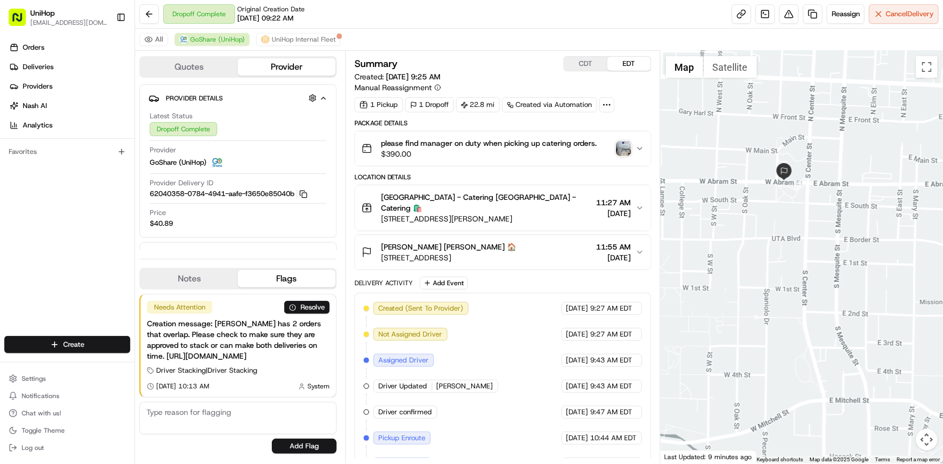
click at [0, 279] on div "Orders Deliveries Providers [PERSON_NAME] Analytics Favorites" at bounding box center [67, 189] width 134 height 308
click at [13, 227] on div "Orders Deliveries Providers [PERSON_NAME] Analytics Favorites" at bounding box center [67, 189] width 134 height 308
